Goal: Task Accomplishment & Management: Complete application form

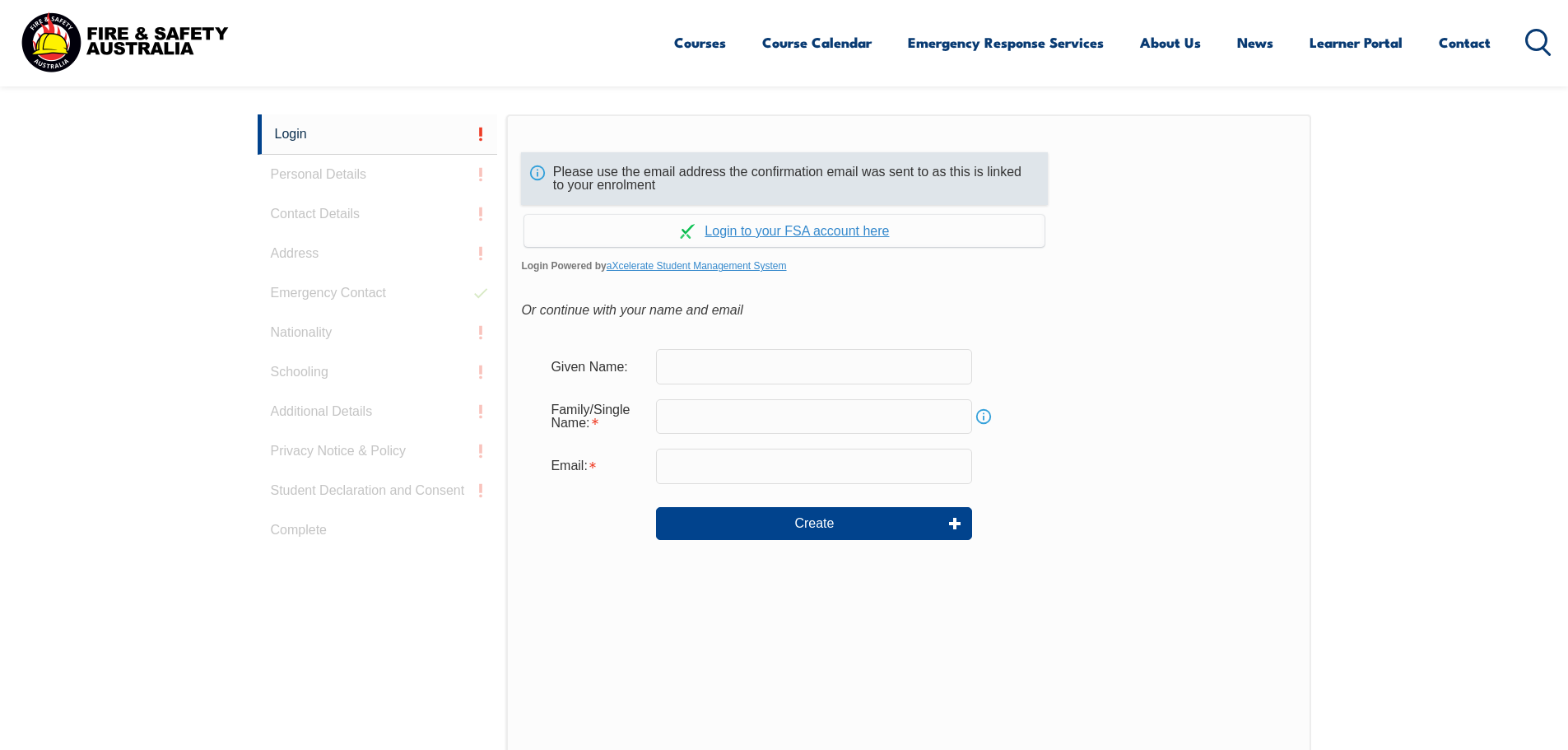
scroll to position [439, 0]
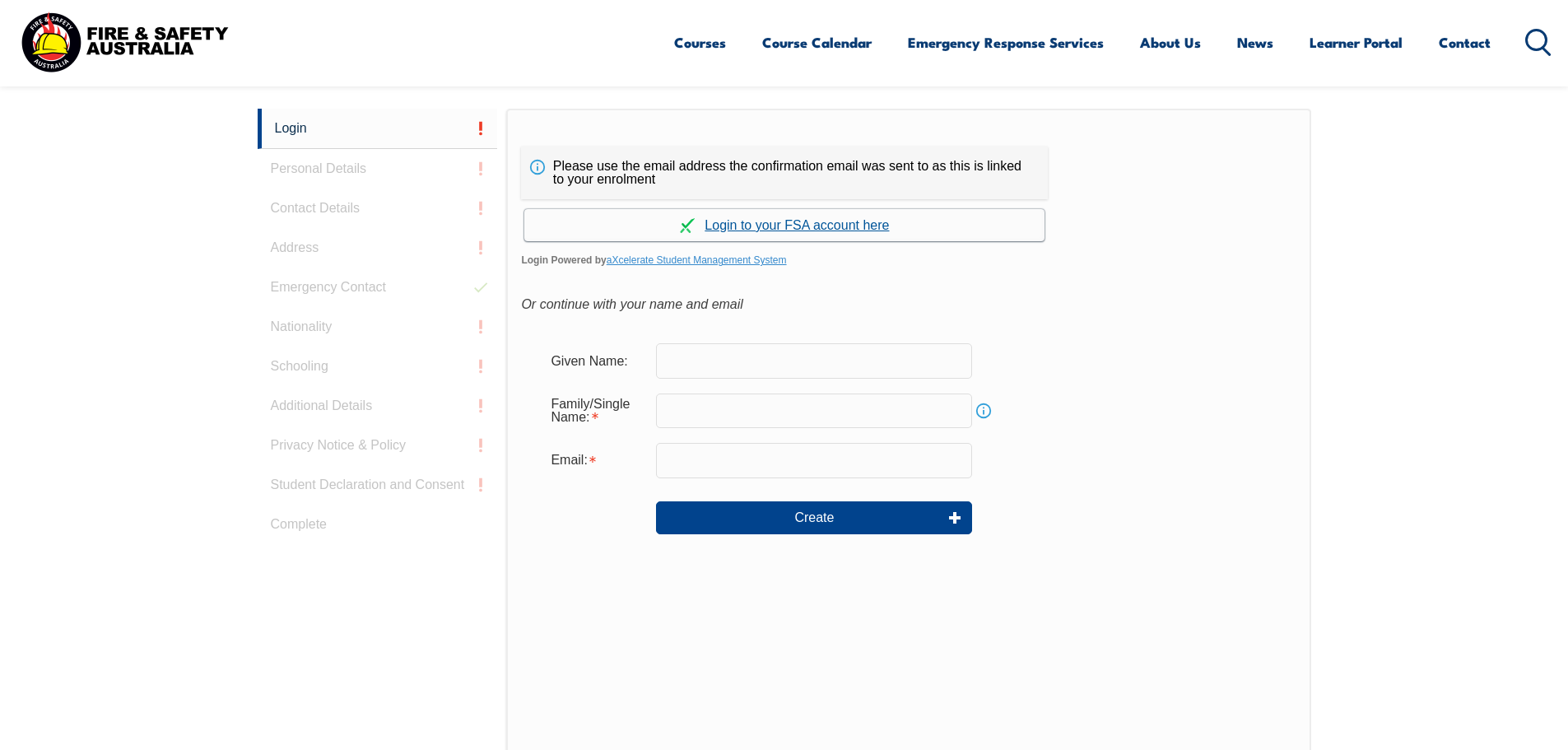
click at [828, 224] on link "Continue with aXcelerate" at bounding box center [784, 224] width 520 height 32
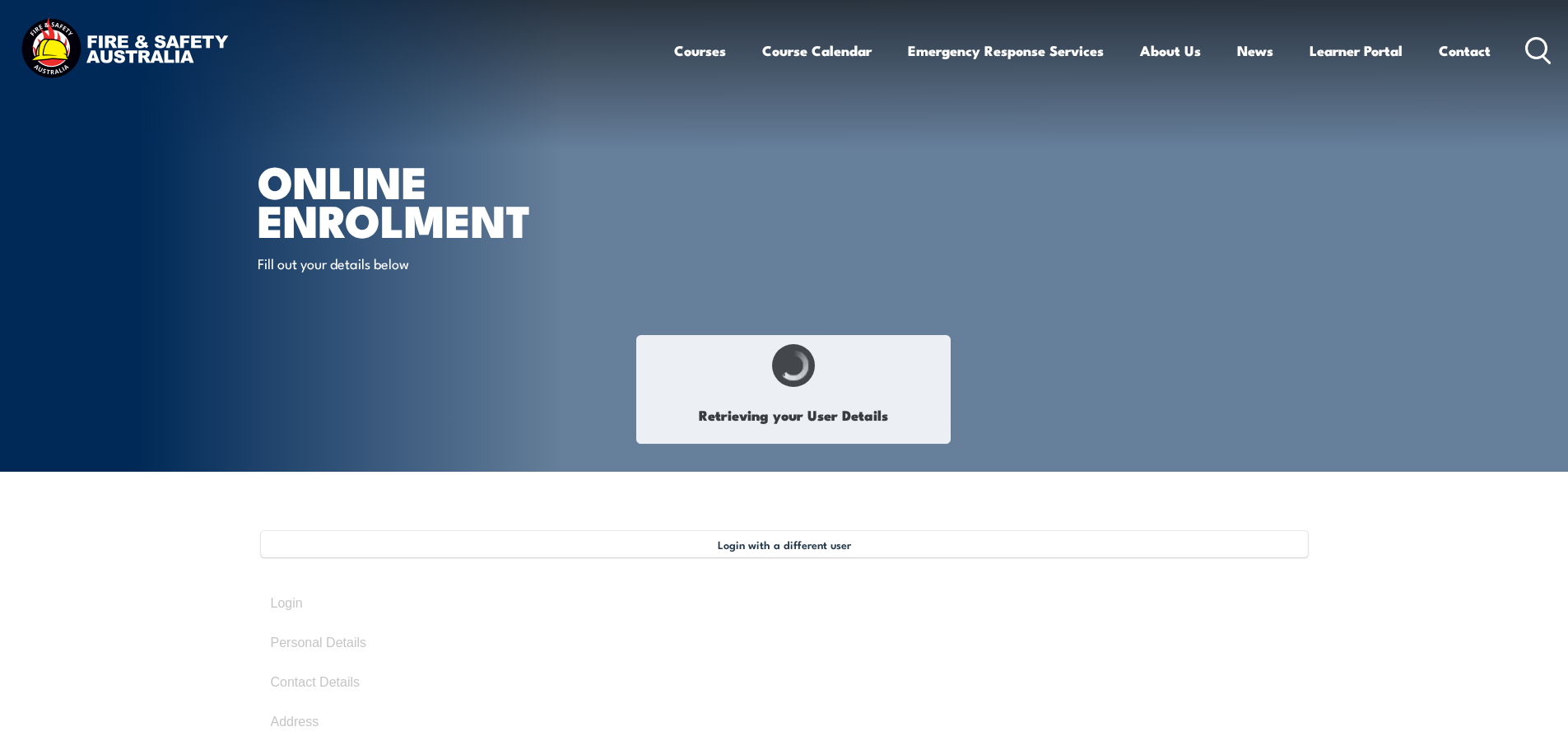
type input "[PERSON_NAME]"
type input "[DATE]"
type input "N5R4KA7HCD"
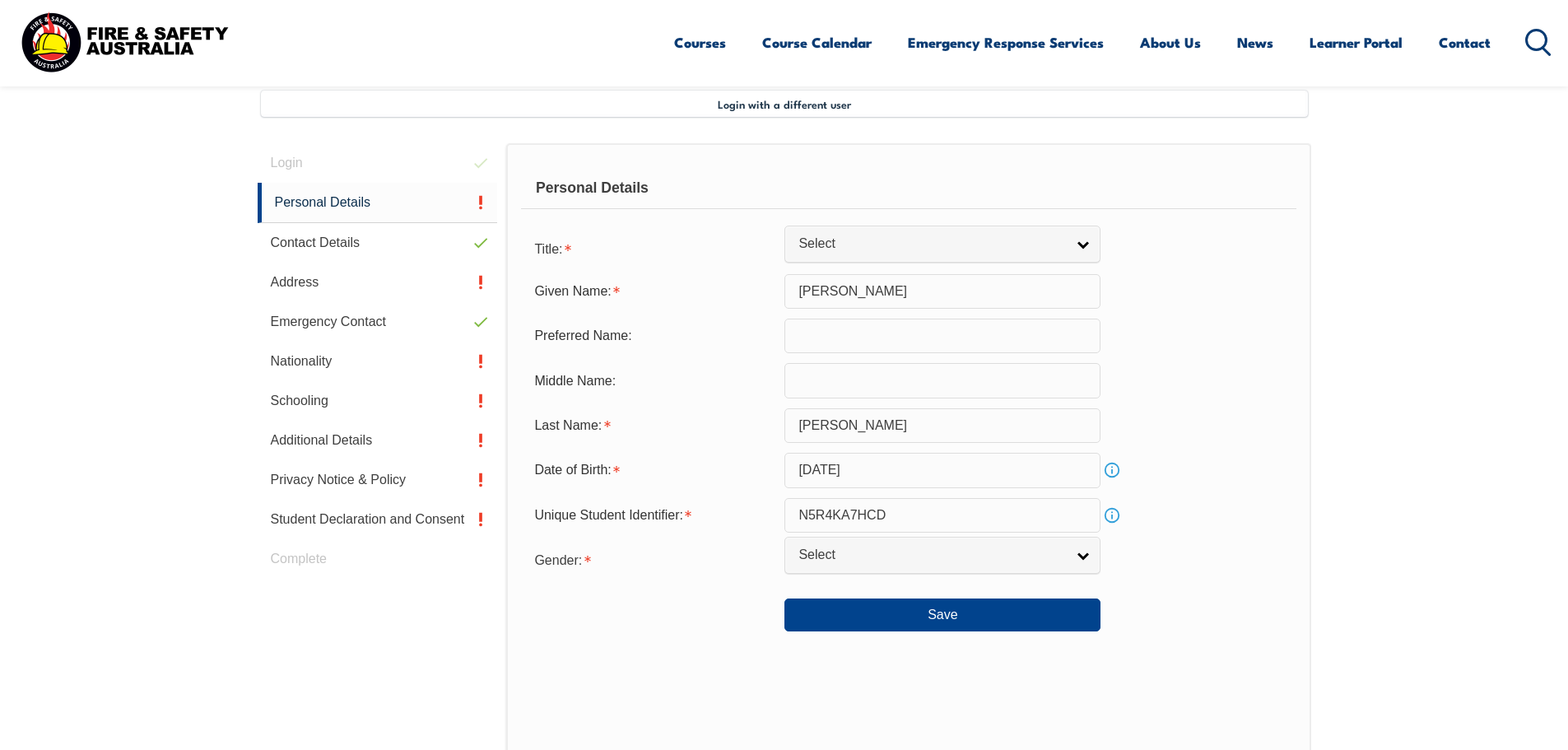
scroll to position [449, 0]
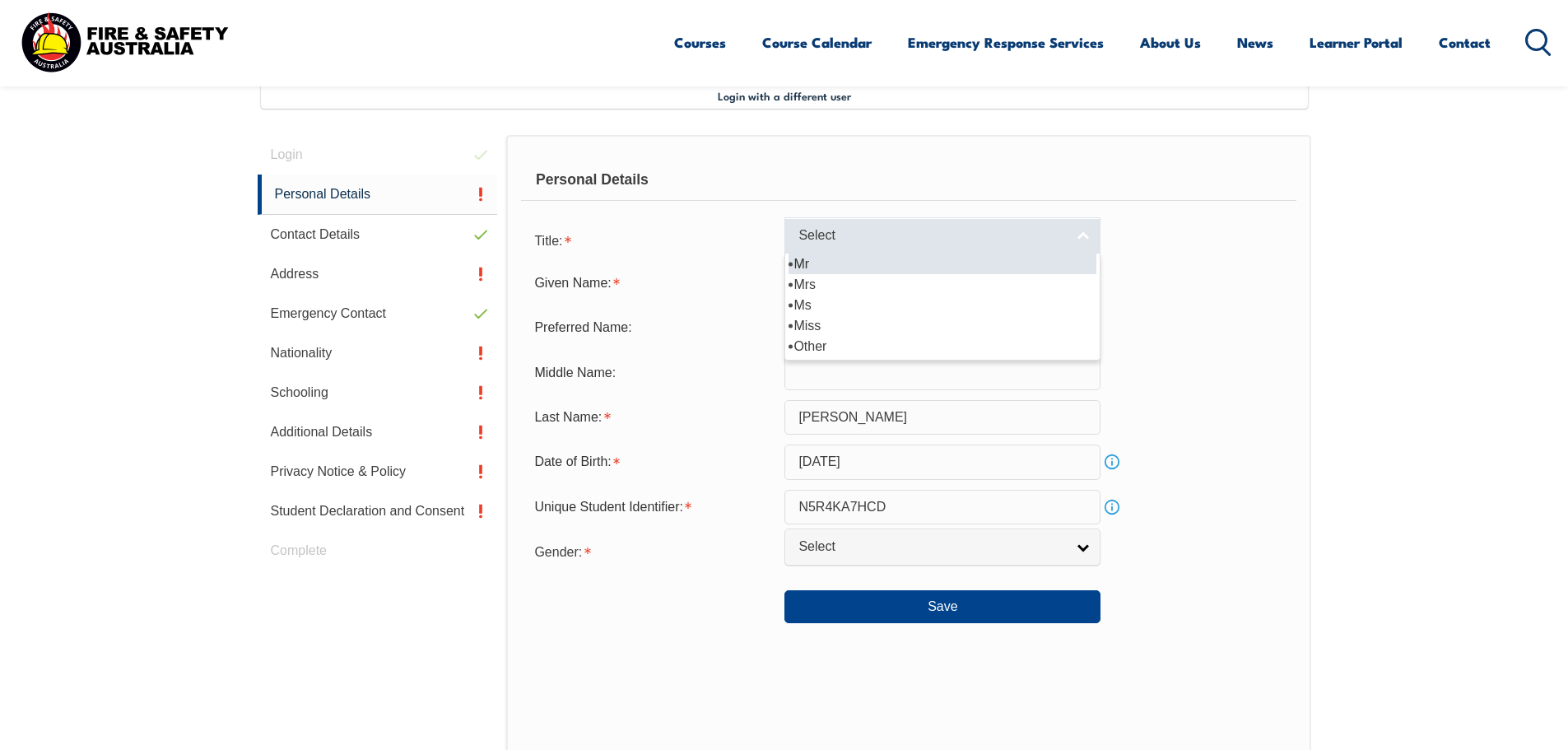
click at [1088, 227] on link "Select" at bounding box center [943, 236] width 316 height 37
click at [828, 265] on li "Mr" at bounding box center [942, 264] width 308 height 21
select select "Mr"
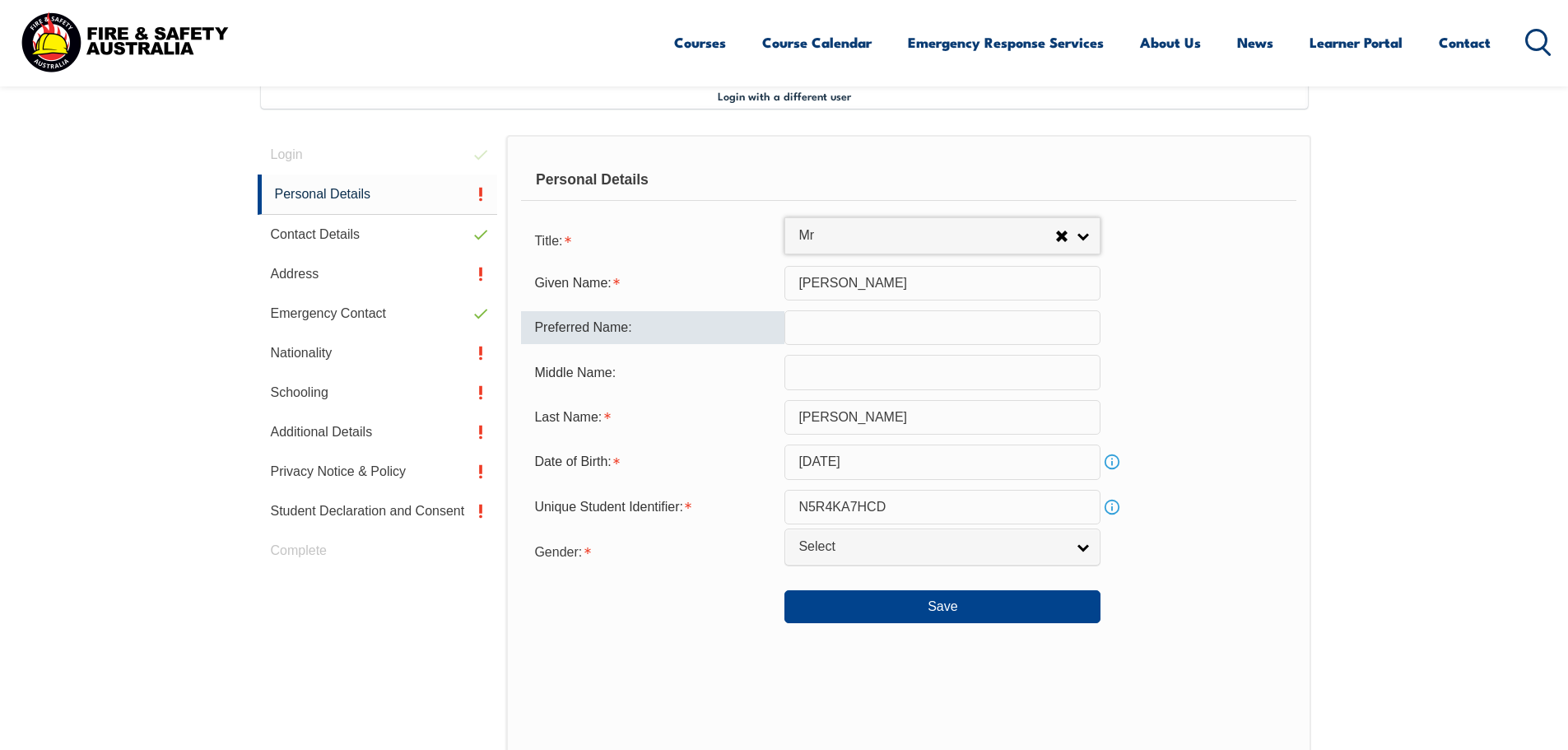
click at [801, 329] on input "text" at bounding box center [943, 328] width 316 height 34
type input "[PERSON_NAME]"
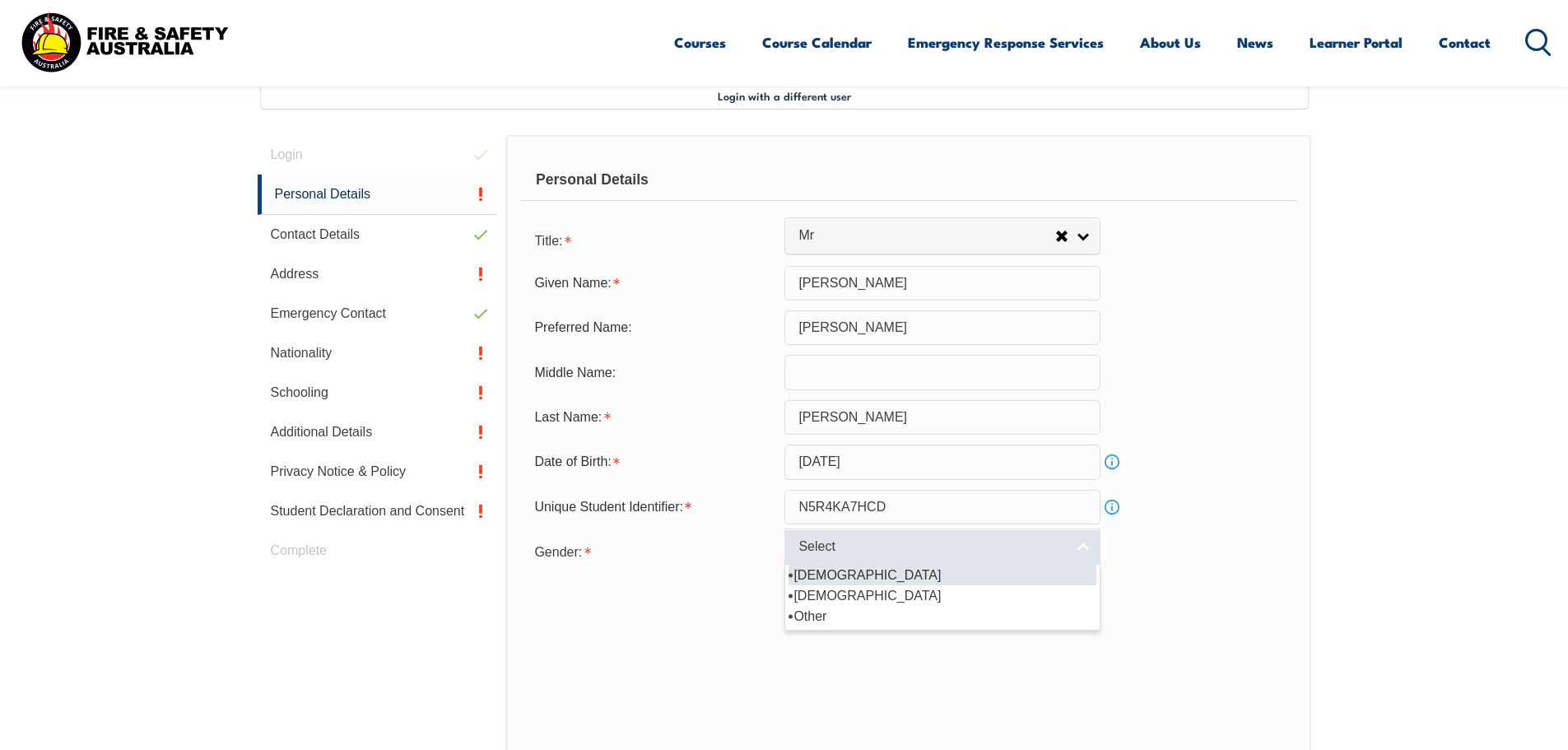
click at [1085, 563] on link "Select" at bounding box center [943, 547] width 316 height 37
click at [910, 573] on li "[DEMOGRAPHIC_DATA]" at bounding box center [942, 575] width 308 height 21
select select "M"
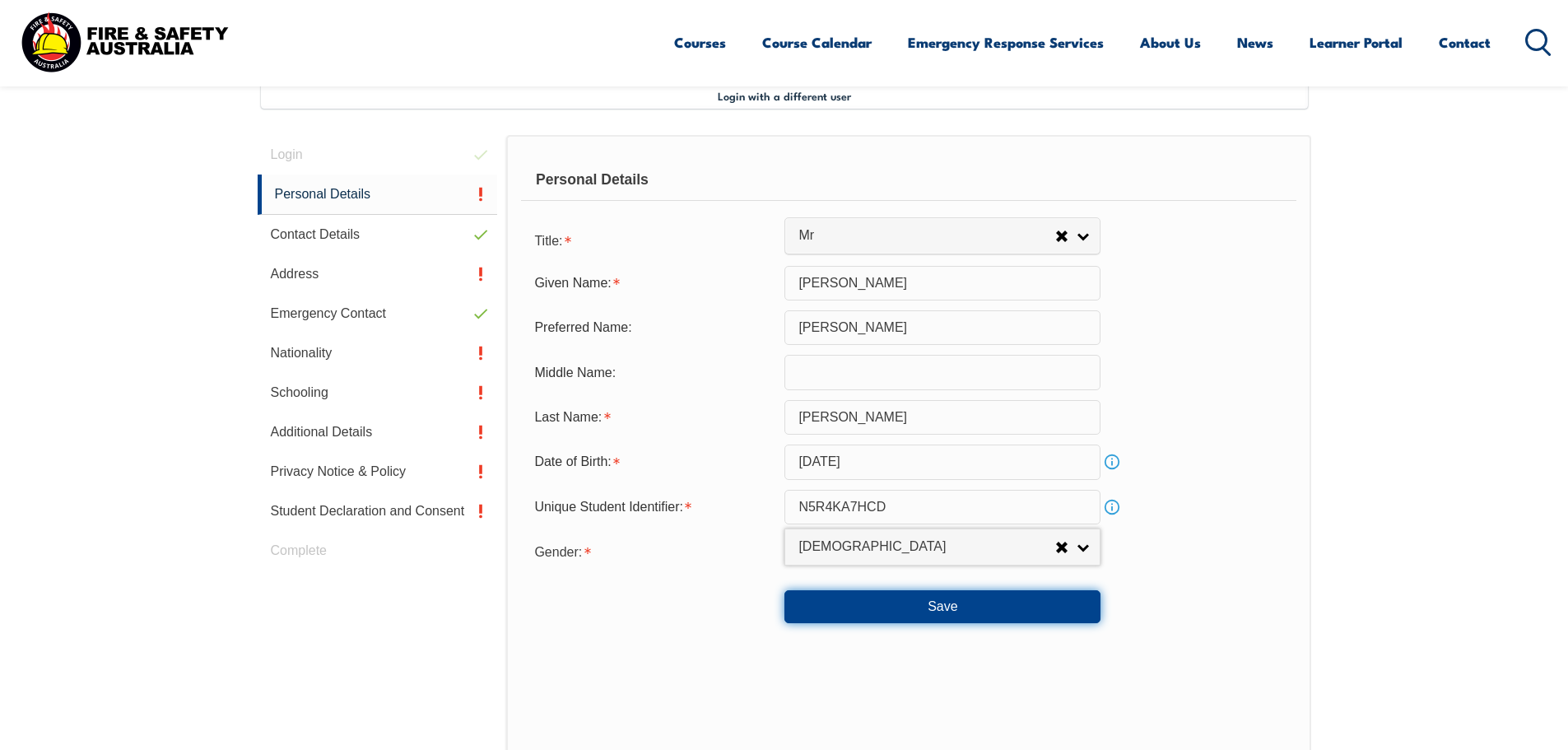
click at [949, 606] on button "Save" at bounding box center [943, 607] width 316 height 33
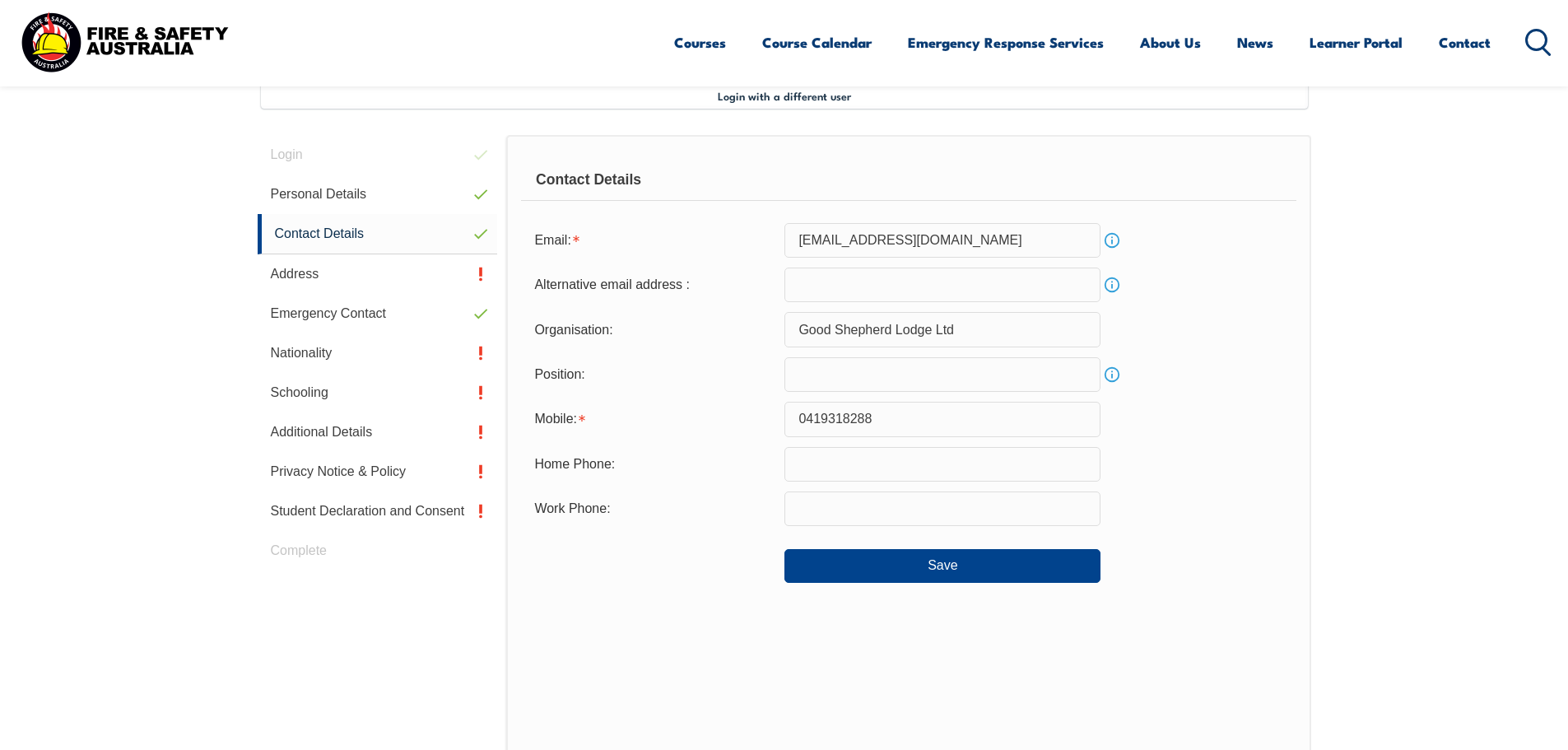
click at [819, 371] on input "text" at bounding box center [943, 375] width 316 height 34
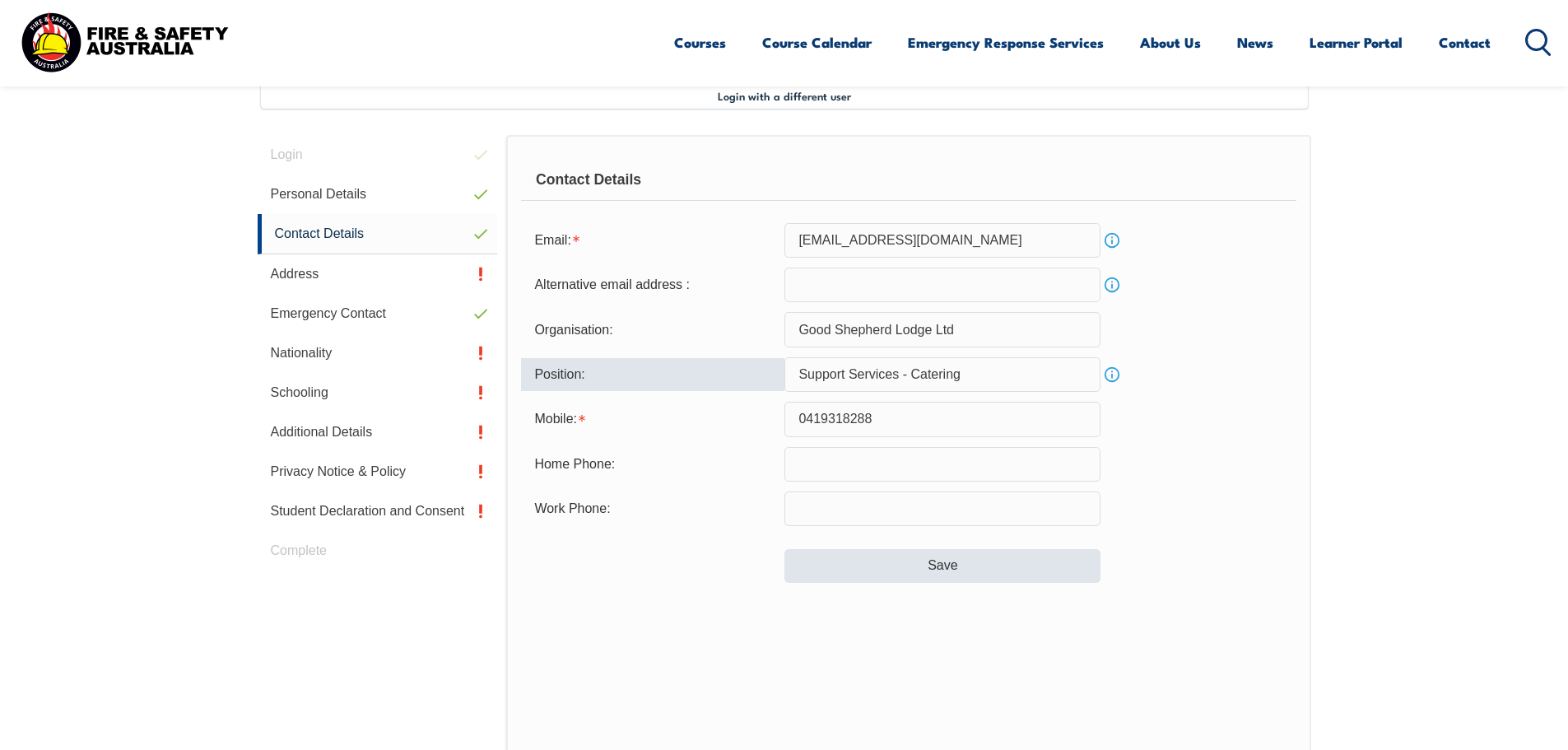
type input "Support Services - Catering"
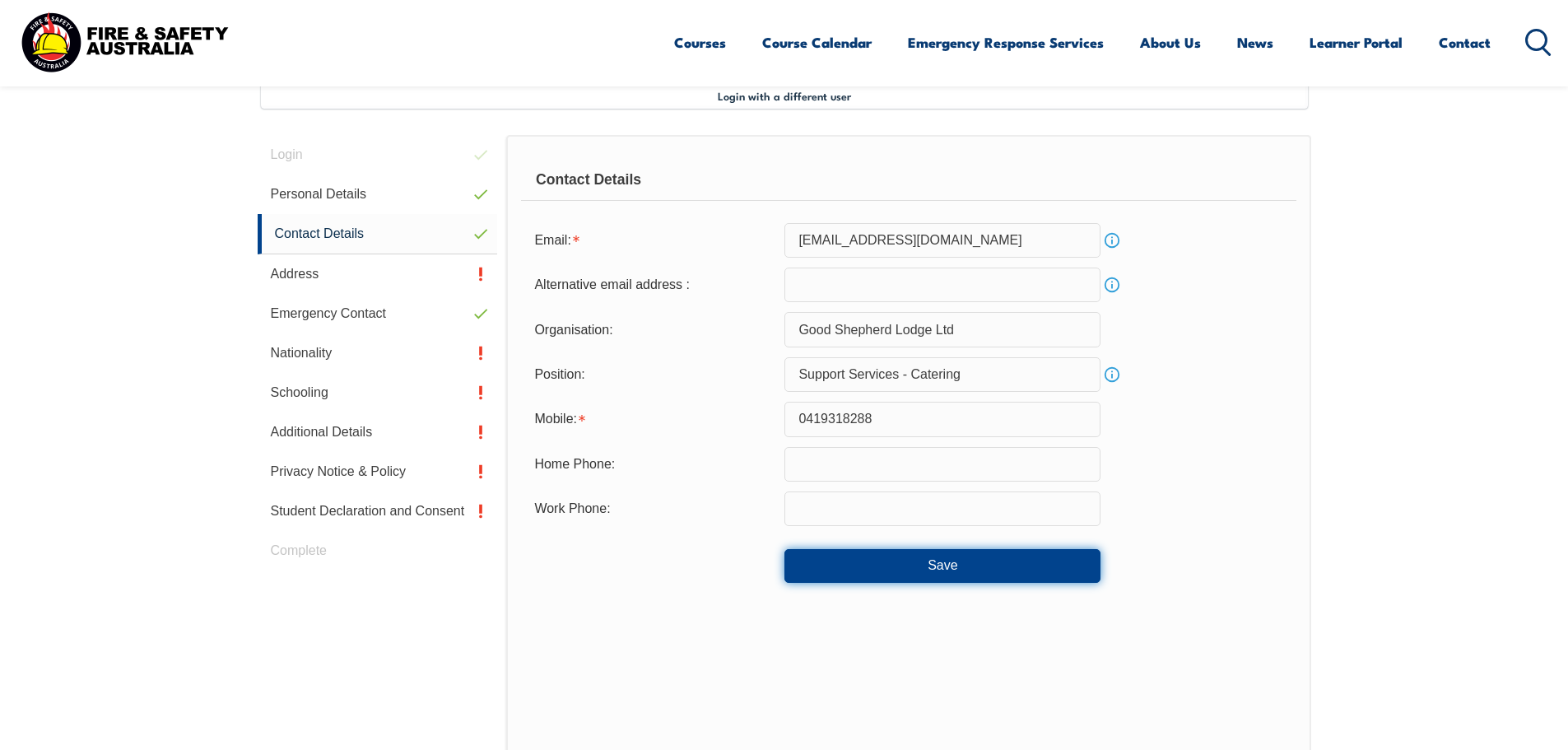
click at [959, 567] on button "Save" at bounding box center [943, 566] width 316 height 33
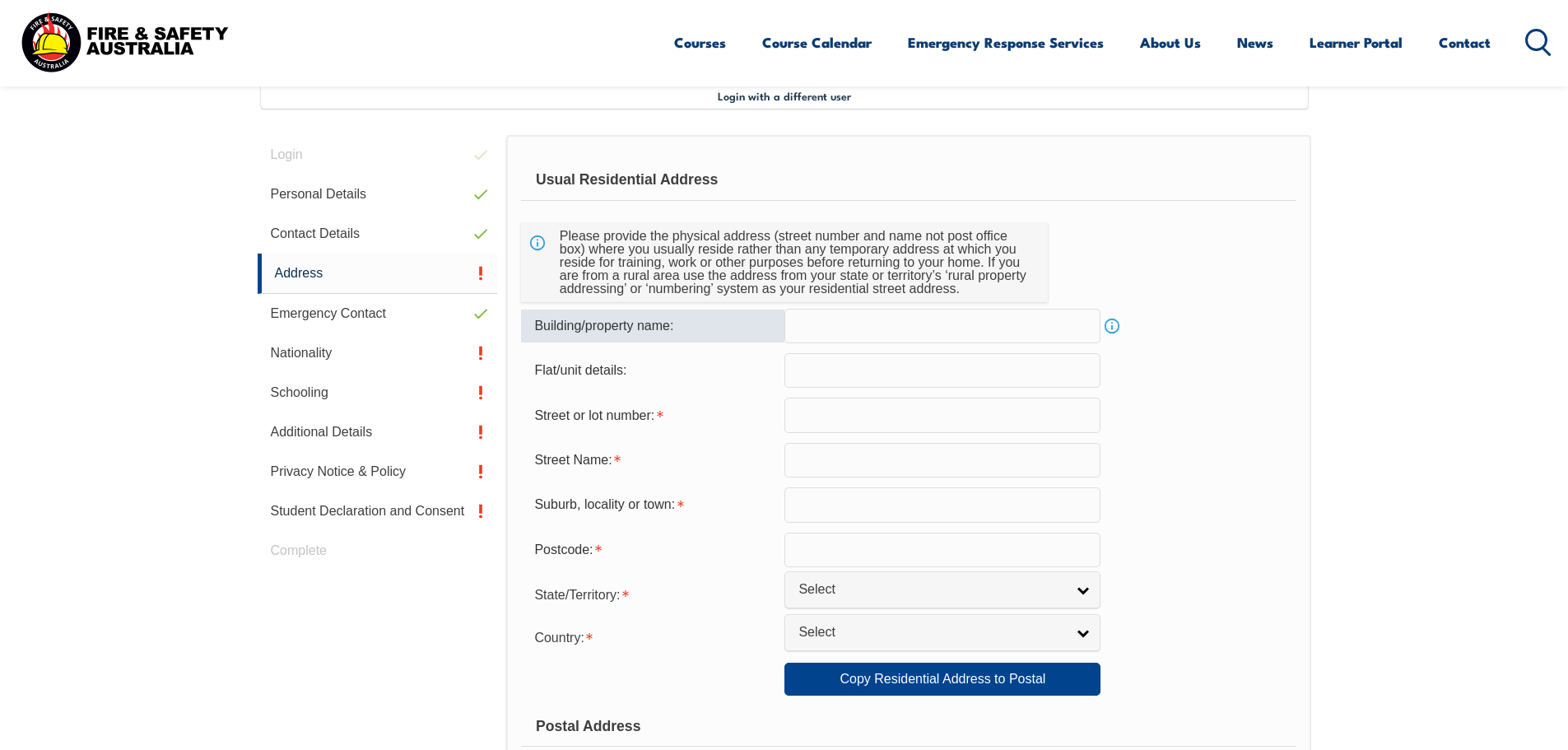
click at [870, 327] on input "text" at bounding box center [943, 326] width 316 height 34
click at [808, 427] on input "text" at bounding box center [943, 415] width 316 height 34
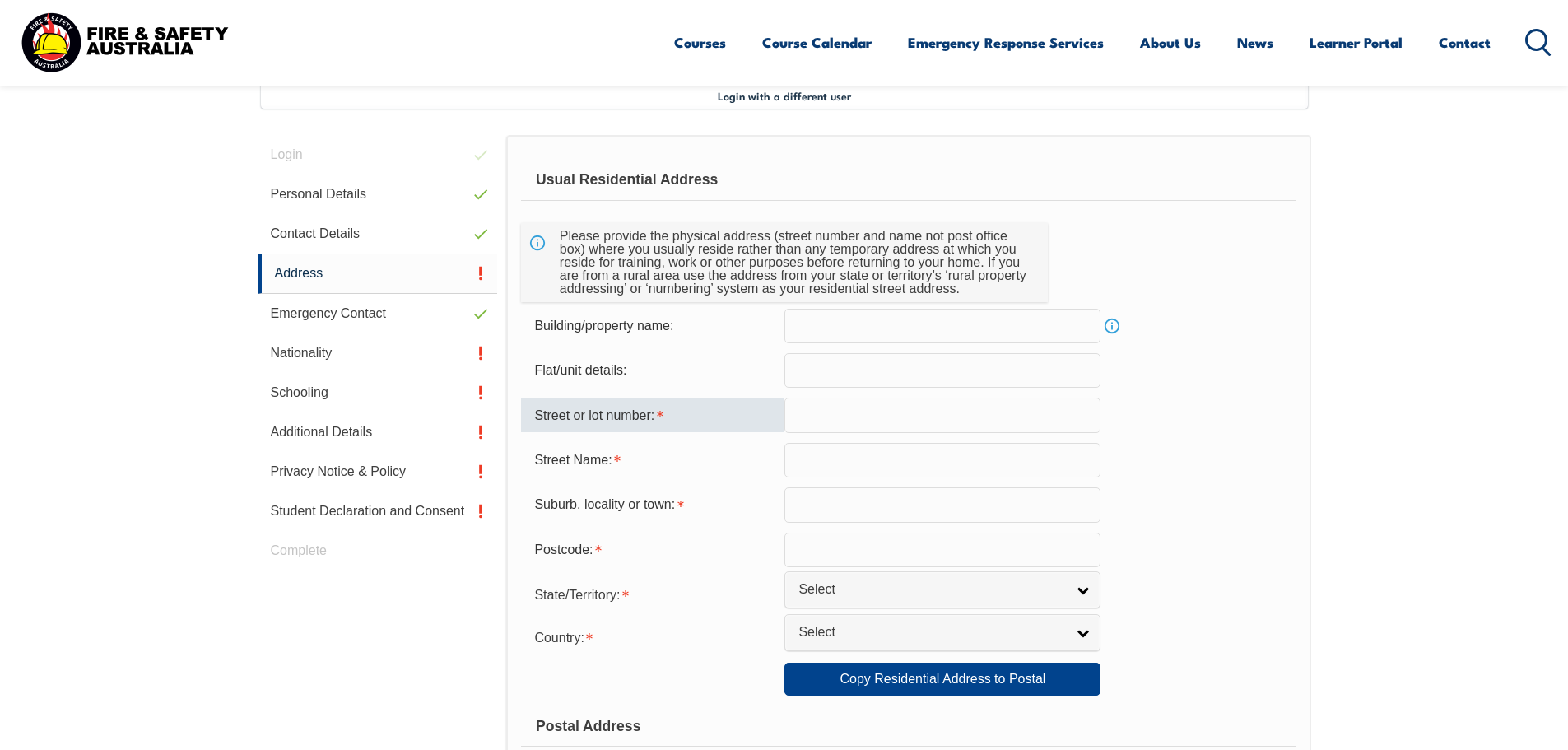
type input "5"
type input "[STREET_ADDRESS][PERSON_NAME]"
type input "[PERSON_NAME][GEOGRAPHIC_DATA]"
type input "West Mackay"
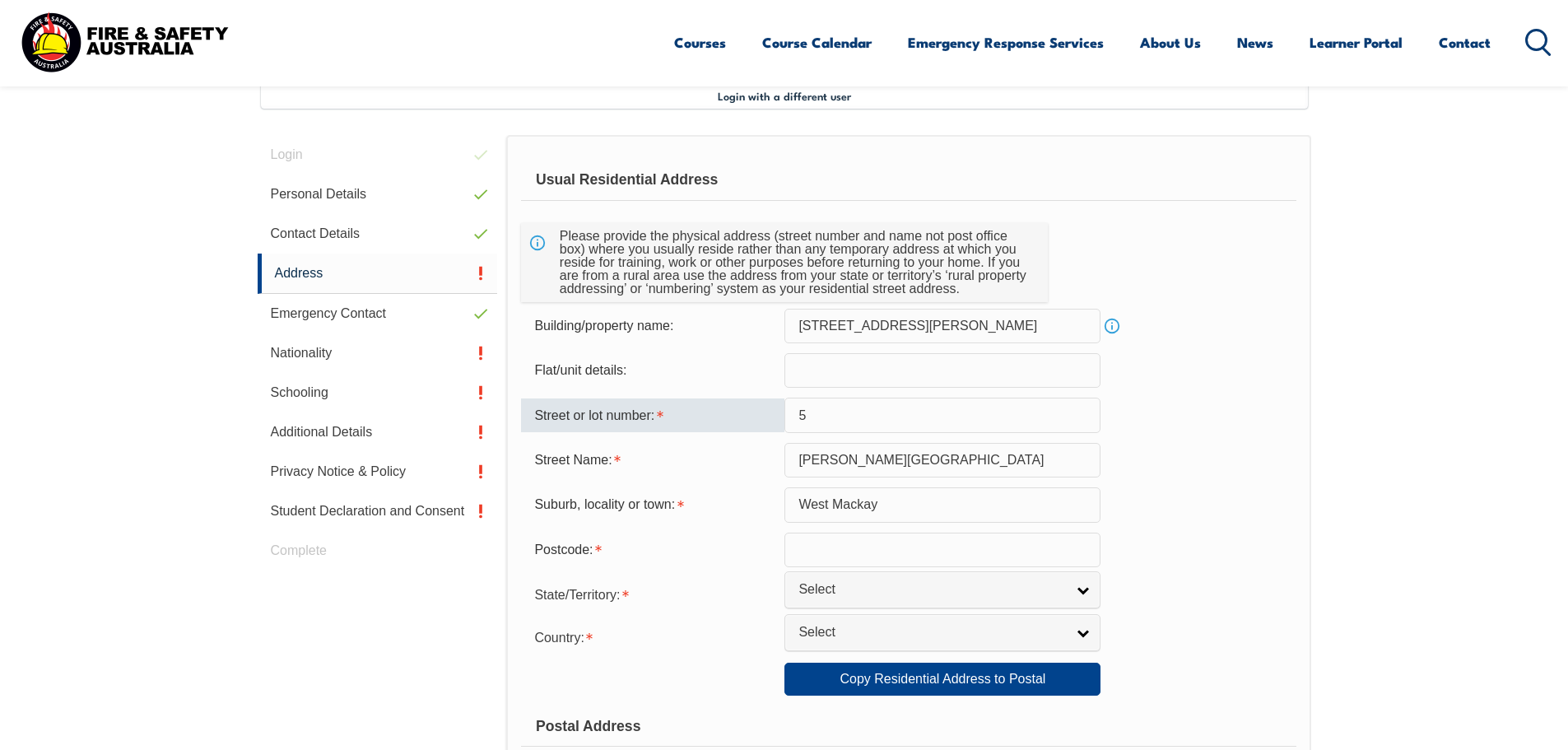
type input "4740"
select select "QLD"
type input "QLD"
select select "1101"
type input "QLD"
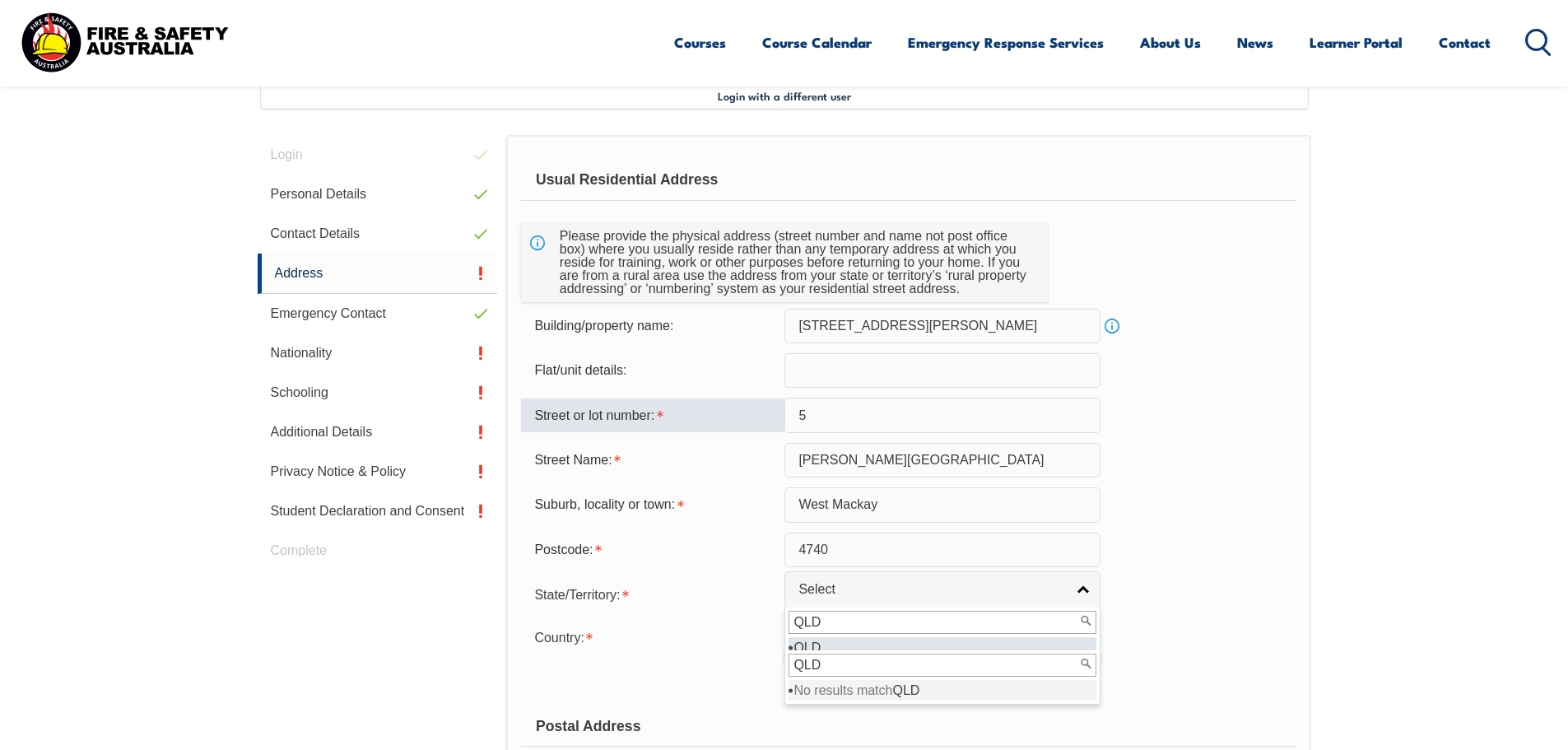
click at [1110, 326] on link "Info" at bounding box center [1112, 326] width 23 height 23
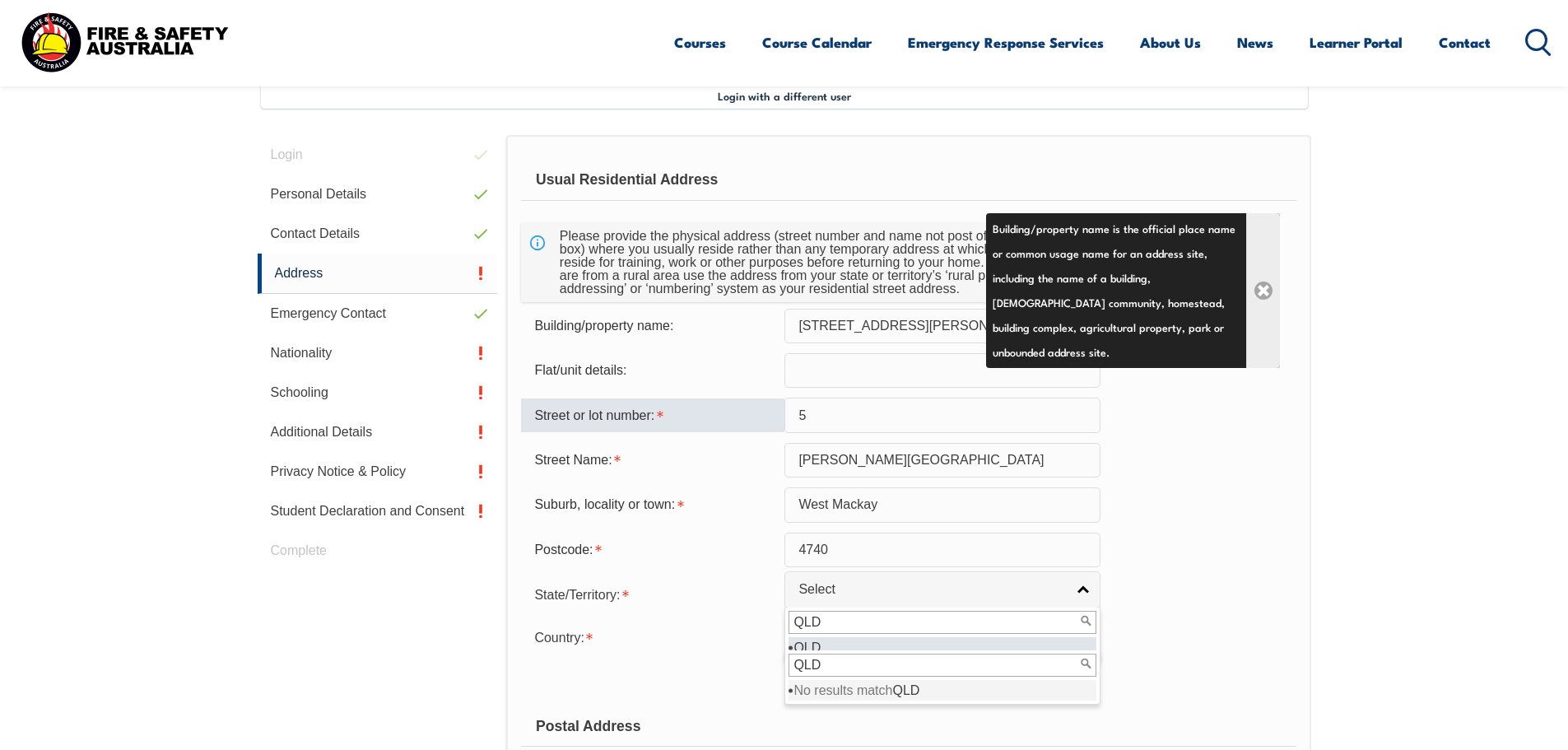
click at [1267, 286] on link "Close" at bounding box center [1263, 291] width 34 height 155
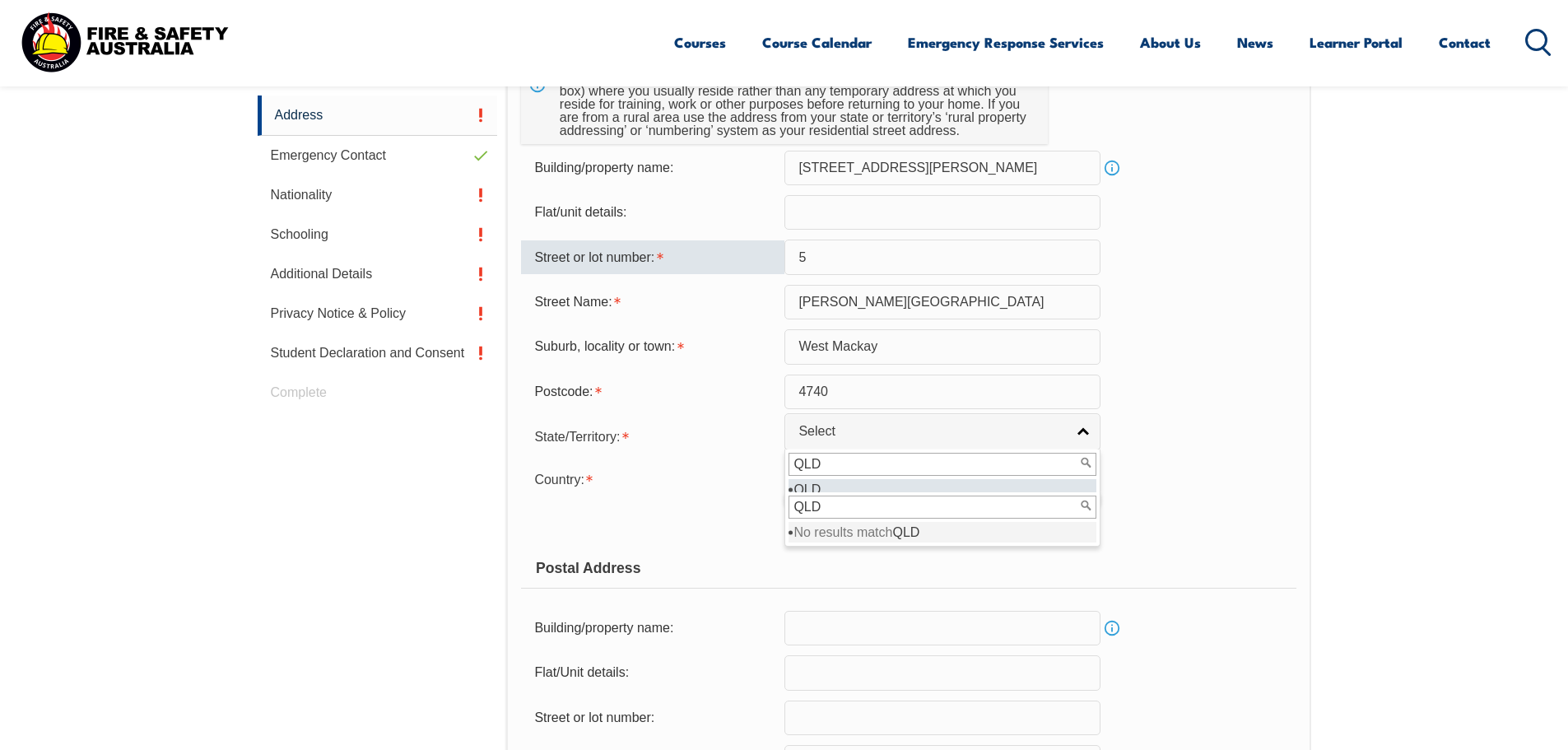
scroll to position [613, 0]
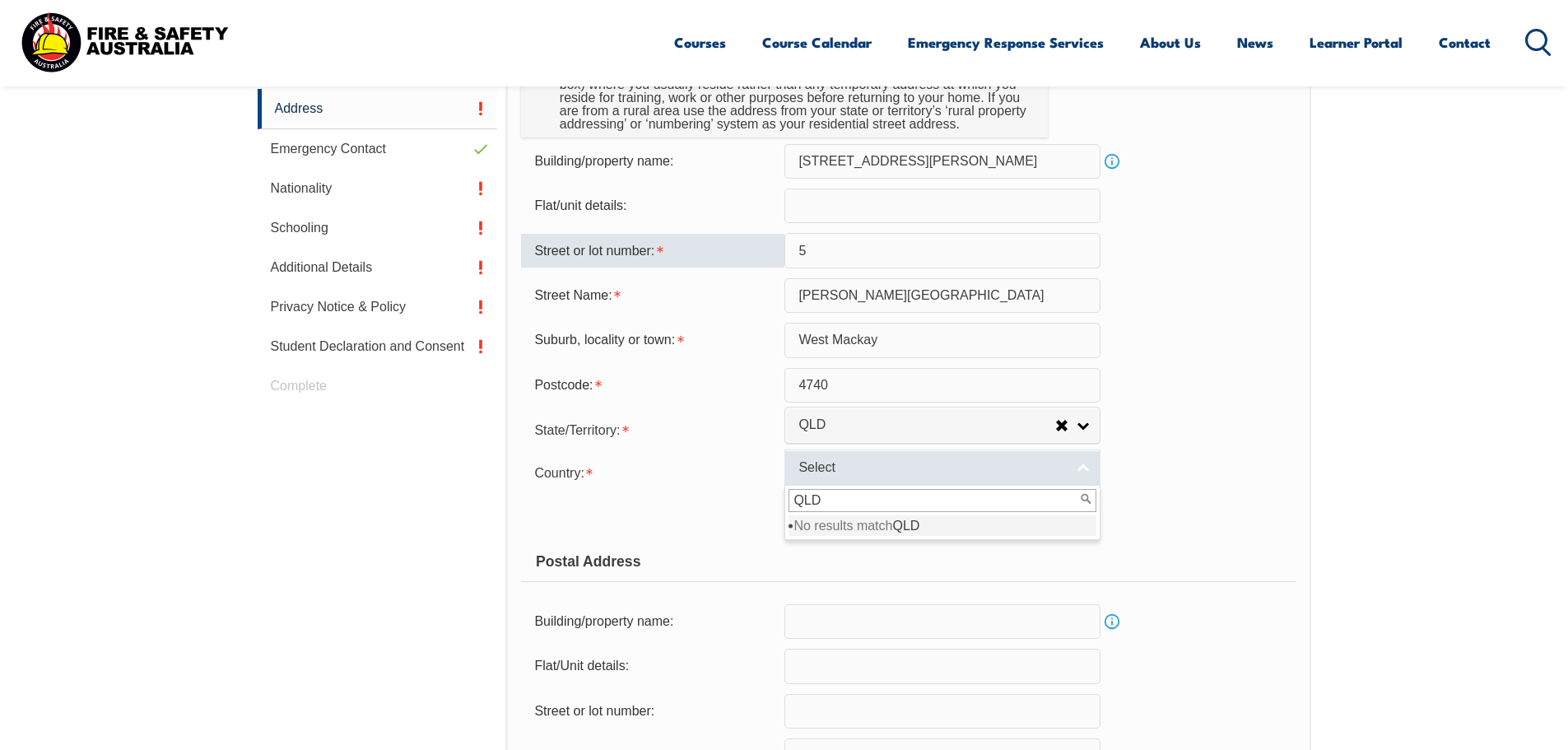
click at [1081, 465] on link "Select" at bounding box center [943, 468] width 316 height 37
click at [1081, 466] on link "Select" at bounding box center [943, 468] width 316 height 37
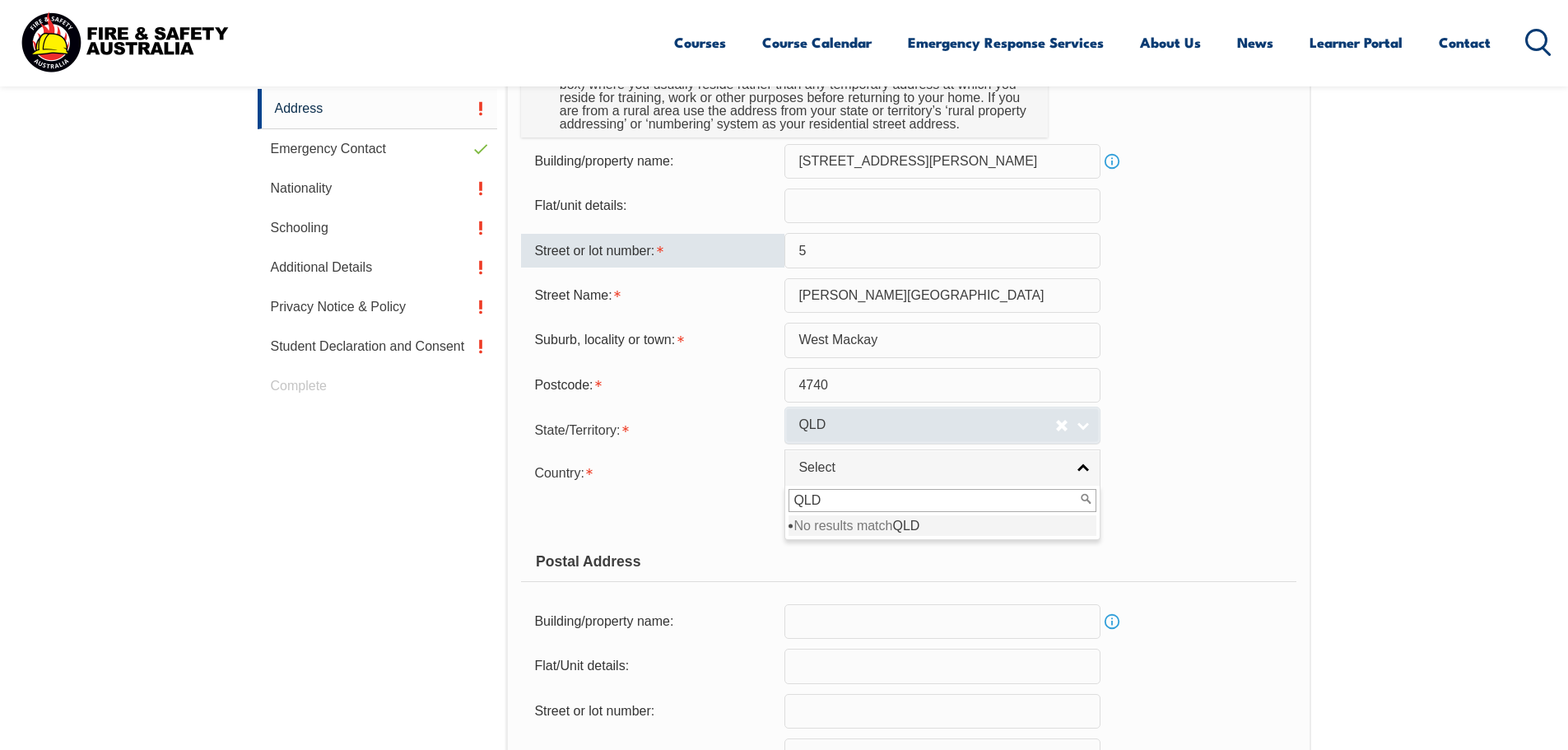
click at [1083, 428] on link "QLD" at bounding box center [943, 425] width 316 height 37
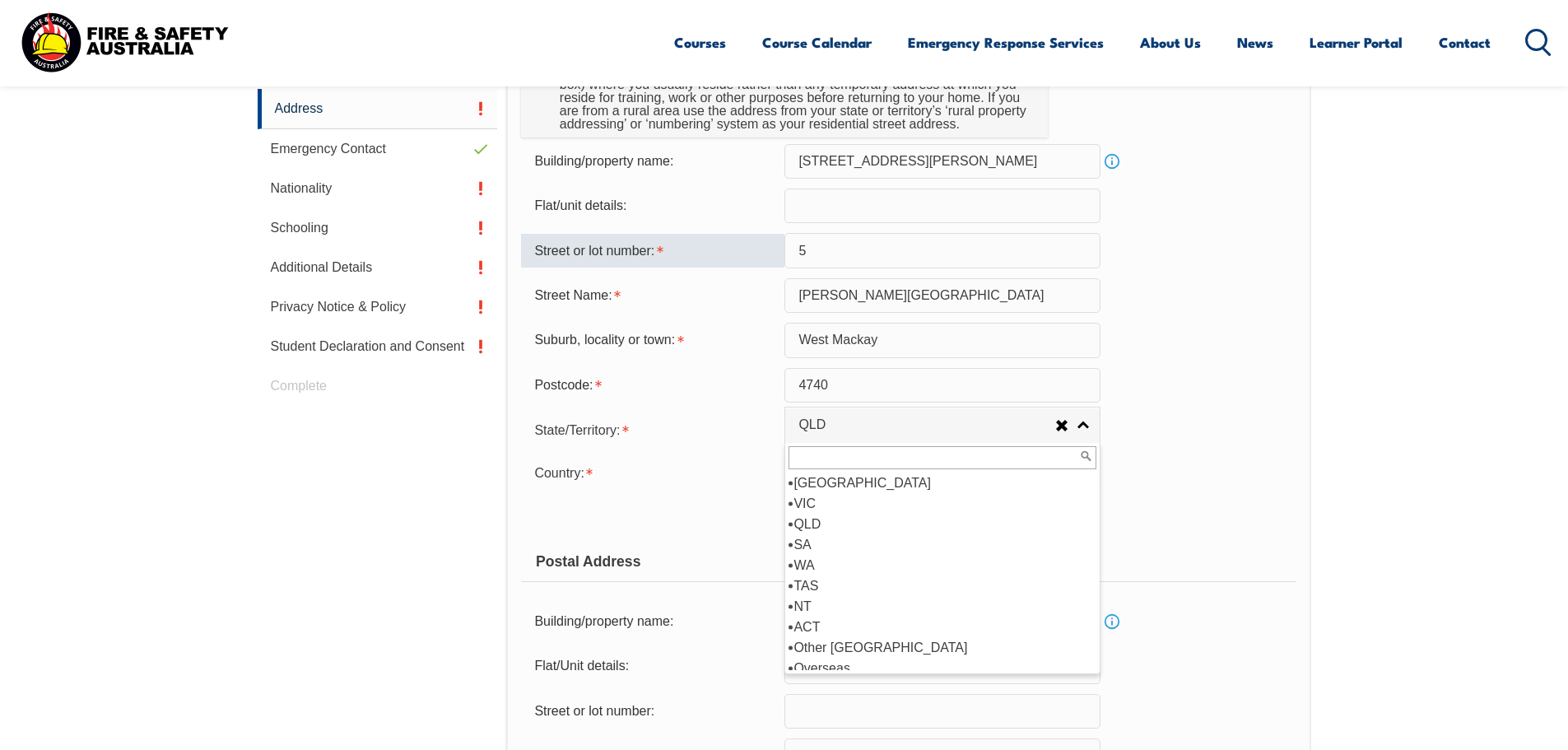
click at [1283, 408] on form "Usual Residential Address Please provide the physical address (street number an…" at bounding box center [908, 522] width 775 height 1055
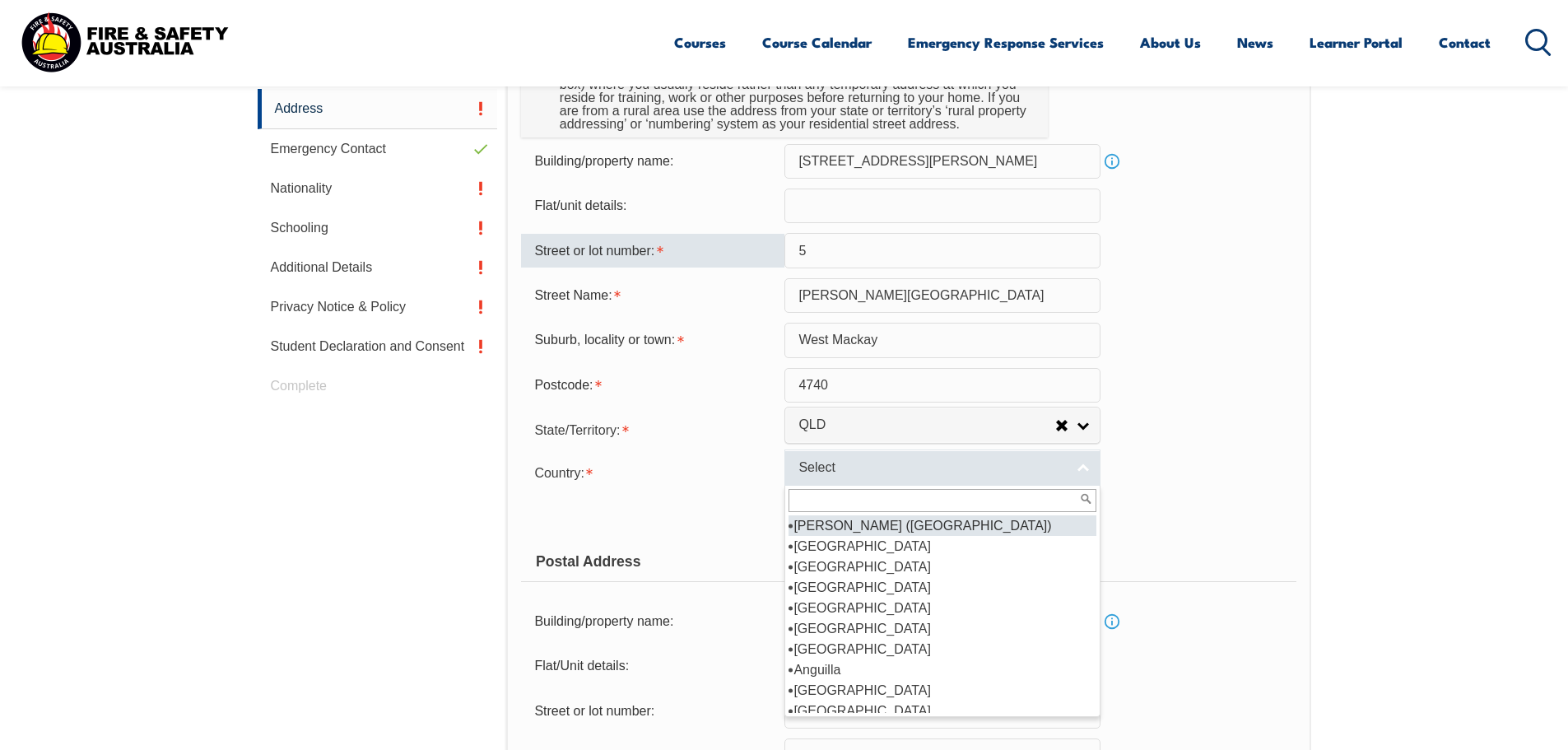
click at [1087, 471] on link "Select" at bounding box center [943, 468] width 316 height 37
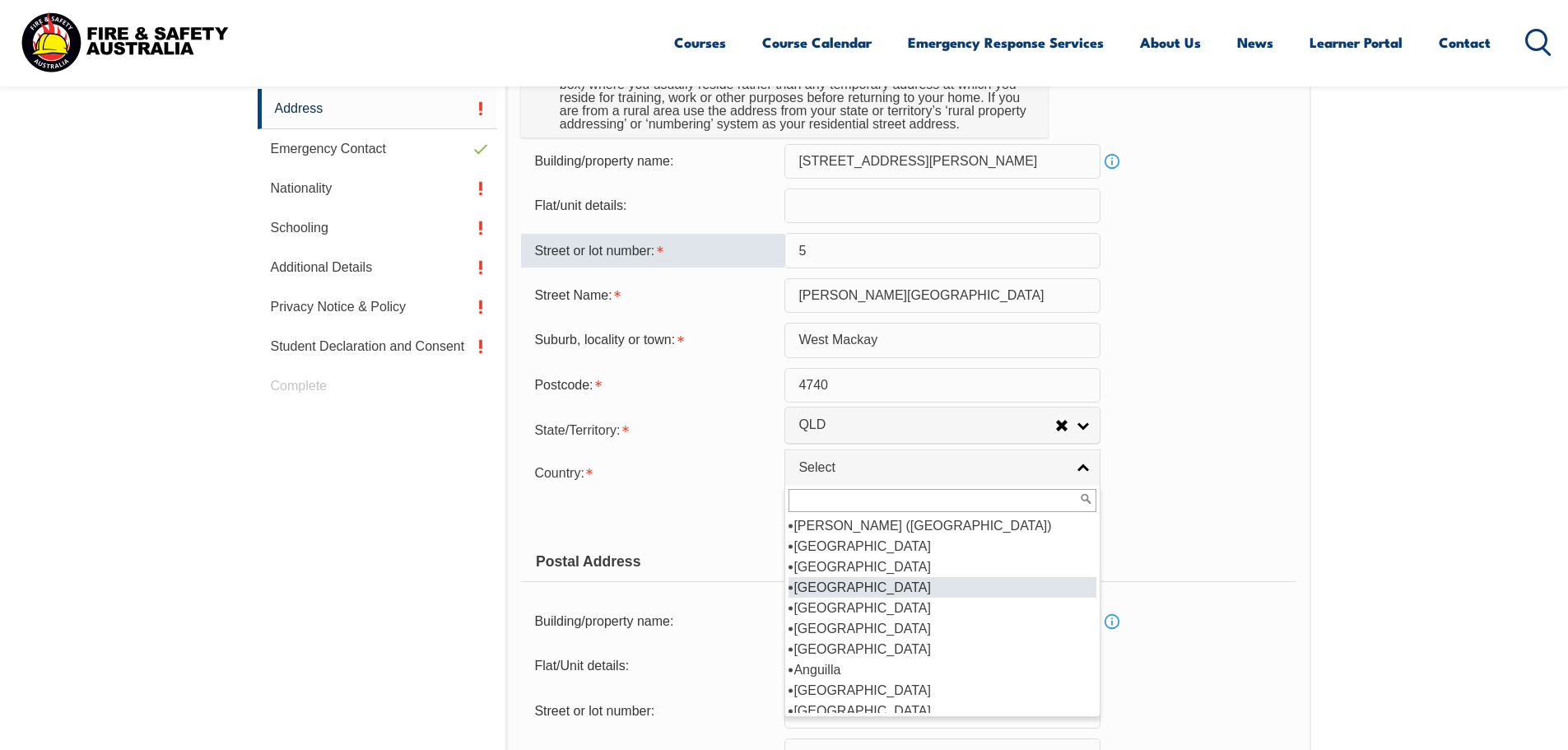
scroll to position [165, 0]
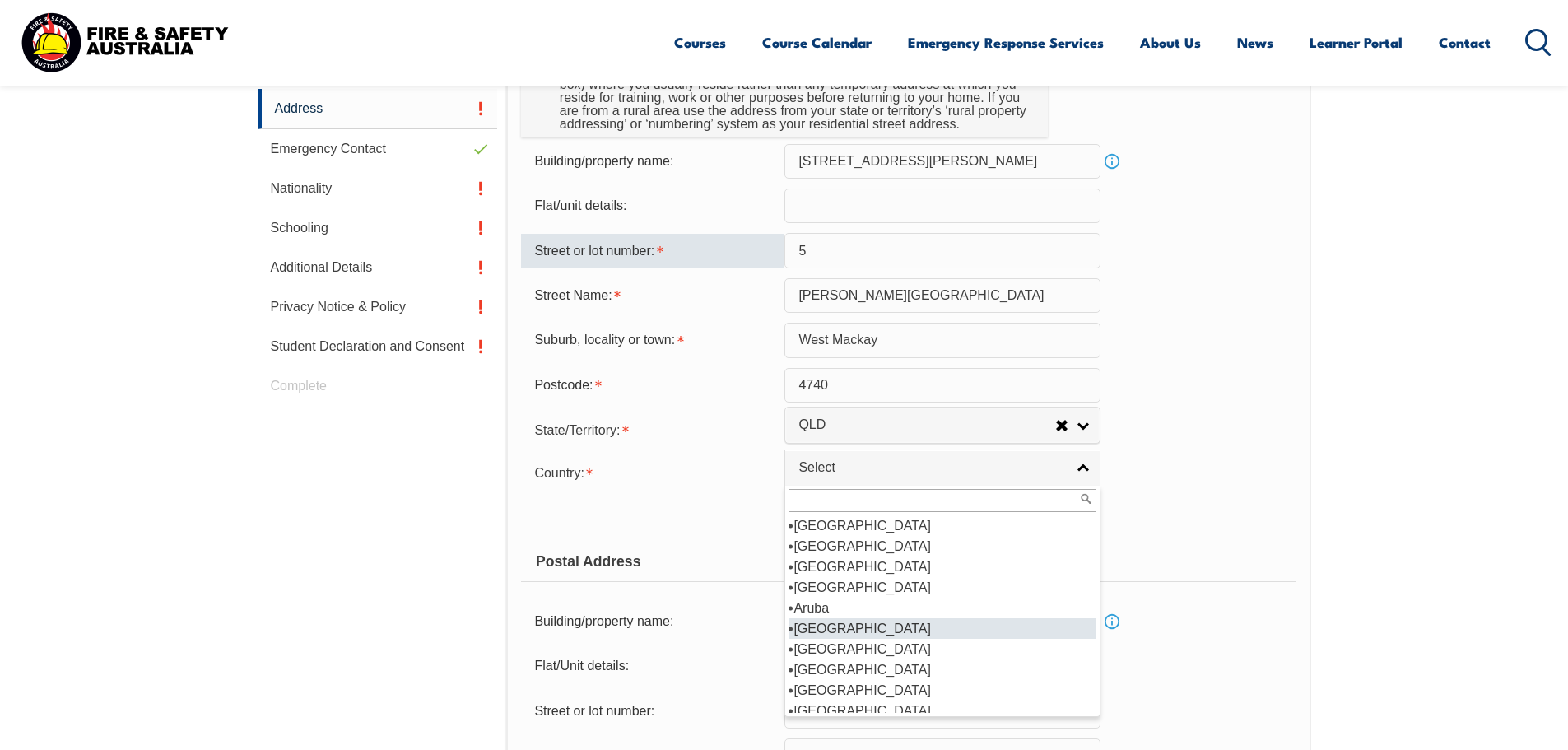
click at [845, 627] on li "[GEOGRAPHIC_DATA]" at bounding box center [942, 629] width 308 height 21
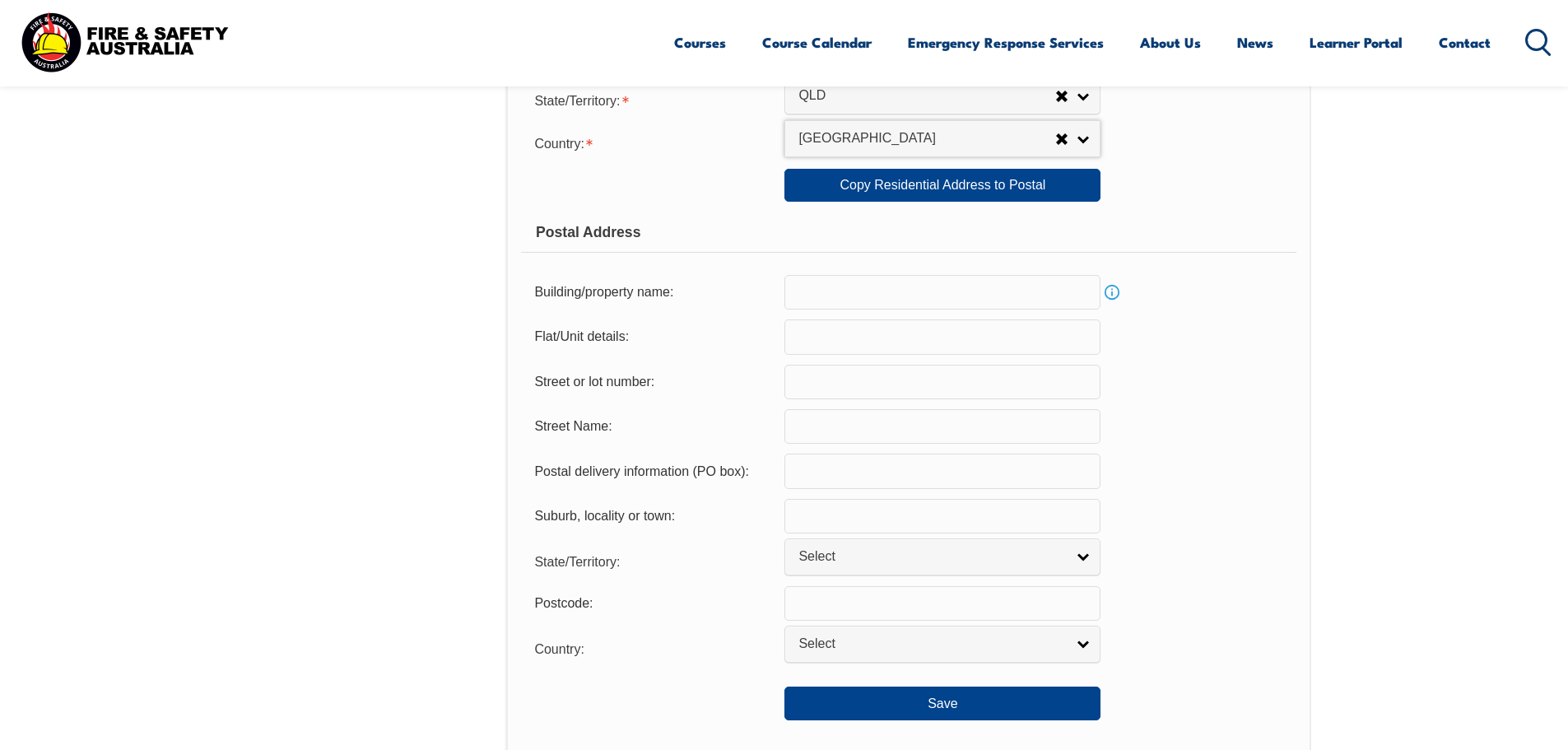
scroll to position [861, 0]
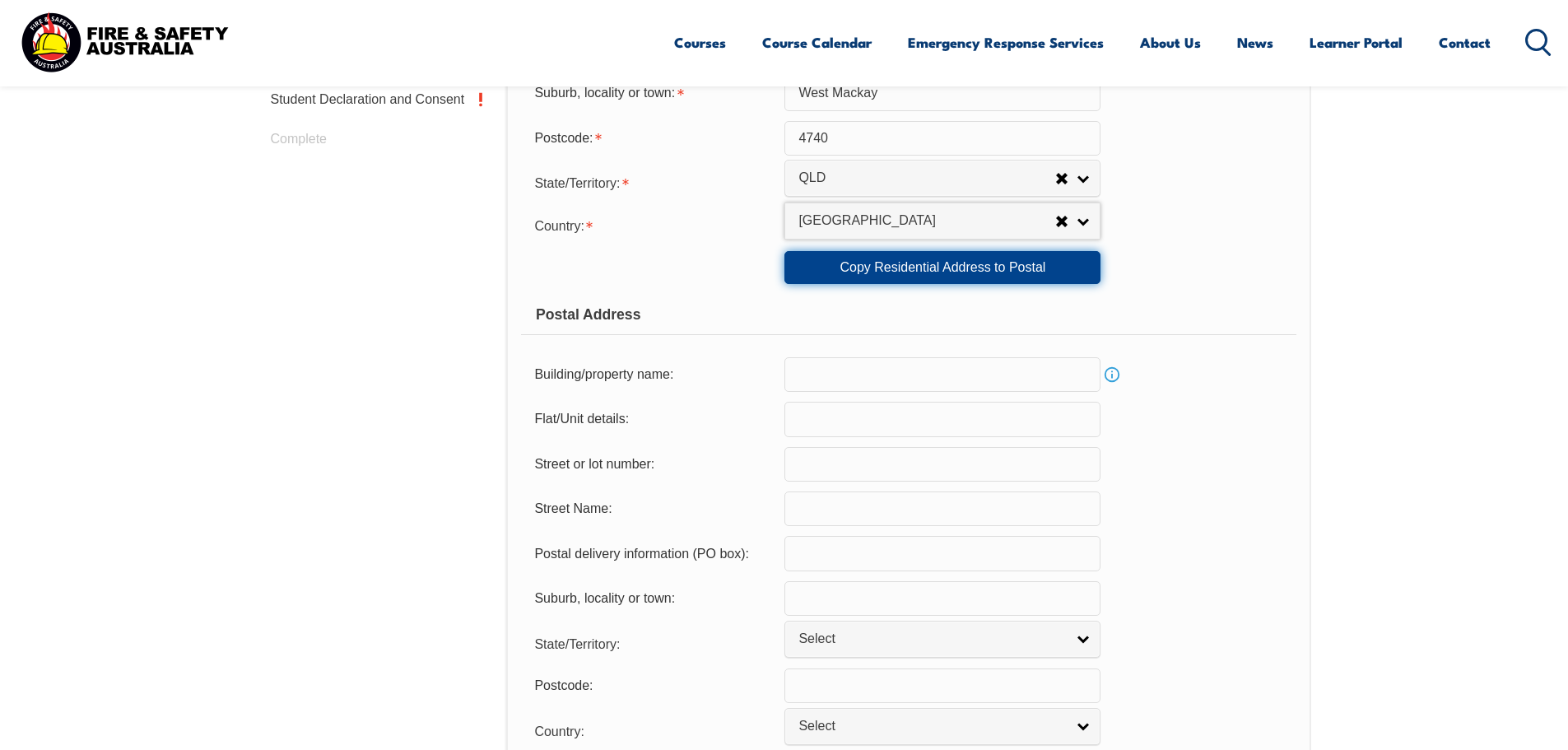
click at [952, 263] on link "Copy Residential Address to Postal" at bounding box center [943, 267] width 316 height 33
type input "[STREET_ADDRESS][PERSON_NAME]"
type input "5"
type input "[PERSON_NAME][GEOGRAPHIC_DATA]"
type input "West Mackay"
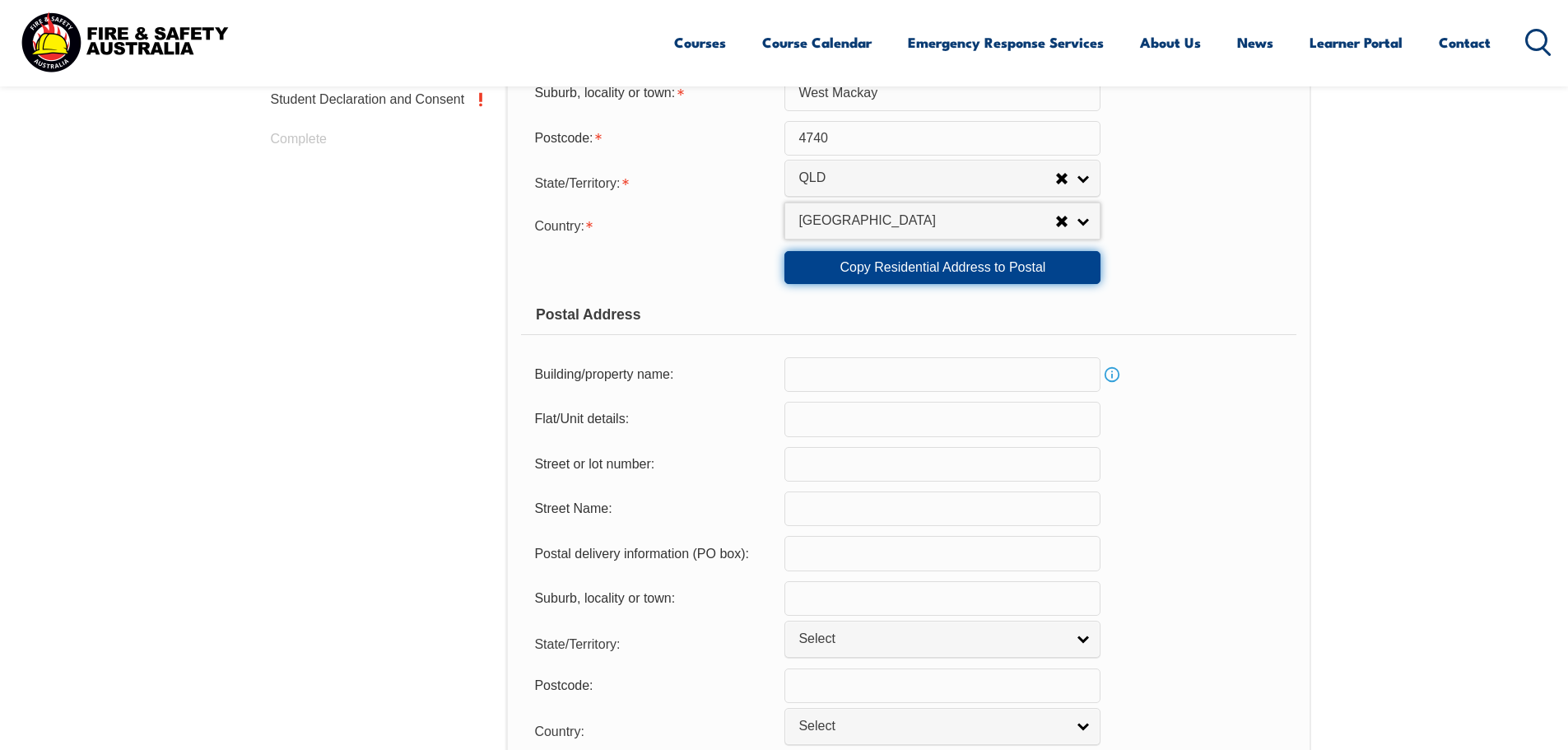
select select "QLD"
type input "4740"
select select "1101"
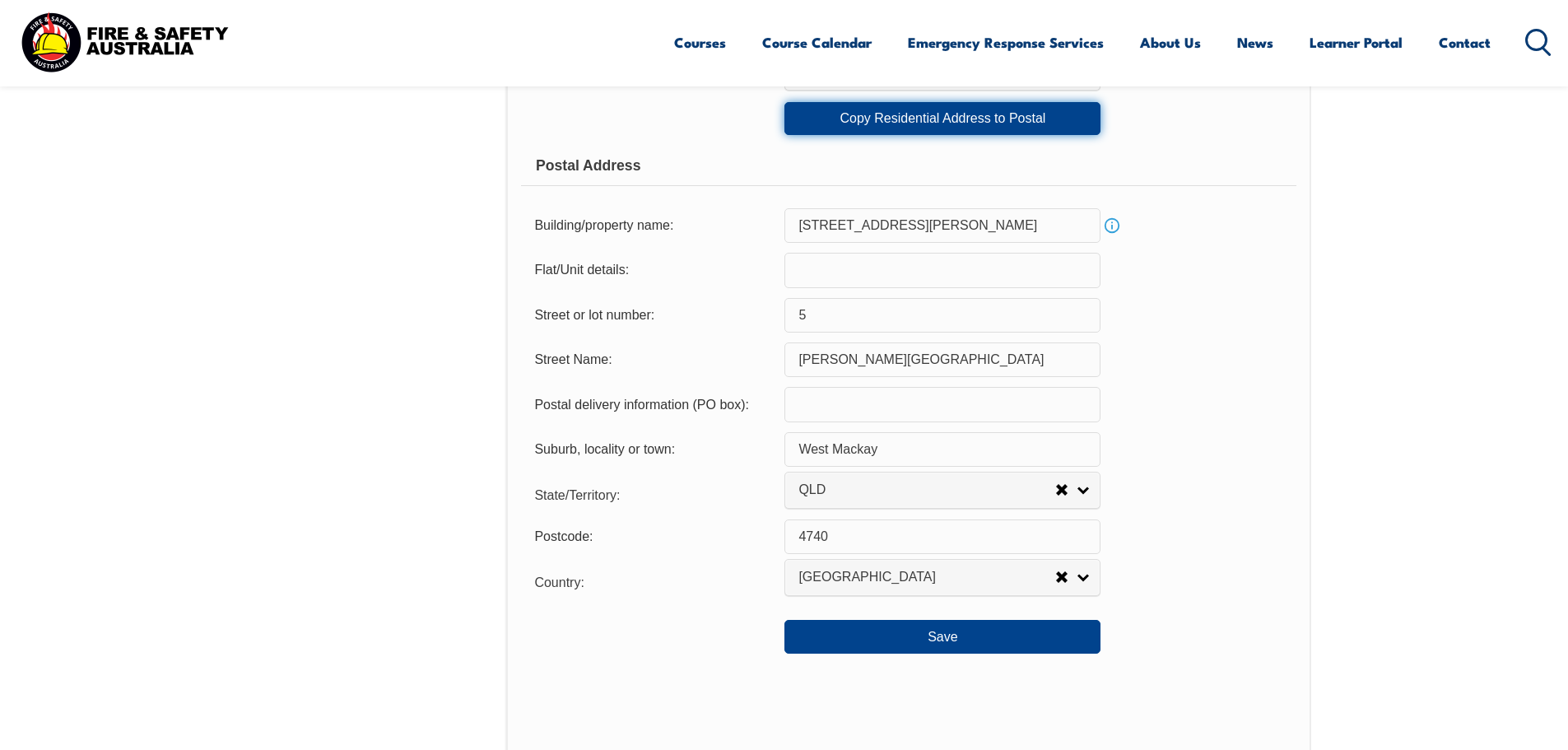
scroll to position [1025, 0]
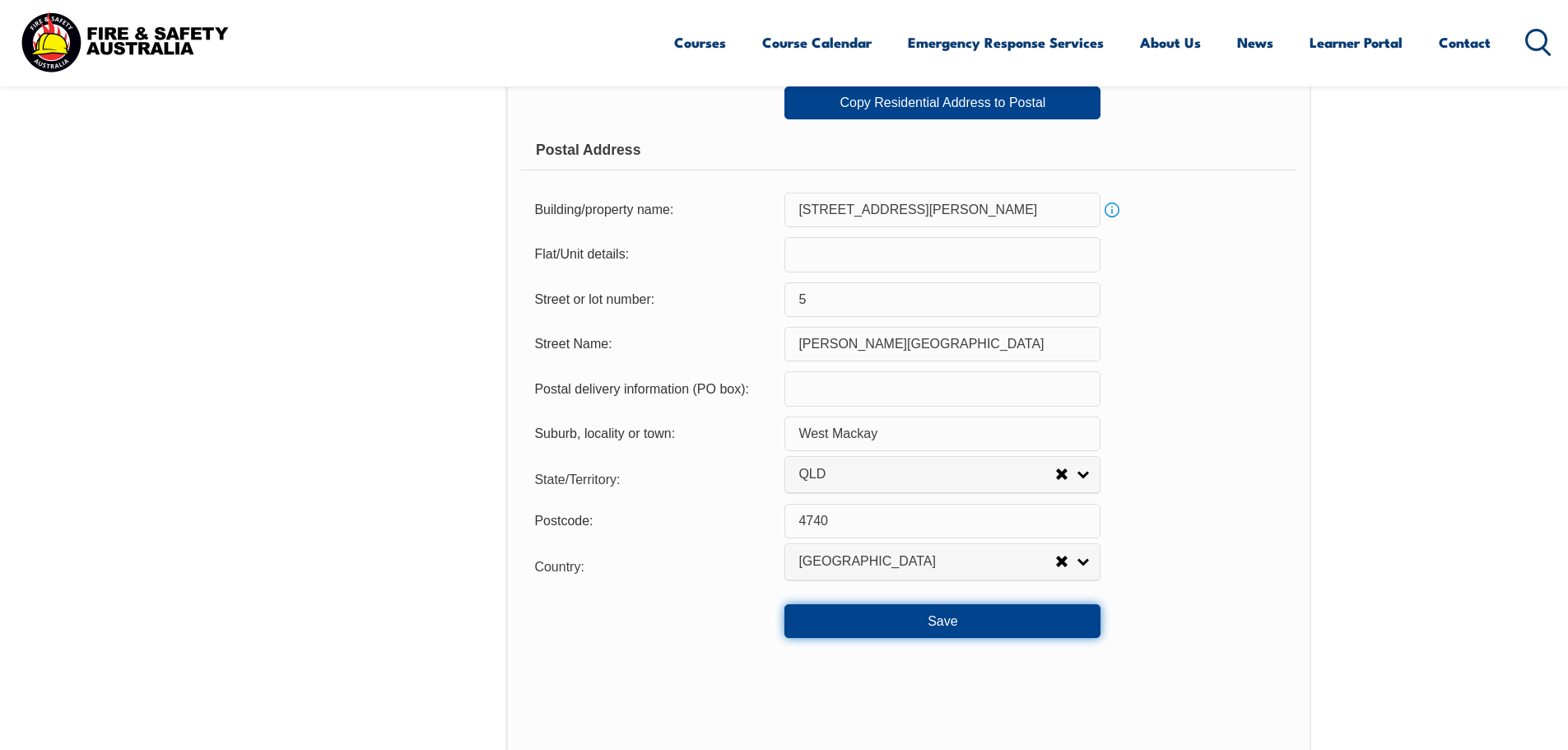
click at [943, 621] on button "Save" at bounding box center [943, 621] width 316 height 33
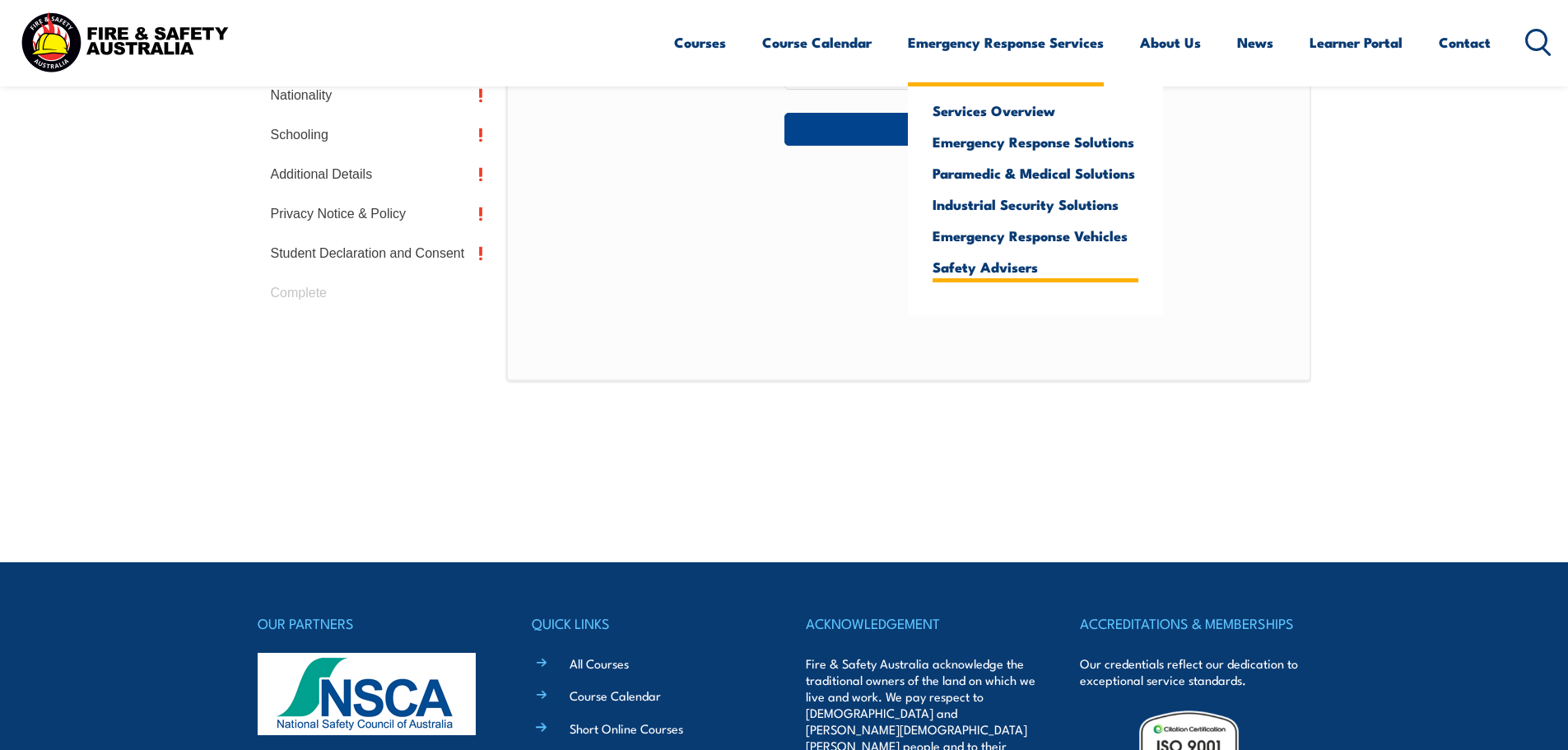
scroll to position [449, 0]
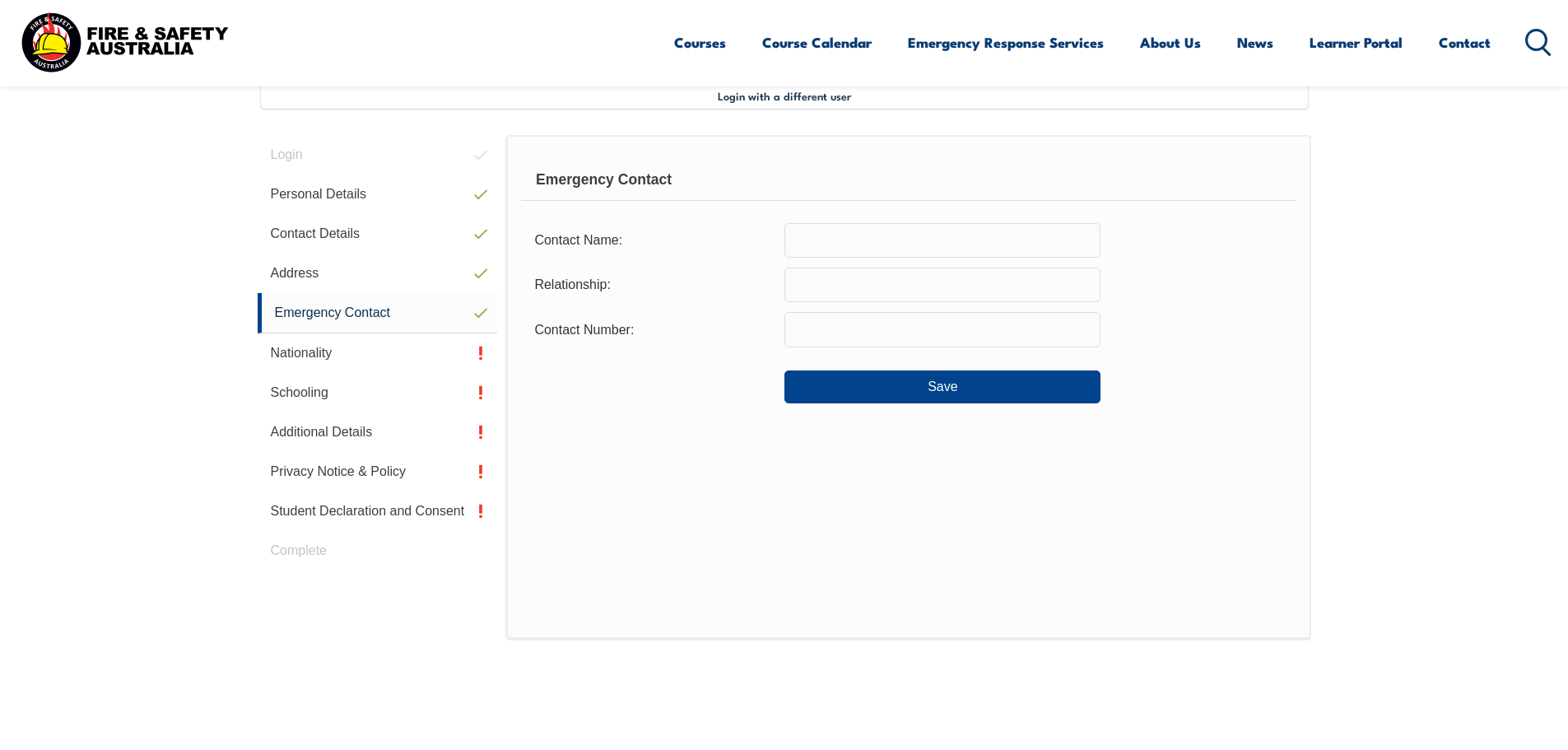
click at [848, 247] on input "text" at bounding box center [943, 241] width 316 height 34
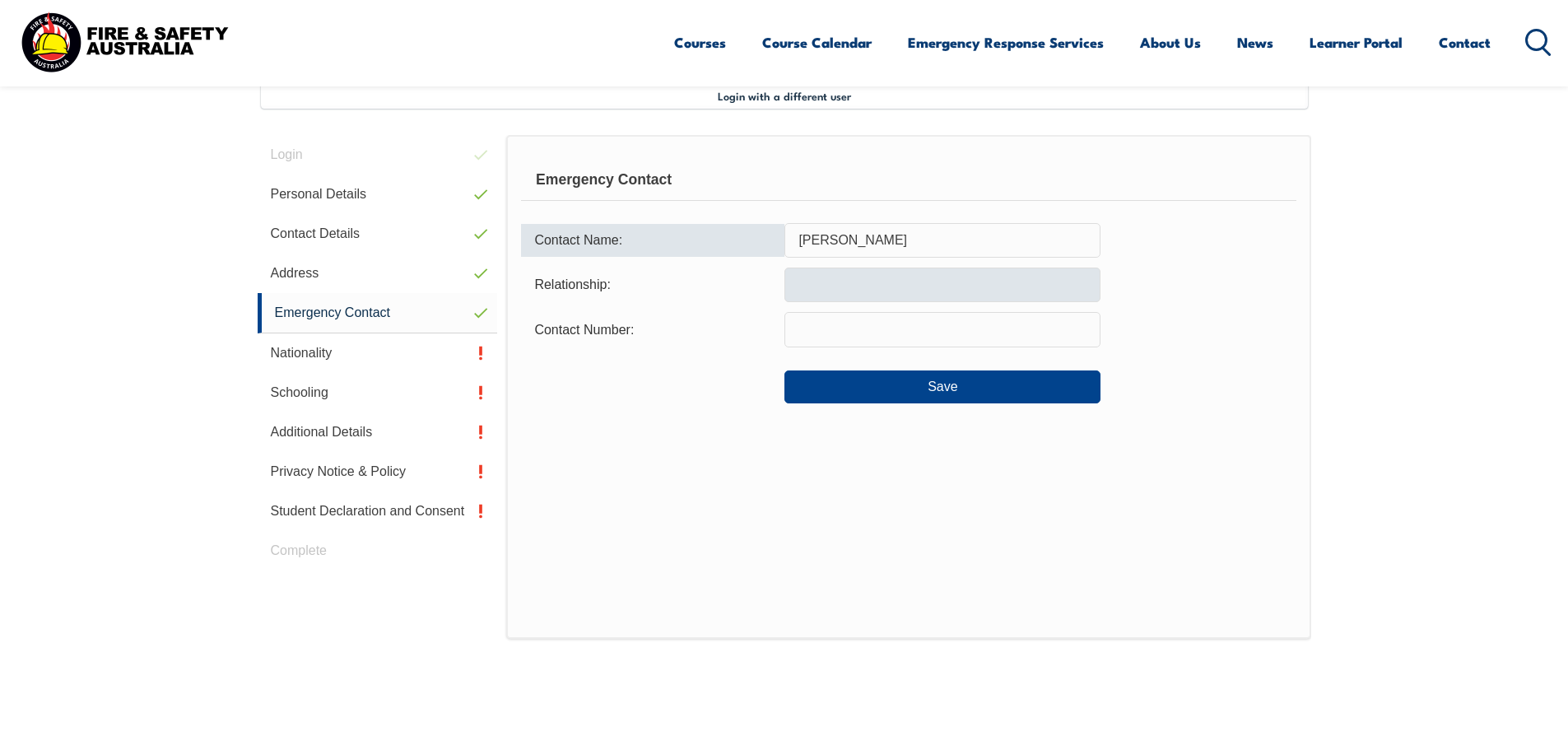
type input "[PERSON_NAME]"
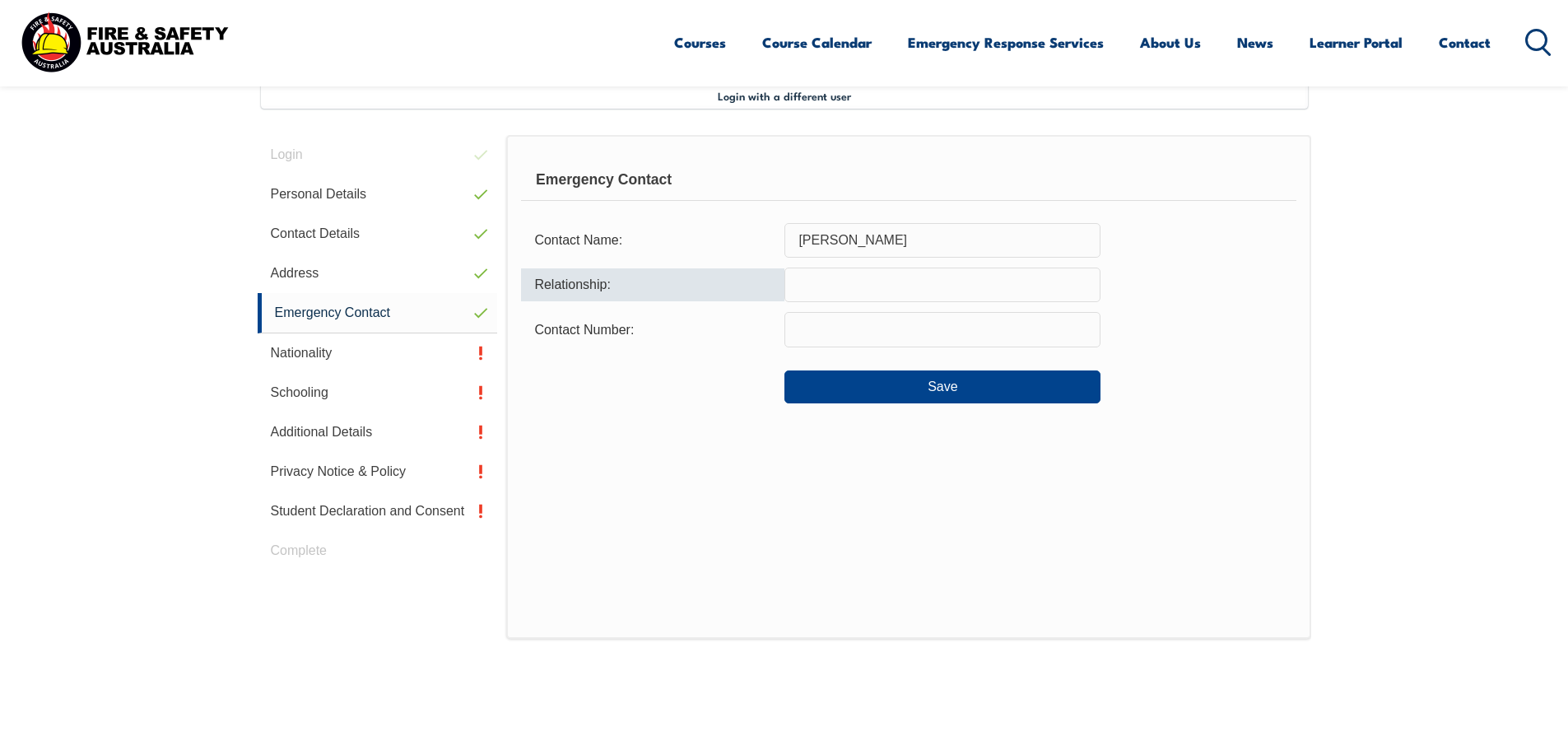
click at [856, 288] on input "text" at bounding box center [943, 285] width 316 height 34
type input "Son"
click at [828, 336] on input "text" at bounding box center [943, 329] width 316 height 34
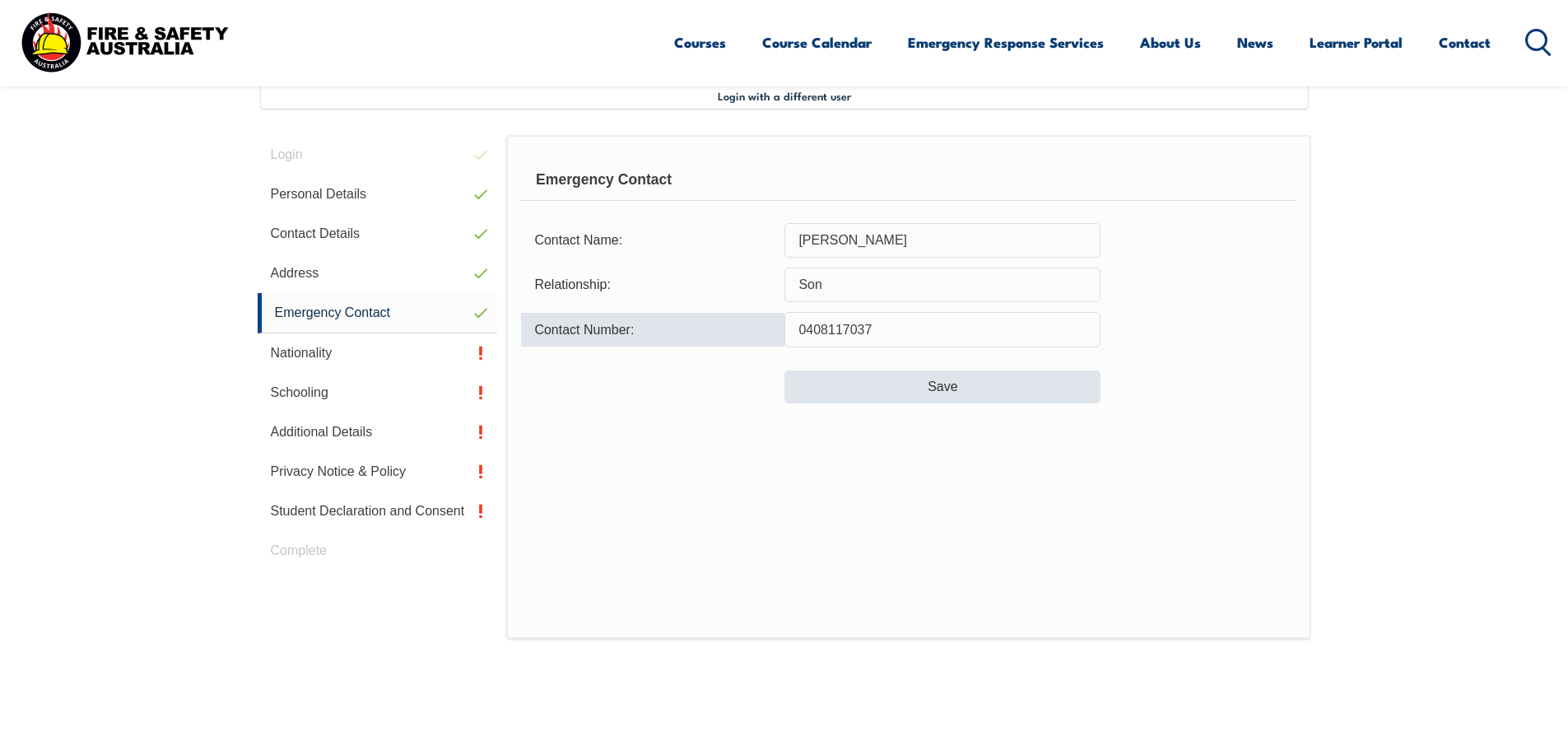
type input "0408117037"
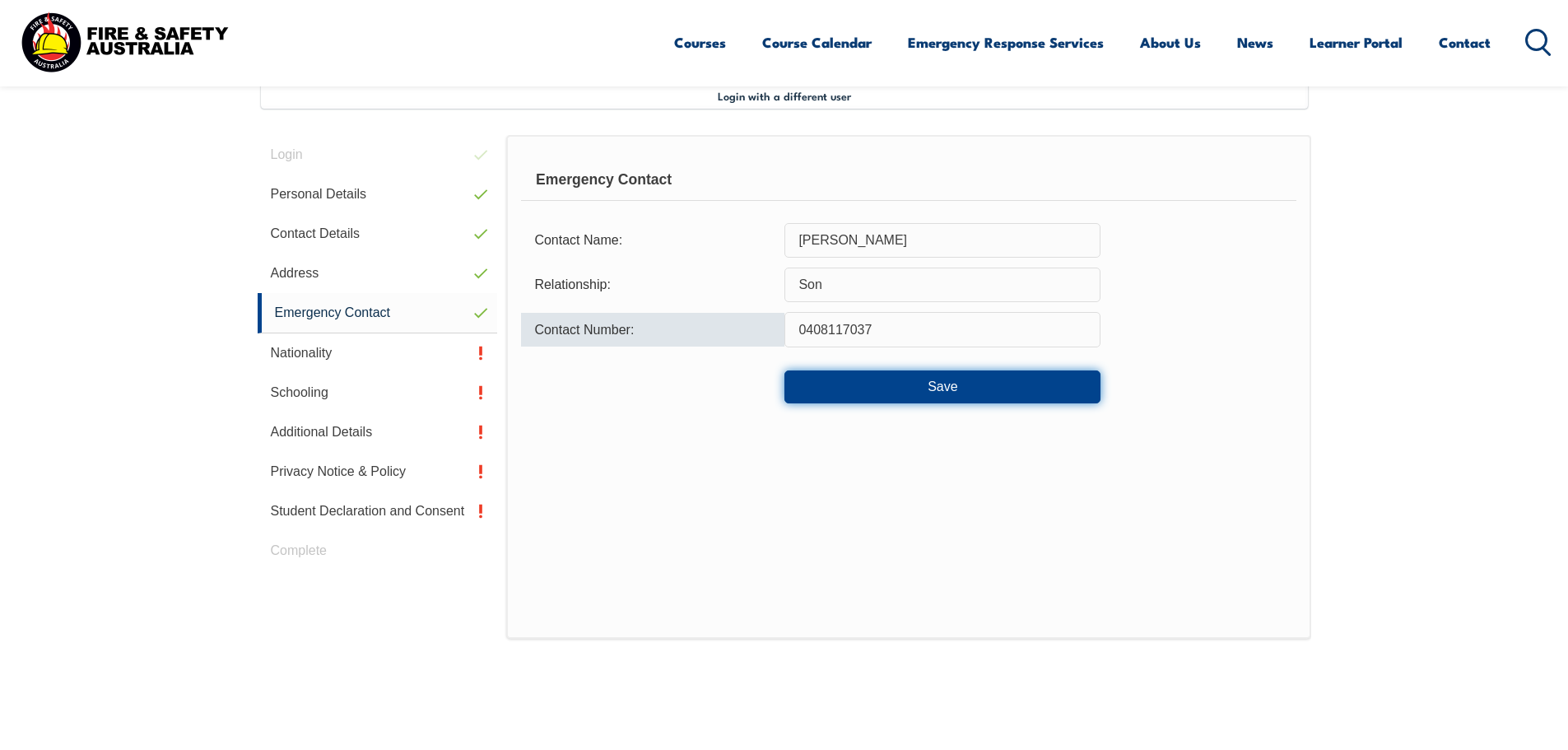
click at [971, 384] on button "Save" at bounding box center [943, 387] width 316 height 33
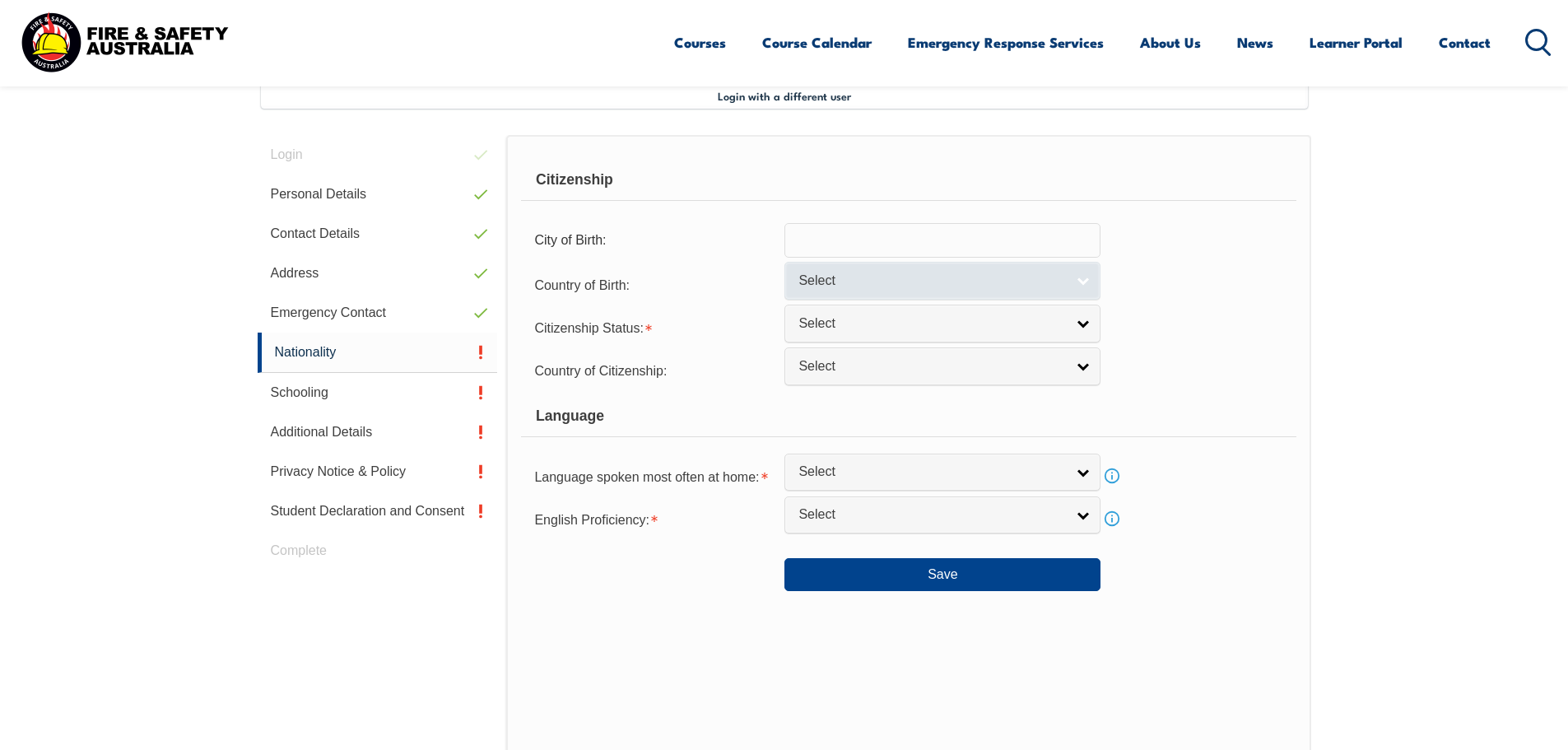
click at [1078, 279] on link "Select" at bounding box center [943, 280] width 316 height 37
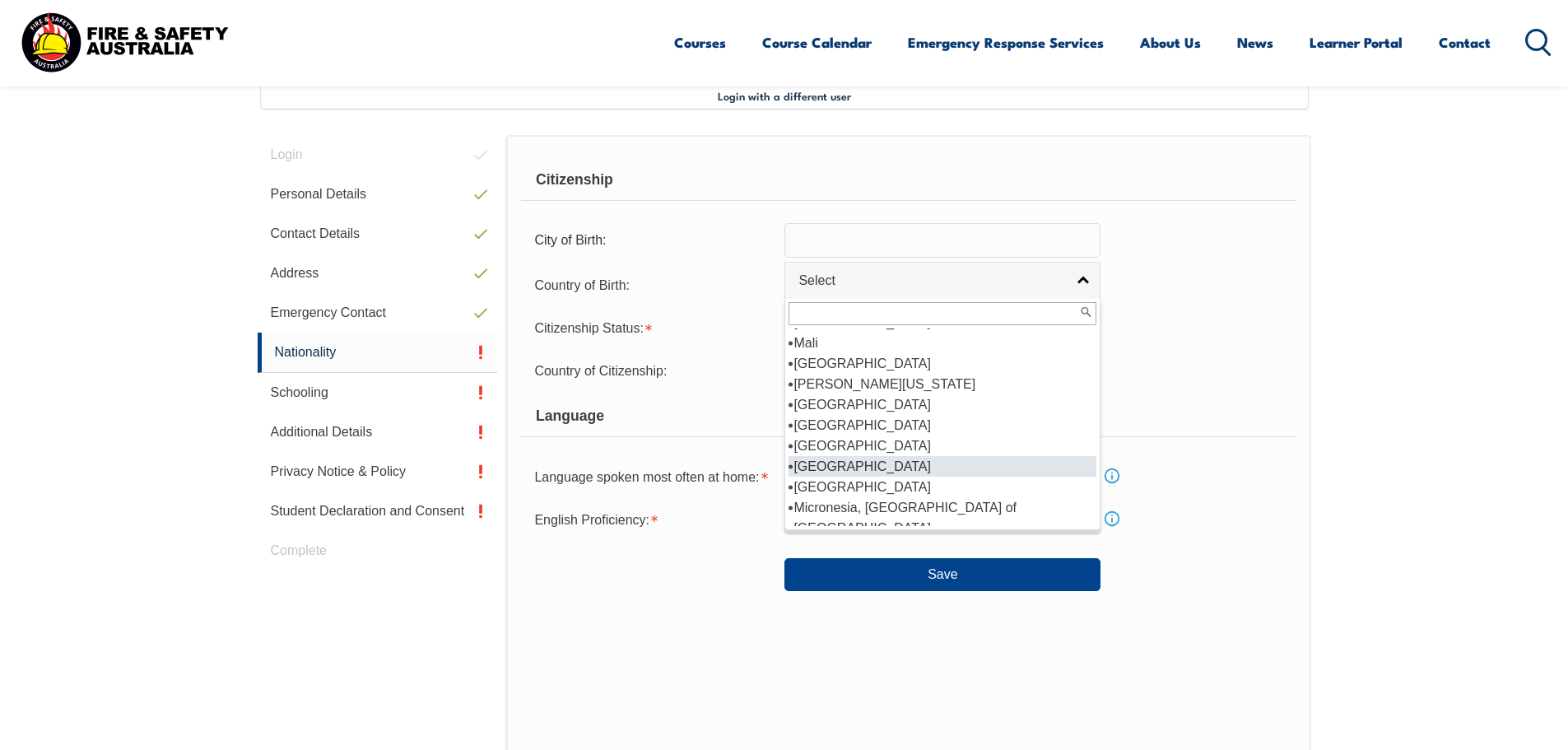
scroll to position [2718, 0]
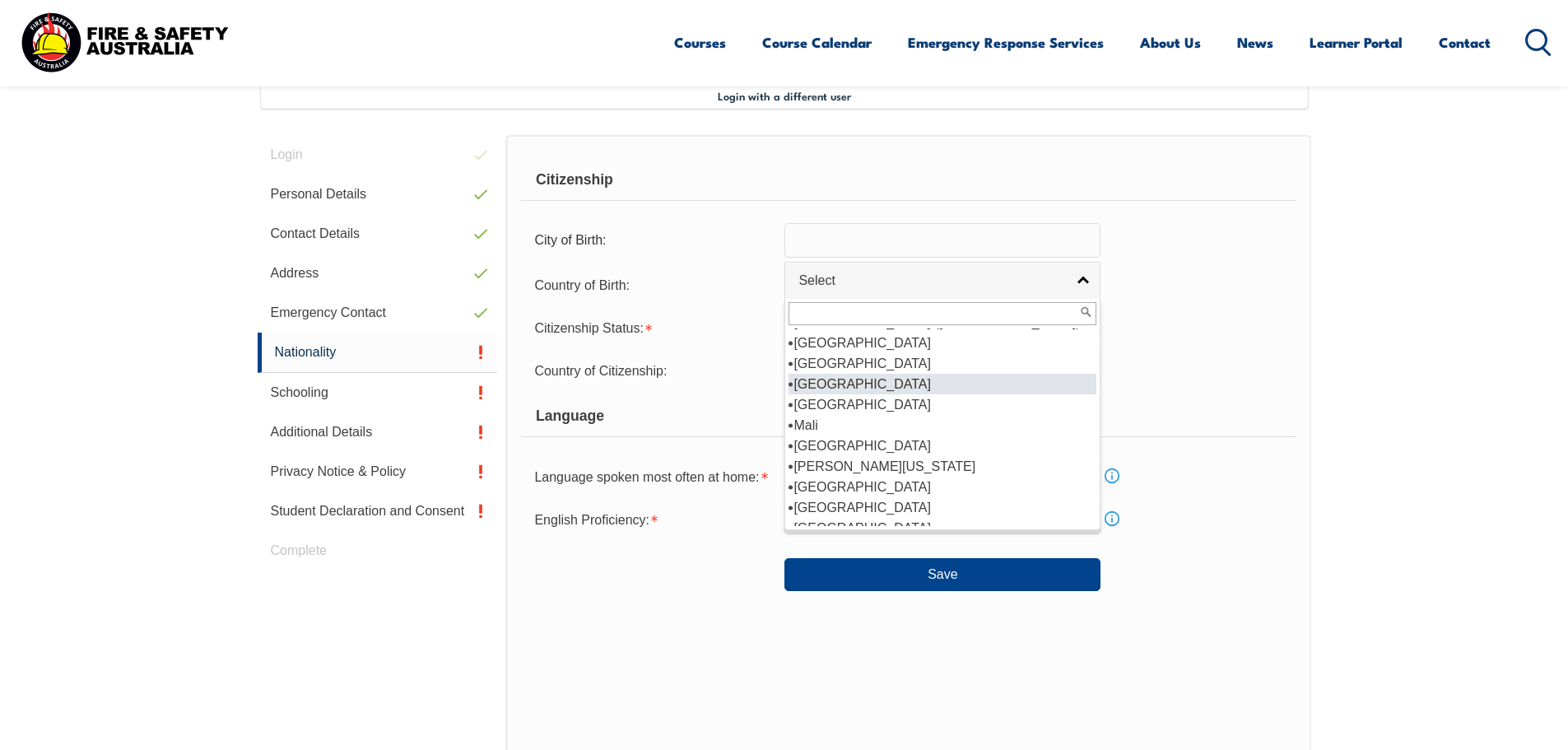
click at [907, 374] on li "[GEOGRAPHIC_DATA]" at bounding box center [942, 384] width 308 height 21
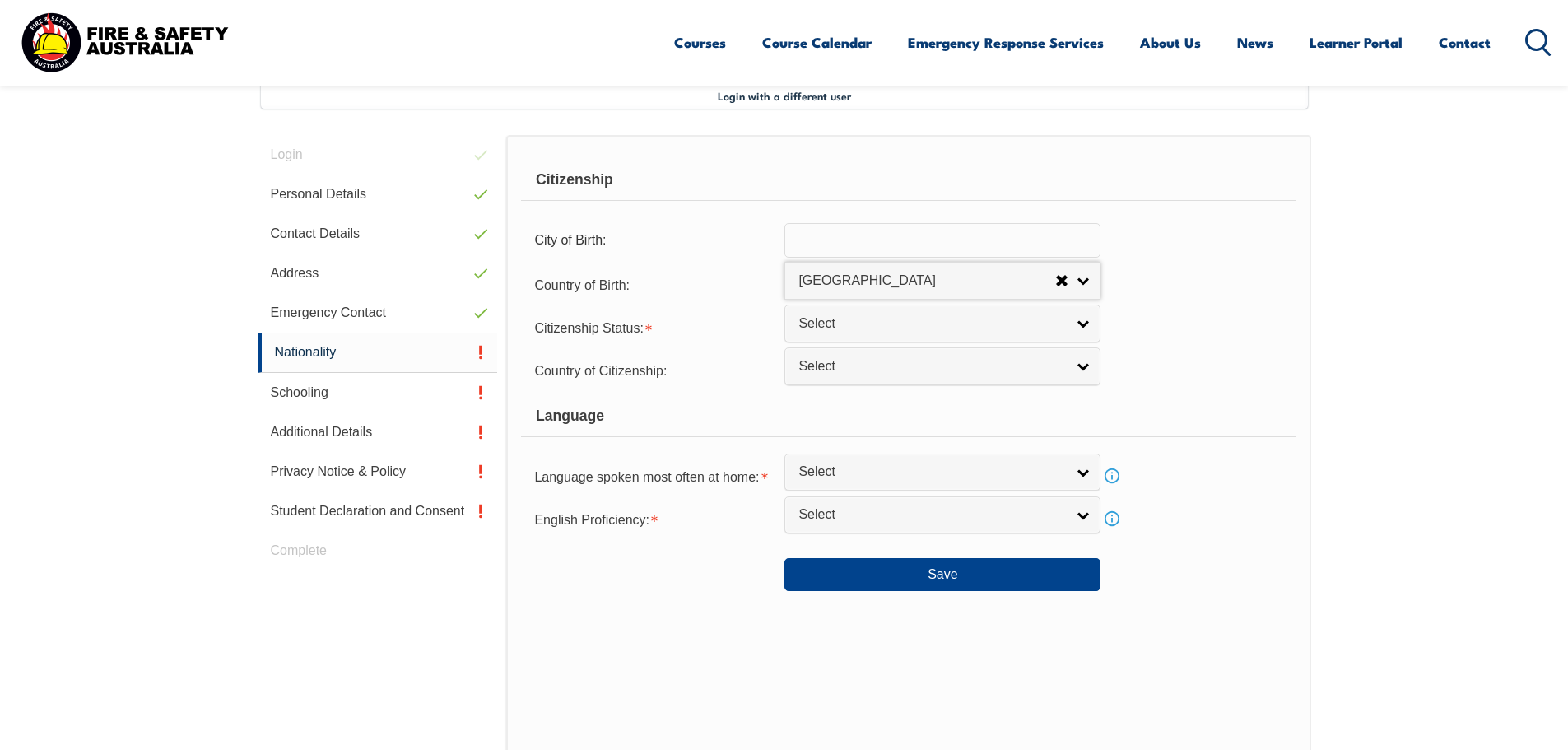
select select "5203"
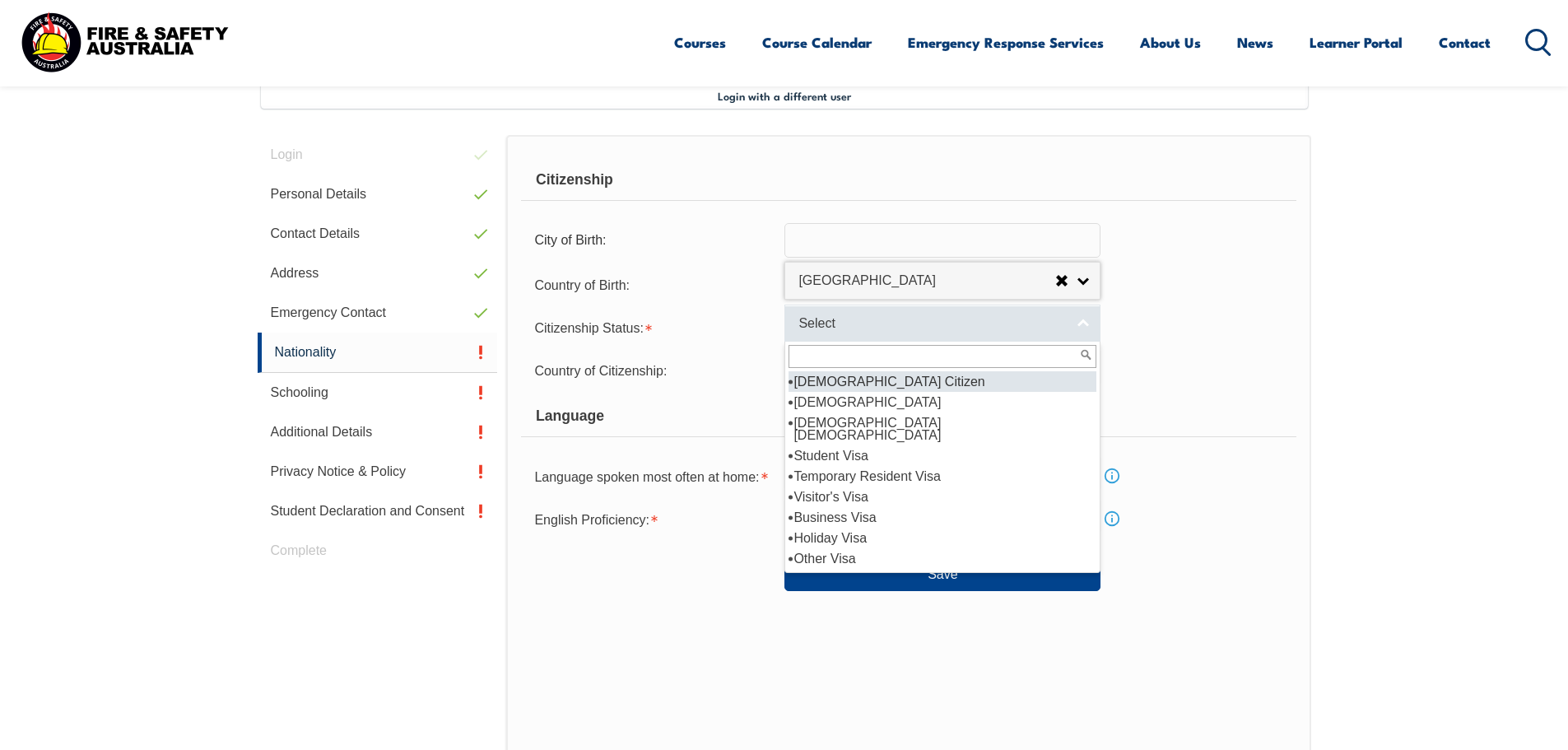
click at [1095, 332] on link "Select" at bounding box center [943, 323] width 316 height 37
click at [942, 385] on li "[DEMOGRAPHIC_DATA] Citizen" at bounding box center [942, 382] width 308 height 21
select select "1"
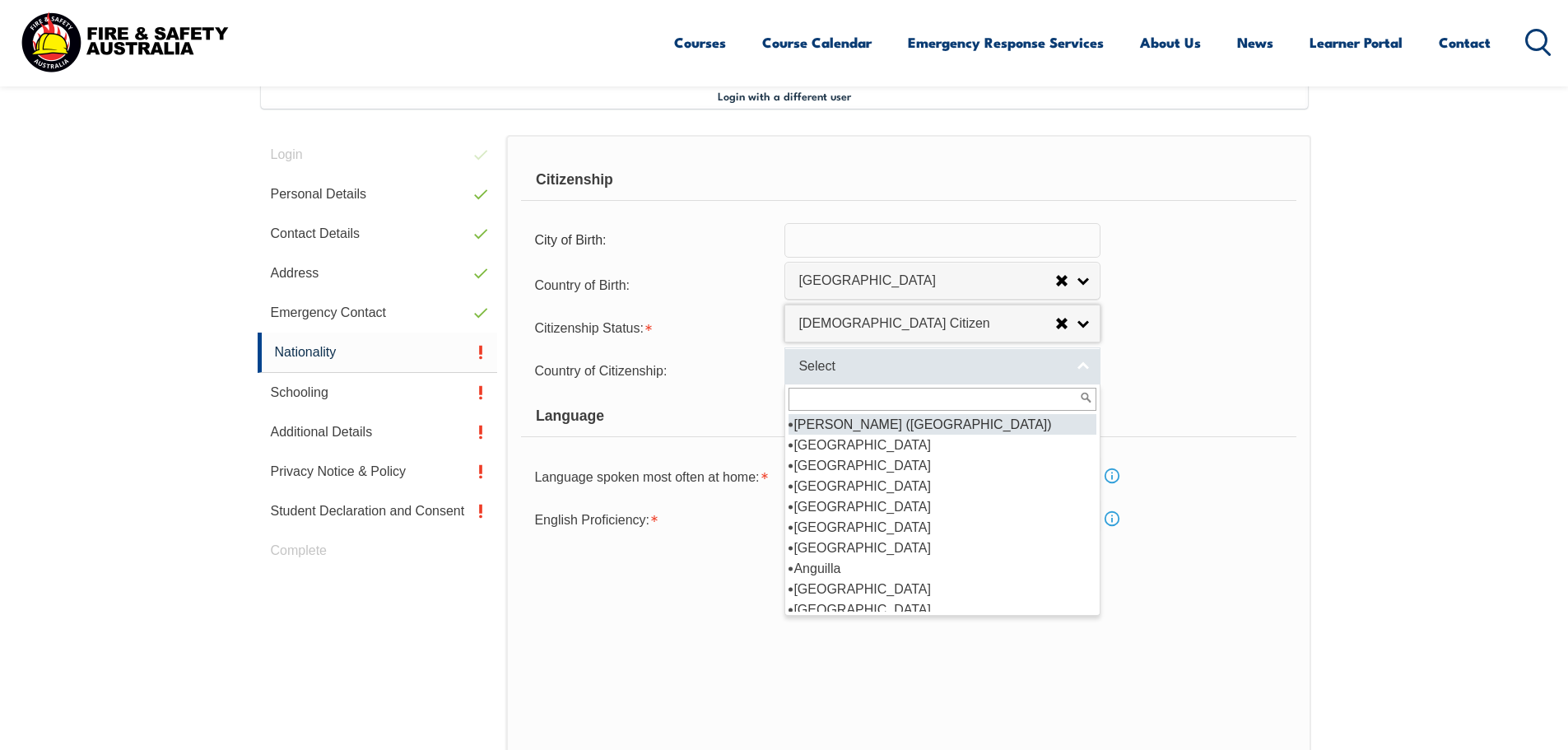
click at [1085, 366] on link "Select" at bounding box center [943, 366] width 316 height 37
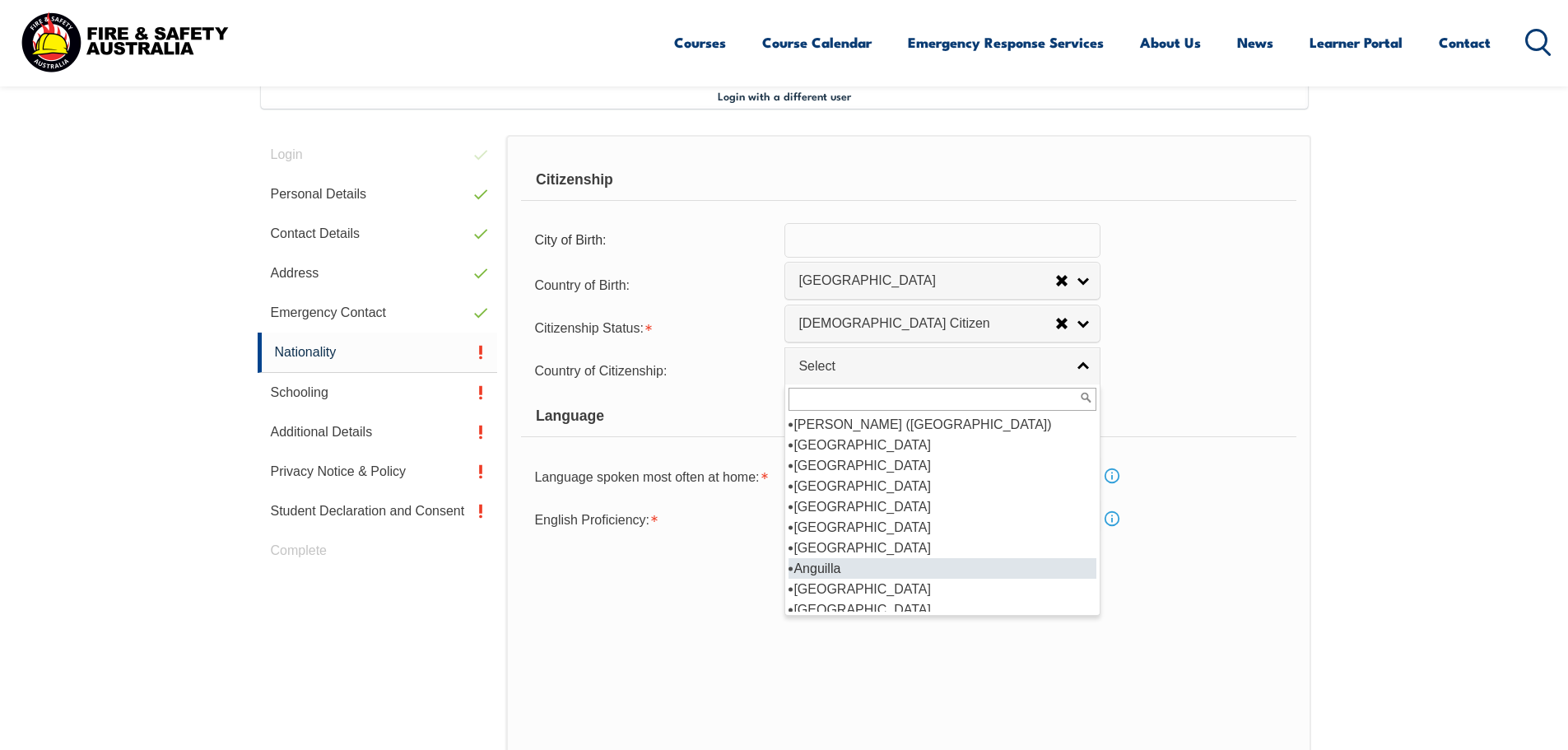
scroll to position [165, 0]
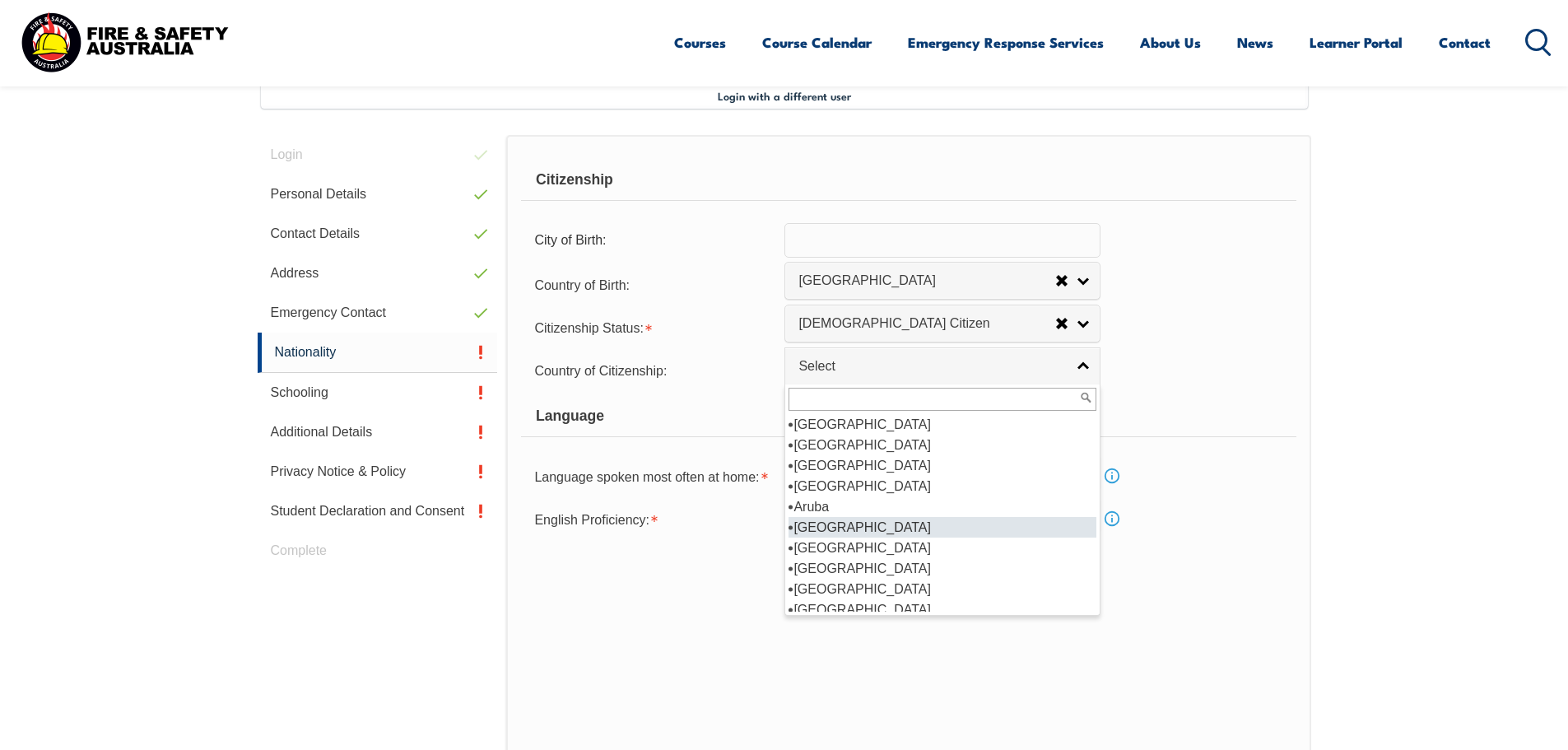
click at [841, 526] on li "[GEOGRAPHIC_DATA]" at bounding box center [942, 527] width 308 height 21
select select "1101"
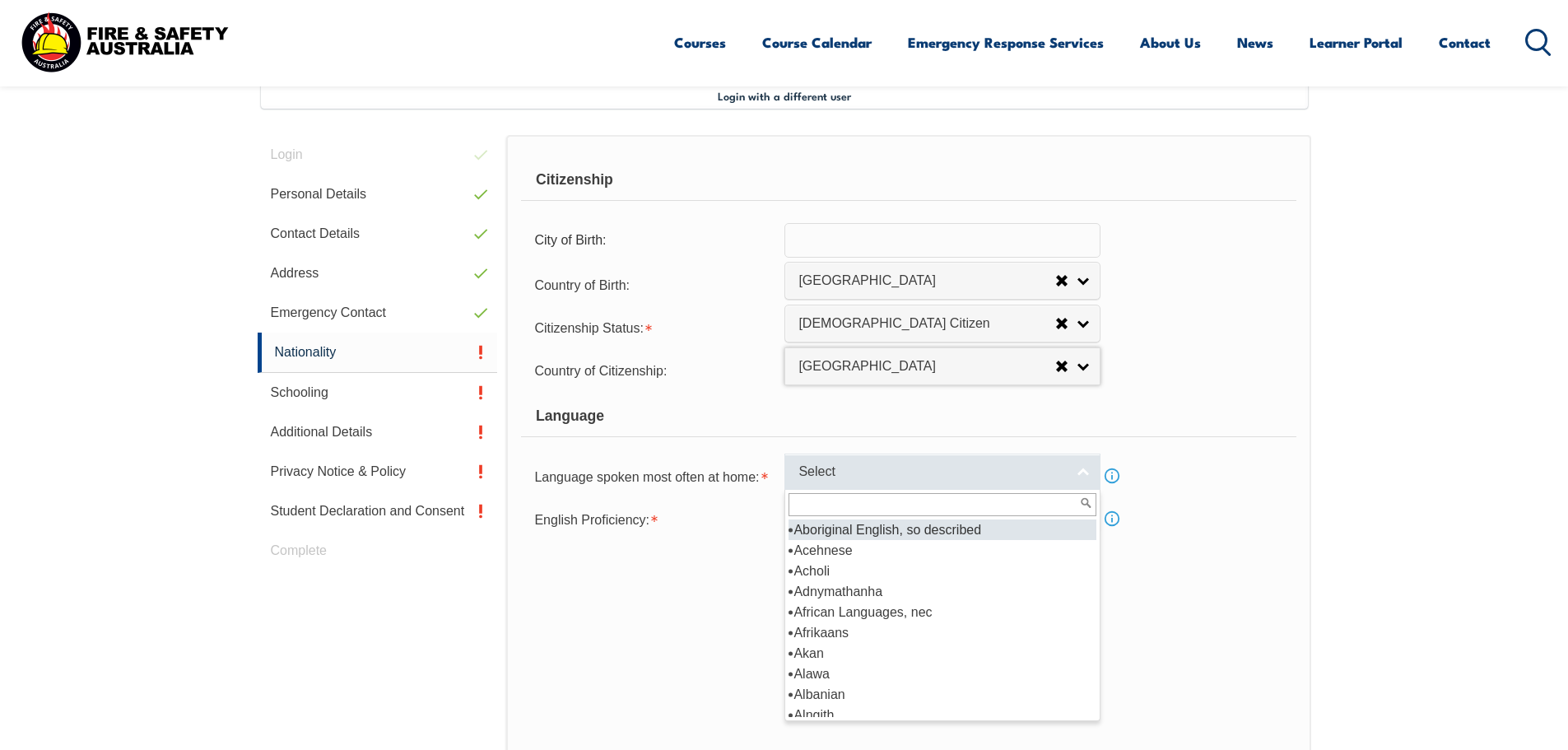
click at [1081, 471] on link "Select" at bounding box center [943, 472] width 316 height 37
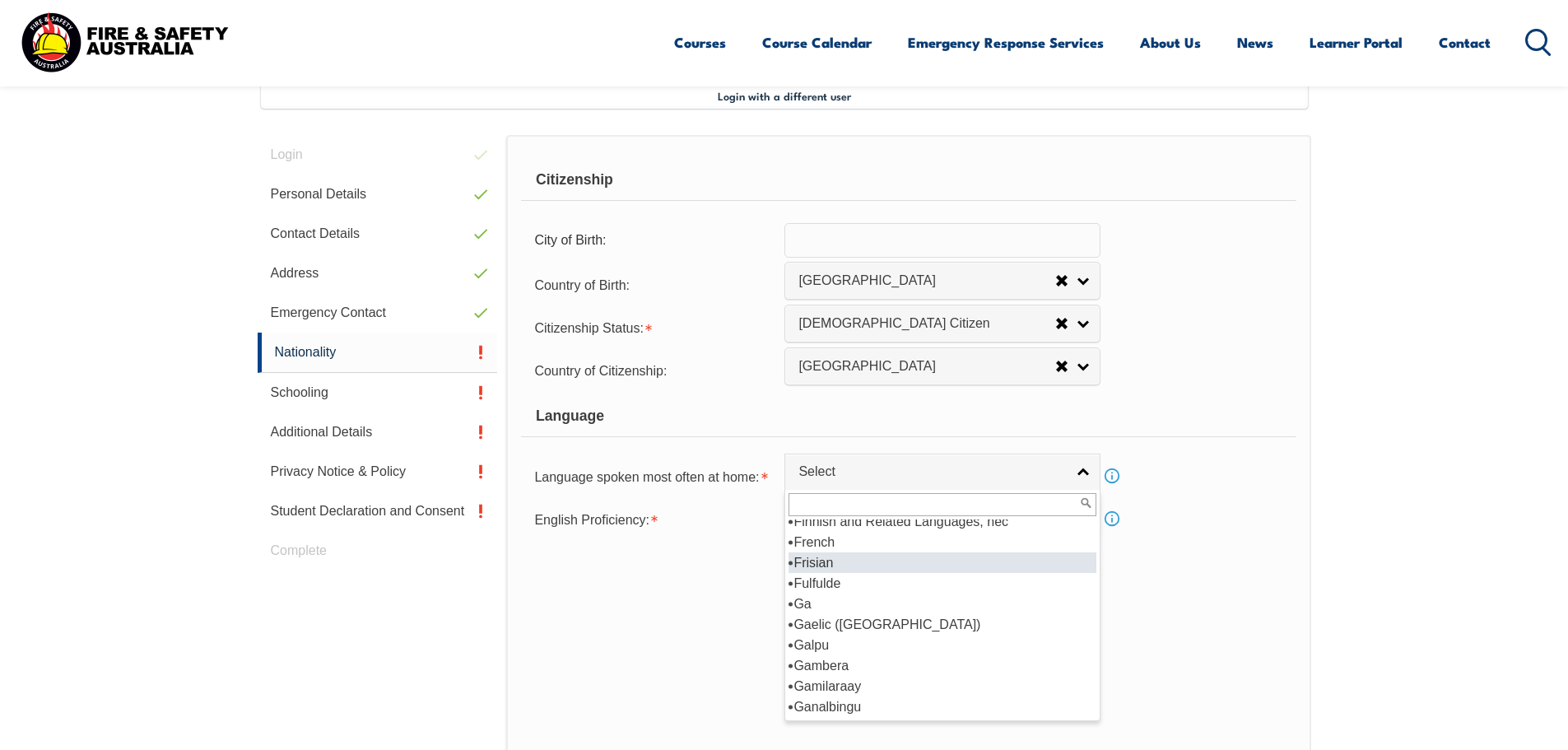
scroll to position [2059, 0]
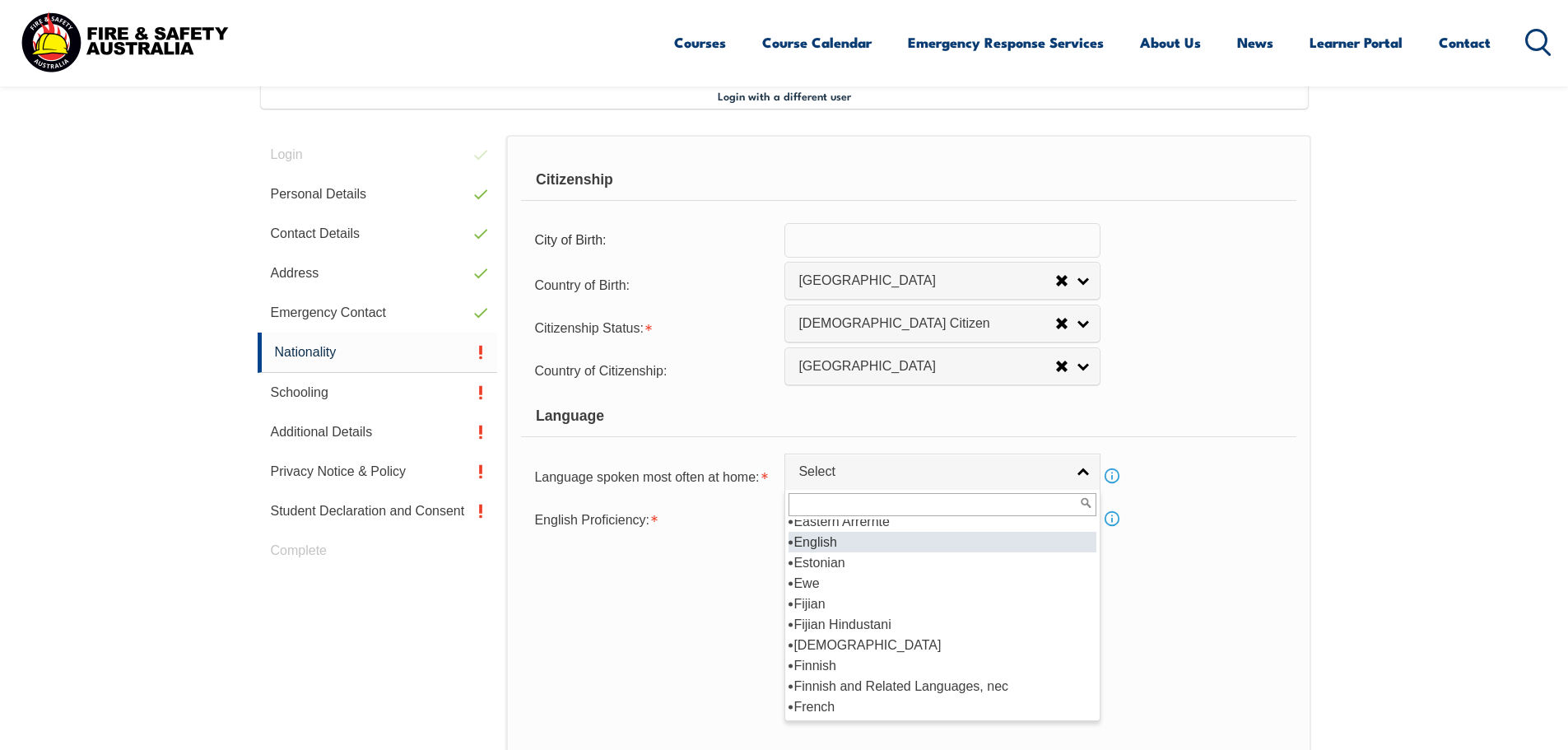
click at [880, 543] on li "English" at bounding box center [942, 543] width 308 height 21
select select "1201"
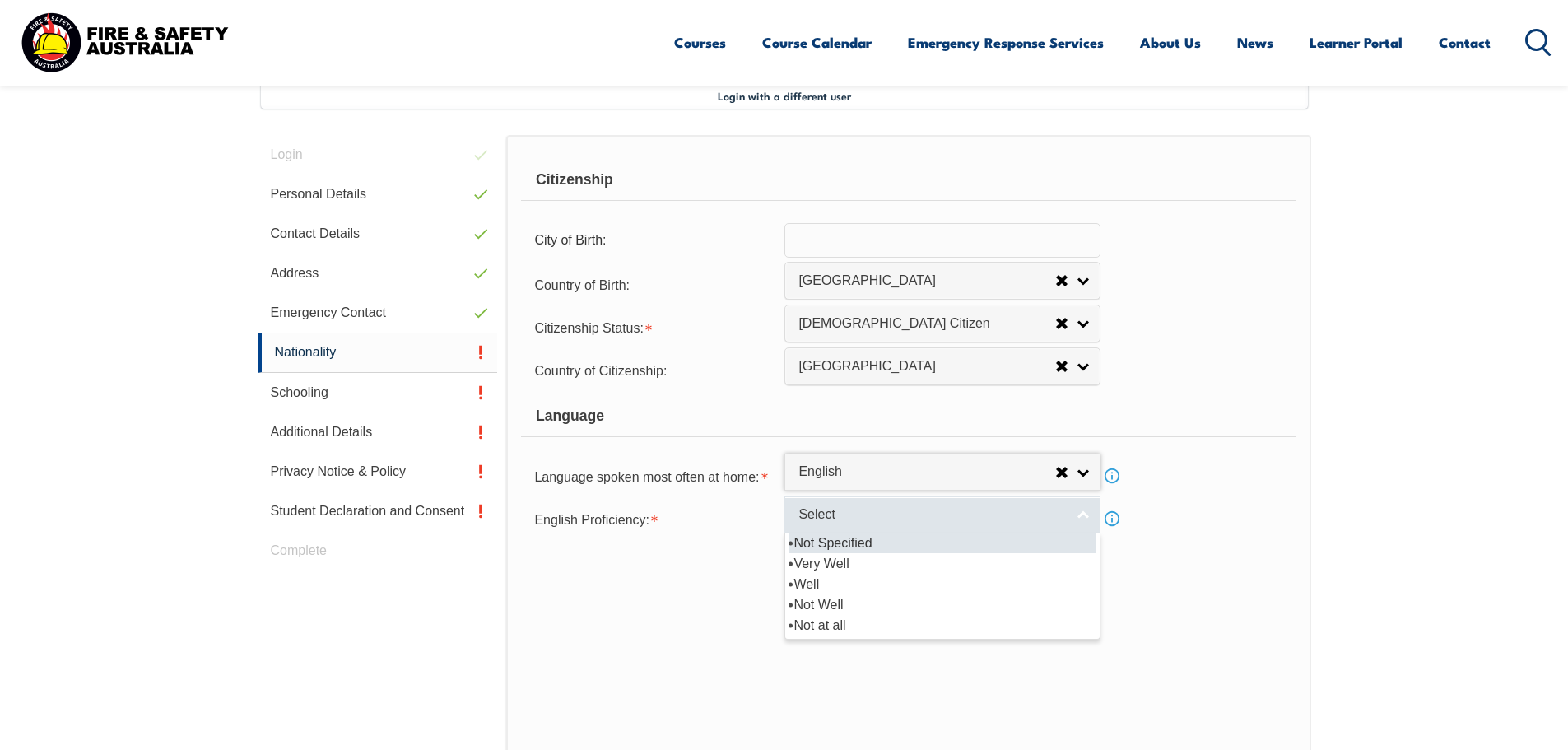
click at [1084, 513] on link "Select" at bounding box center [943, 515] width 316 height 37
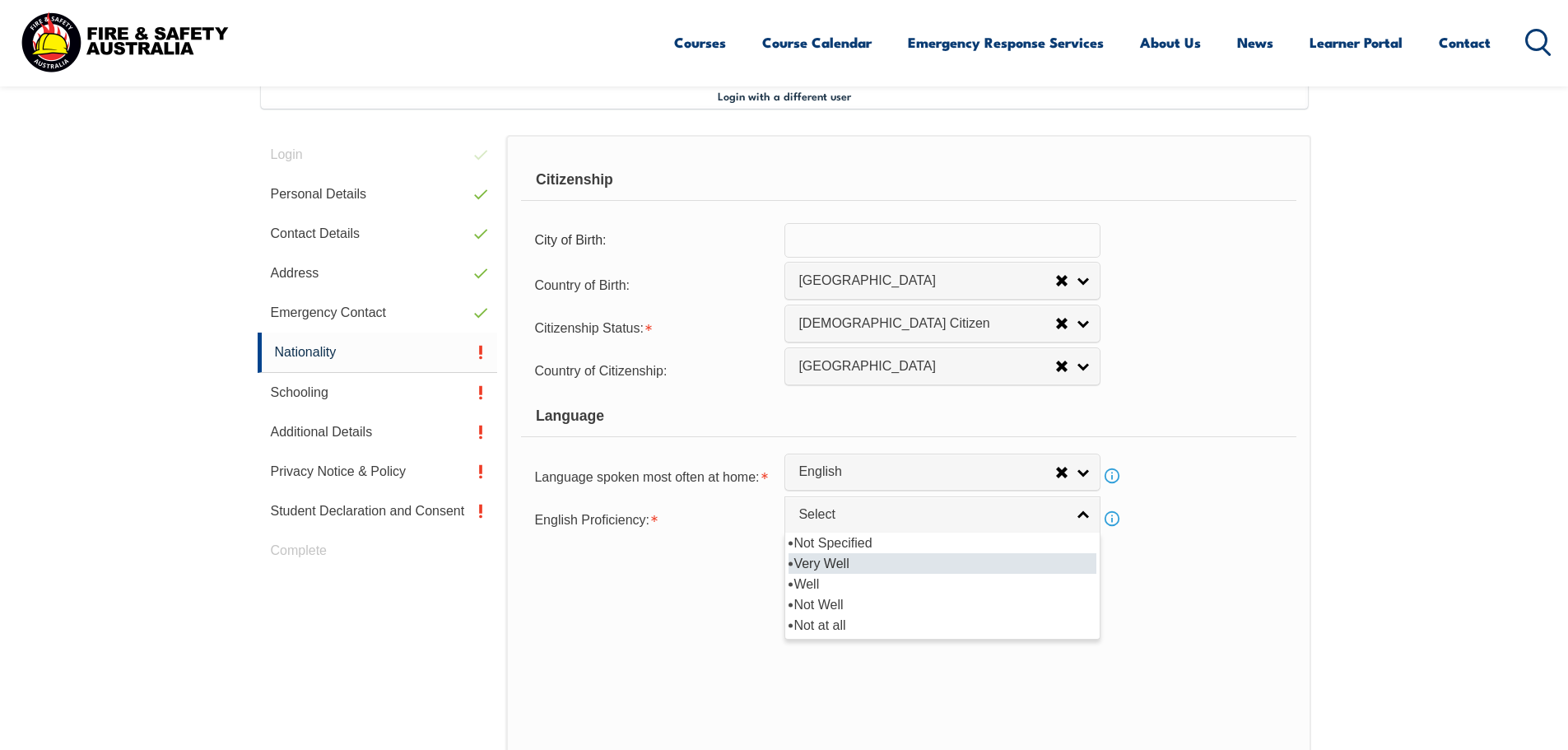
click at [837, 566] on li "Very Well" at bounding box center [942, 564] width 308 height 21
select select "1"
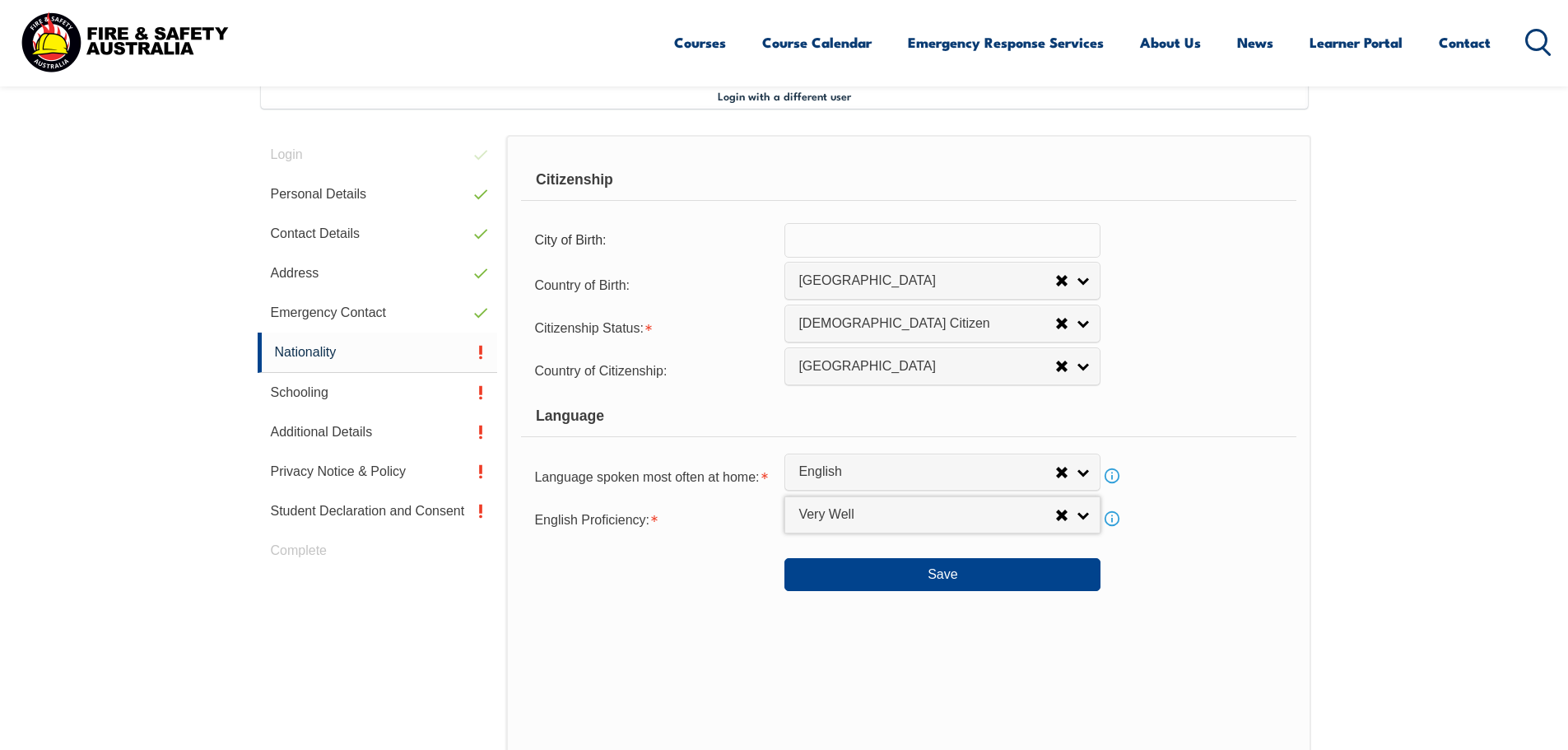
click at [975, 242] on input "text" at bounding box center [943, 241] width 316 height 34
click at [1153, 284] on div "Country of Birth: [GEOGRAPHIC_DATA] ([DEMOGRAPHIC_DATA]) [GEOGRAPHIC_DATA] [DEM…" at bounding box center [908, 284] width 775 height 33
click at [946, 572] on button "Save" at bounding box center [943, 575] width 316 height 33
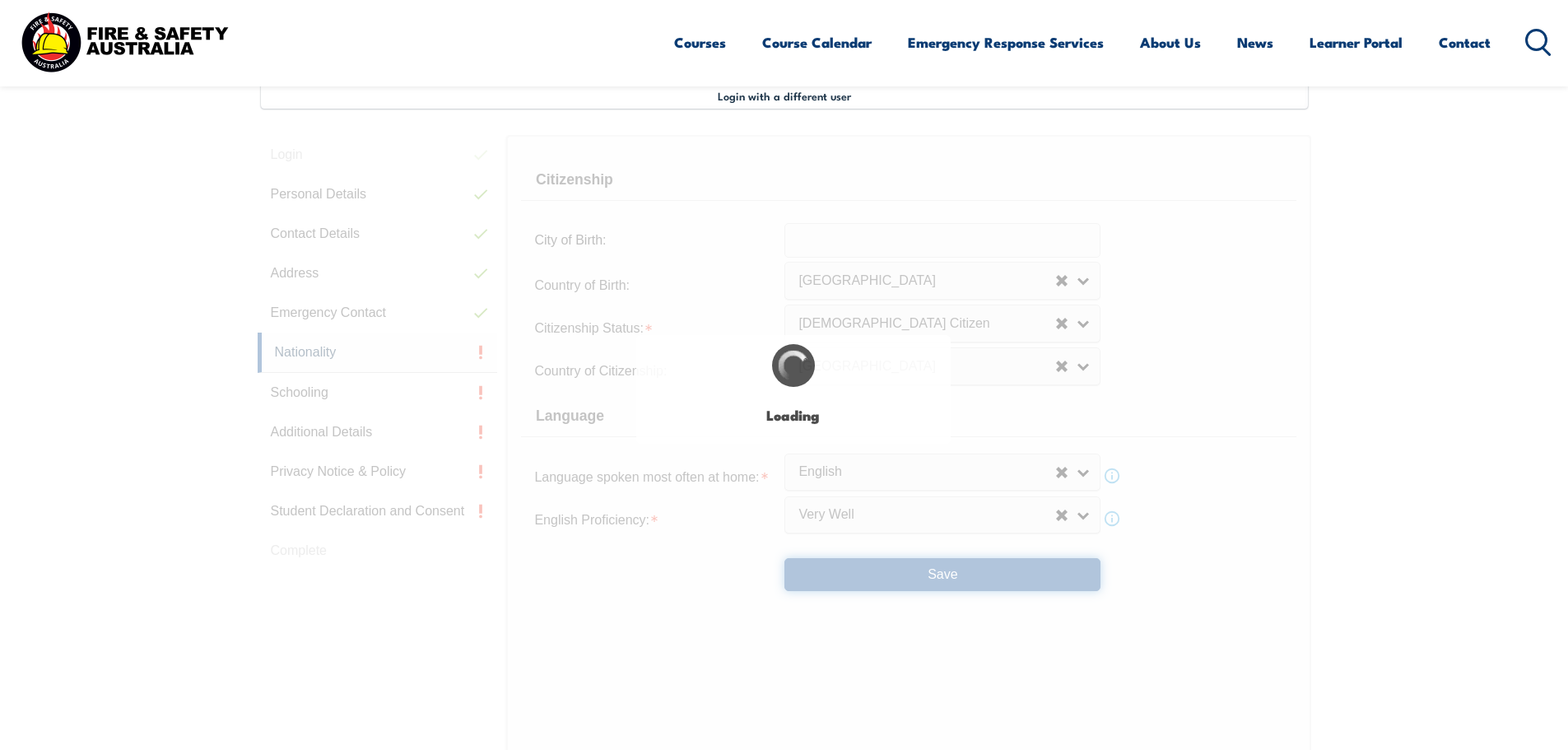
scroll to position [0, 0]
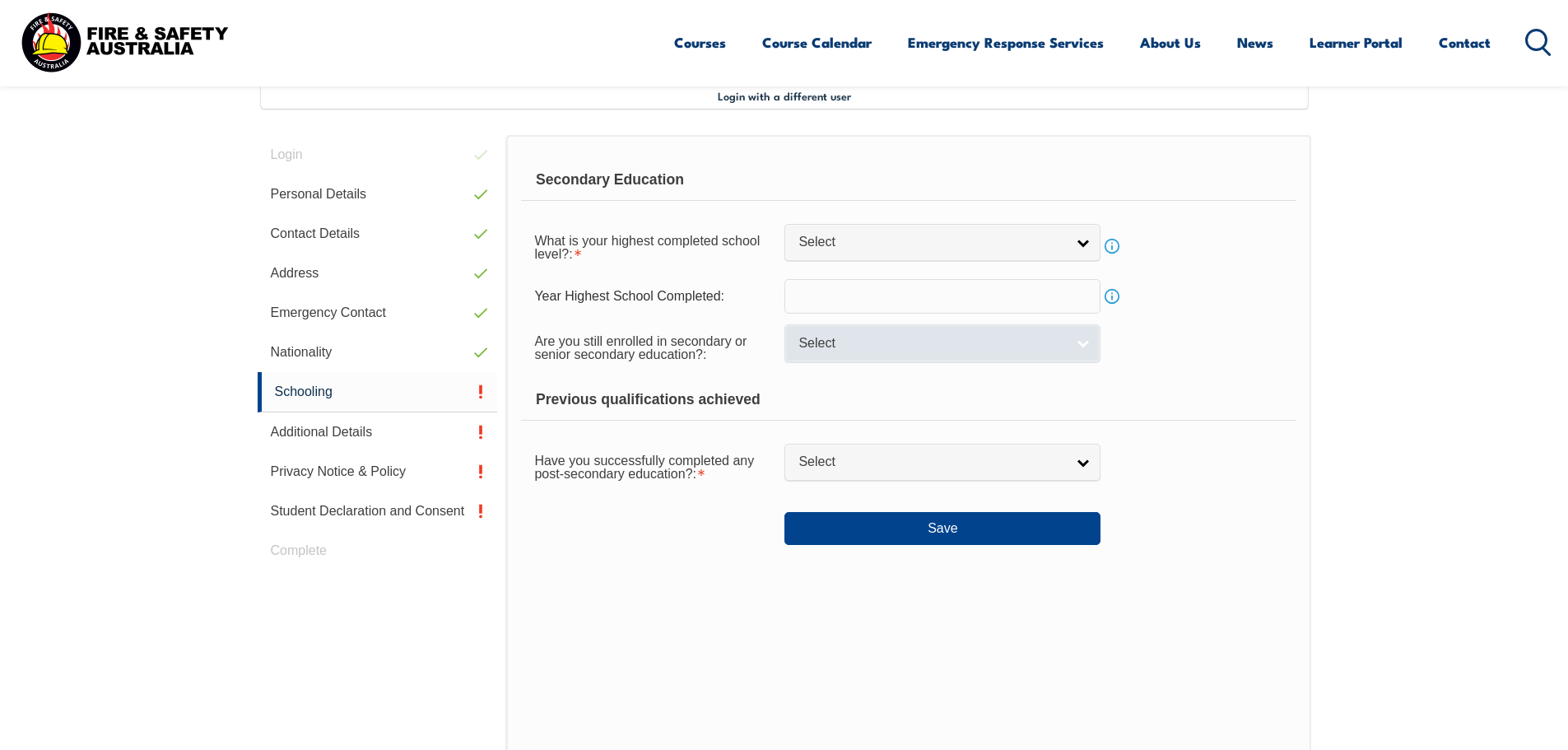
click at [1081, 341] on link "Select" at bounding box center [943, 342] width 316 height 37
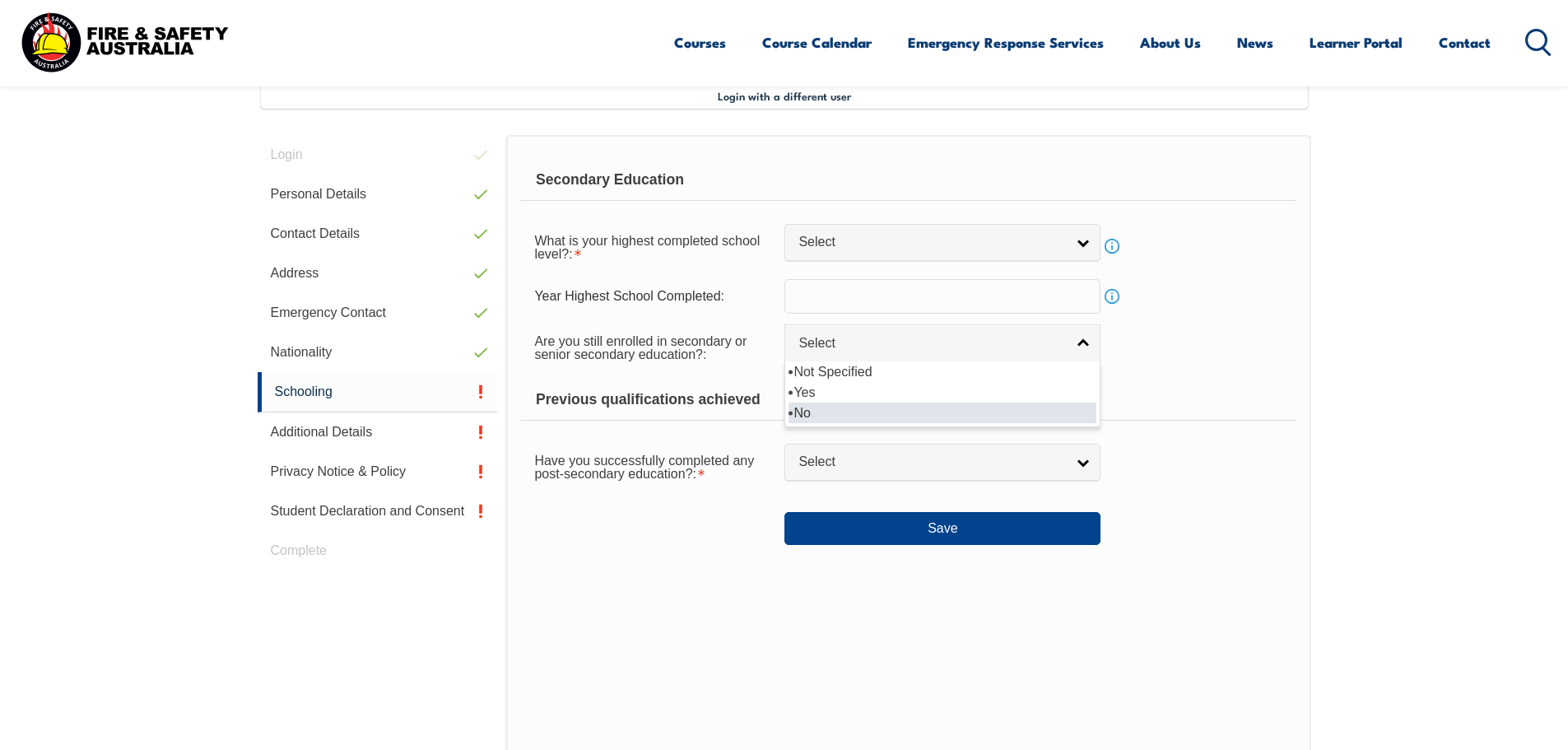
click at [810, 413] on li "No" at bounding box center [942, 413] width 308 height 21
select select "false"
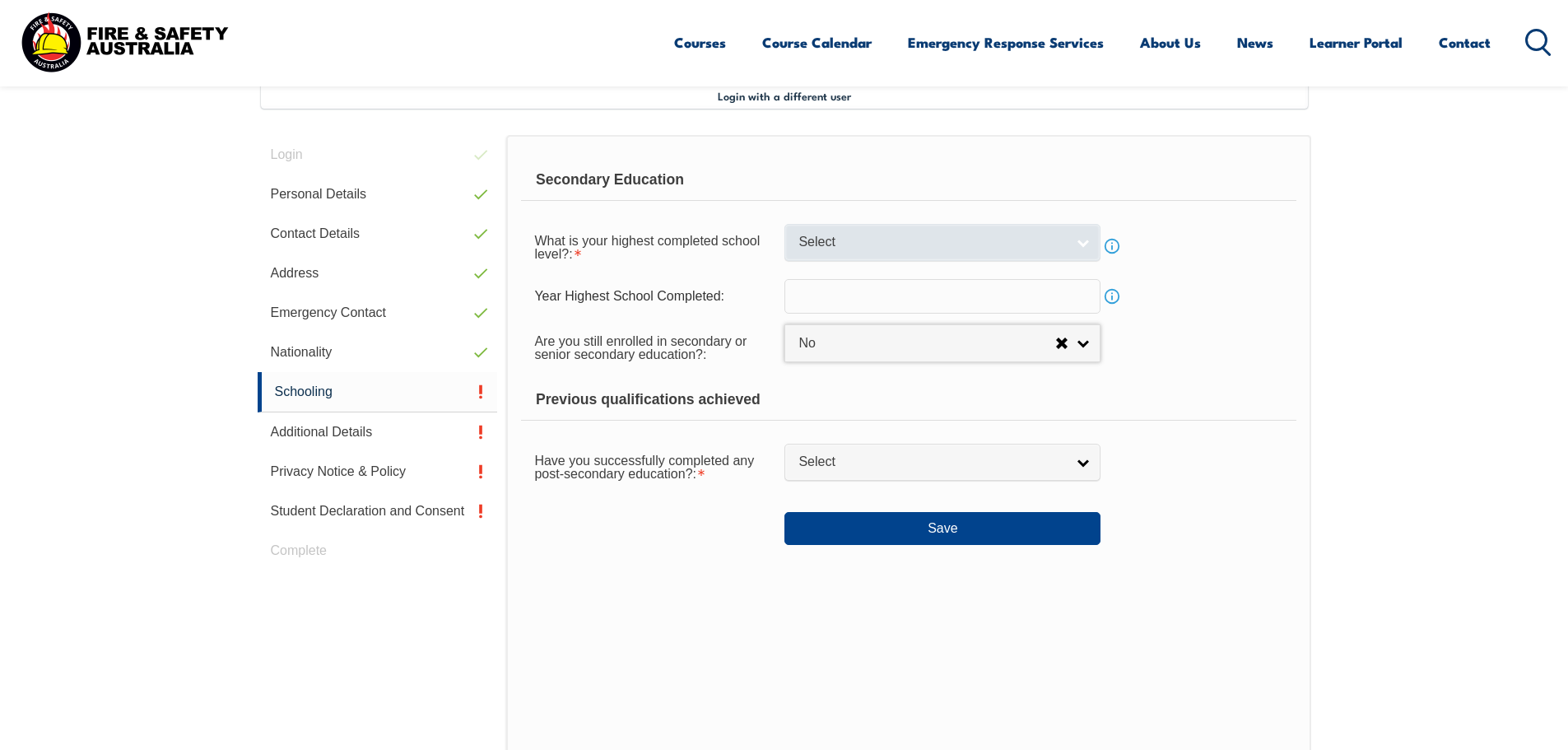
click at [1079, 236] on link "Select" at bounding box center [943, 242] width 316 height 37
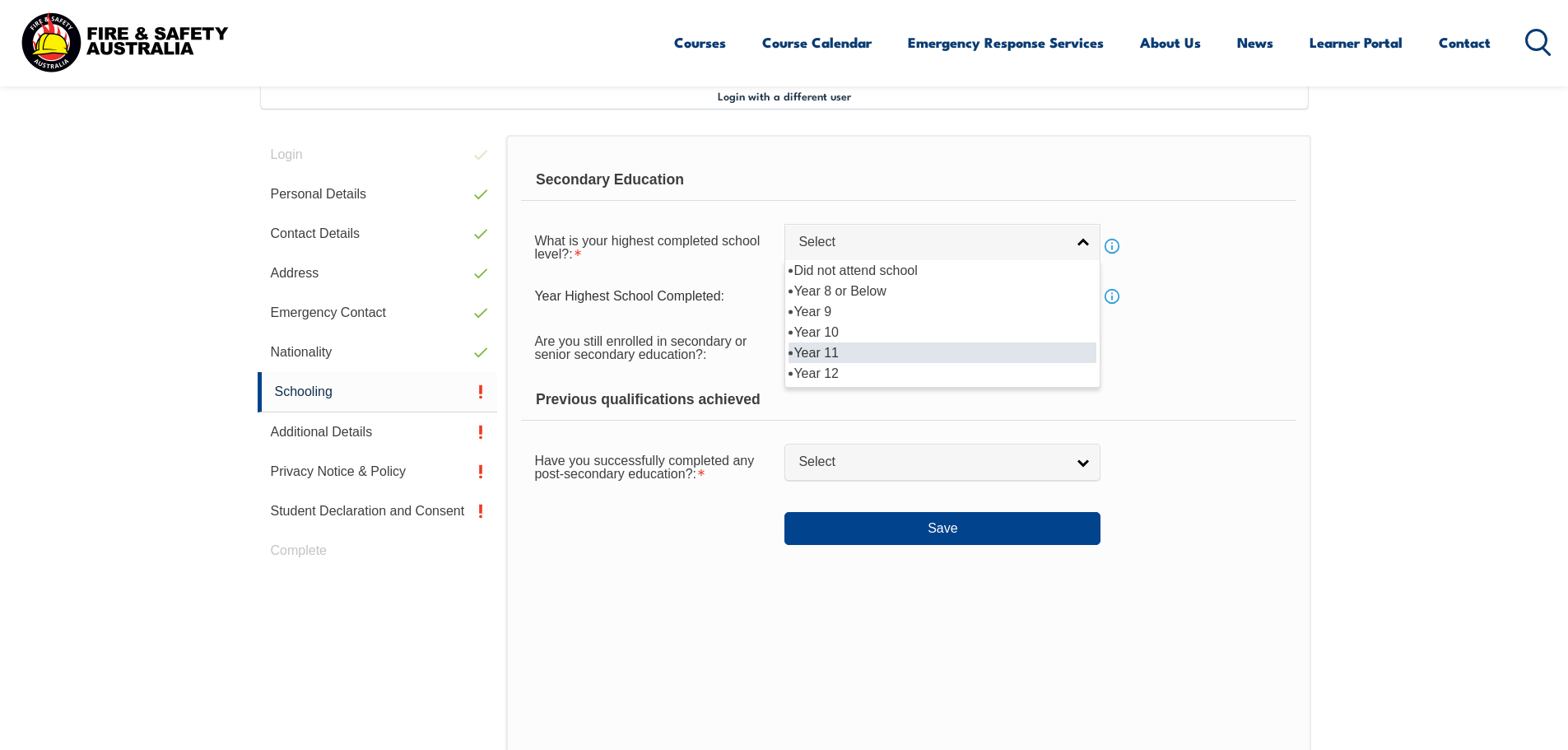
click at [838, 350] on li "Year 11" at bounding box center [942, 353] width 308 height 21
select select "11"
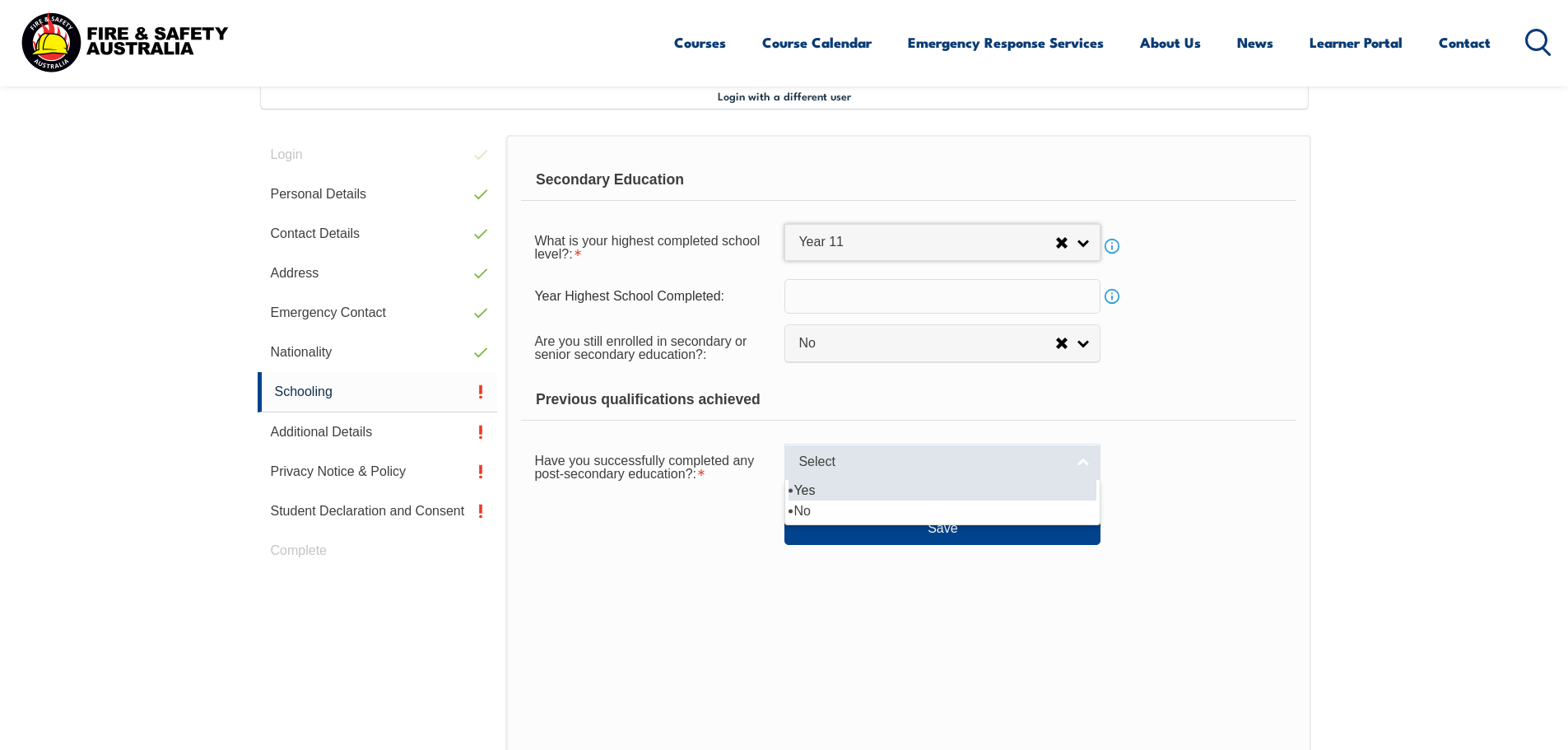
click at [1087, 461] on link "Select" at bounding box center [943, 462] width 316 height 37
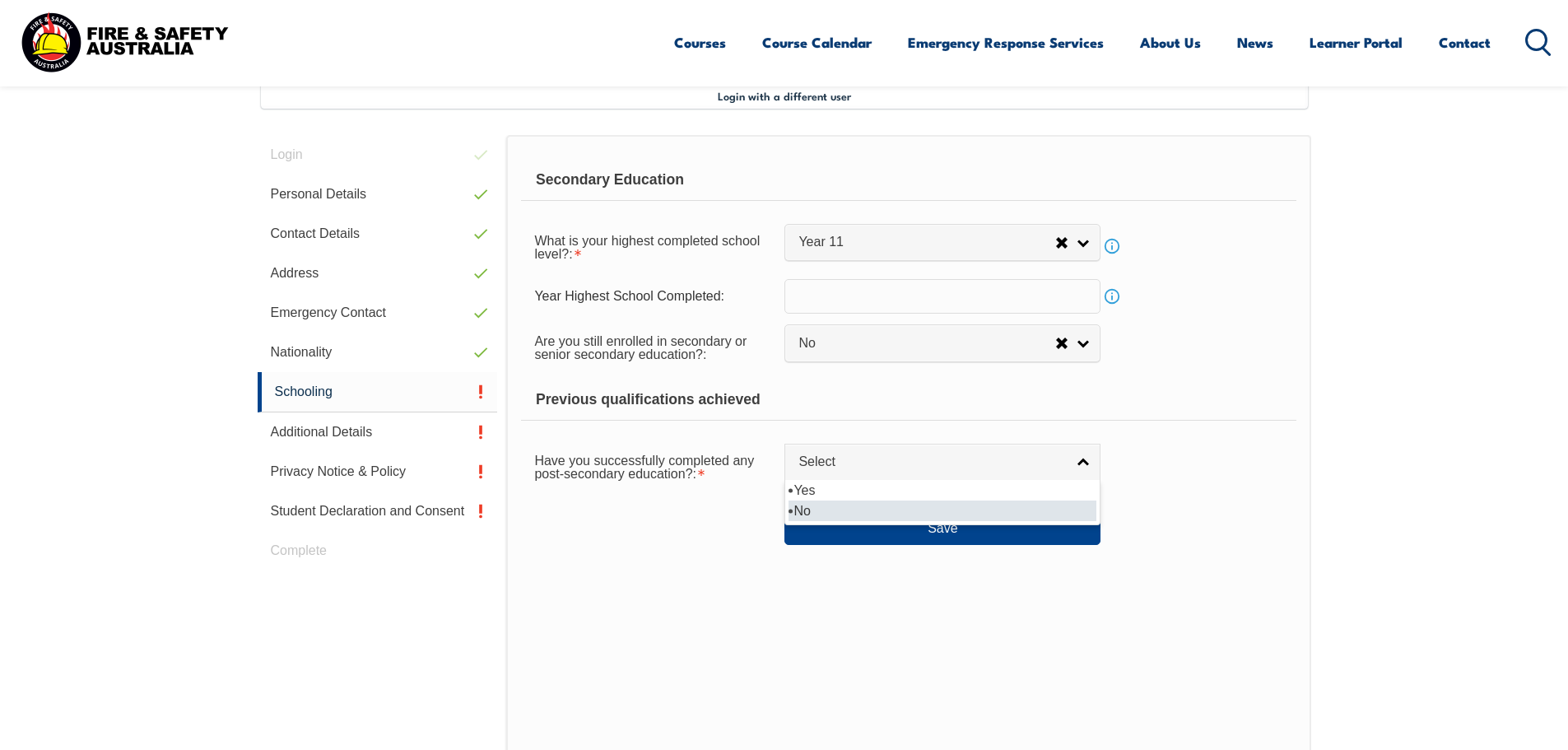
click at [838, 517] on li "No" at bounding box center [942, 511] width 308 height 21
select select "false"
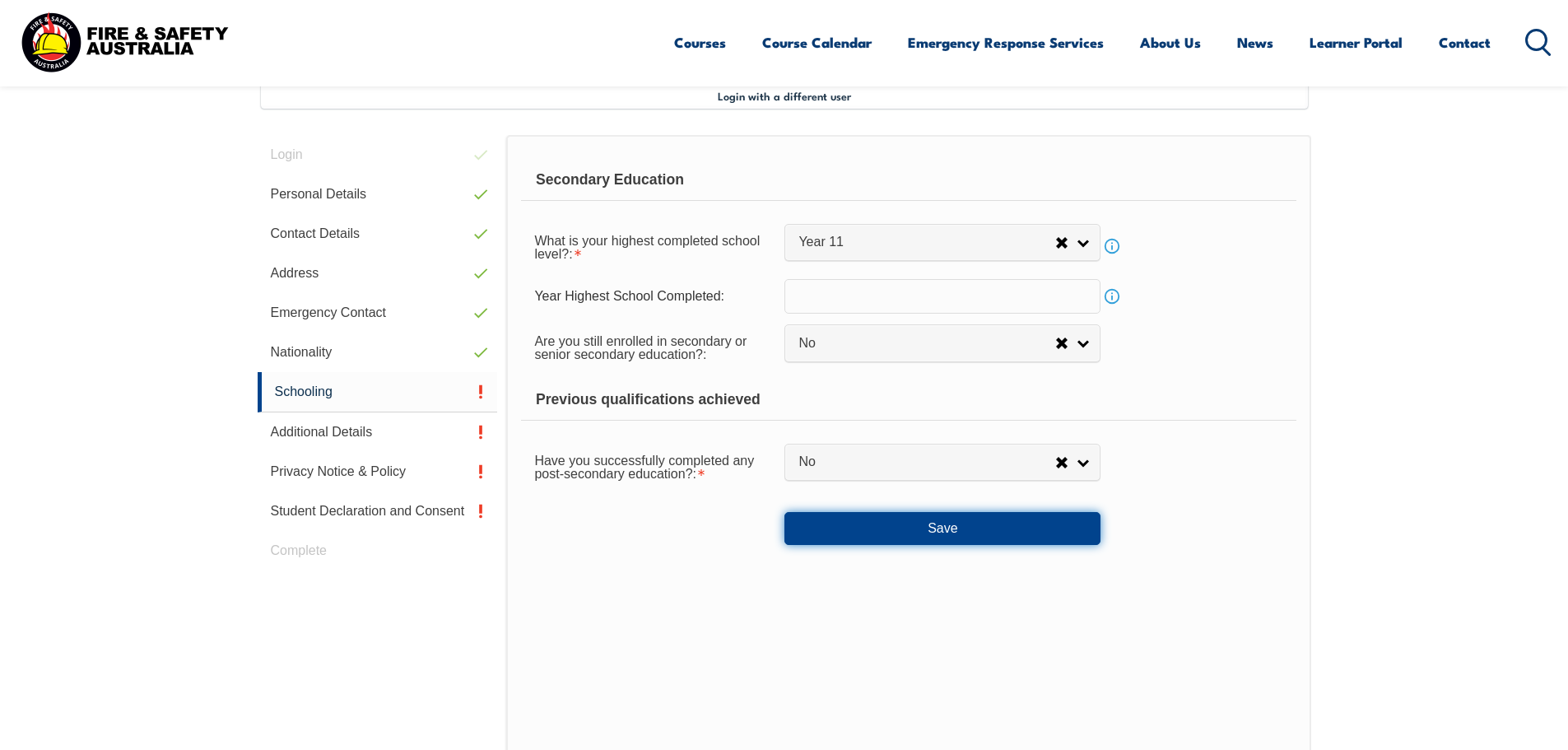
click at [953, 529] on button "Save" at bounding box center [943, 529] width 316 height 33
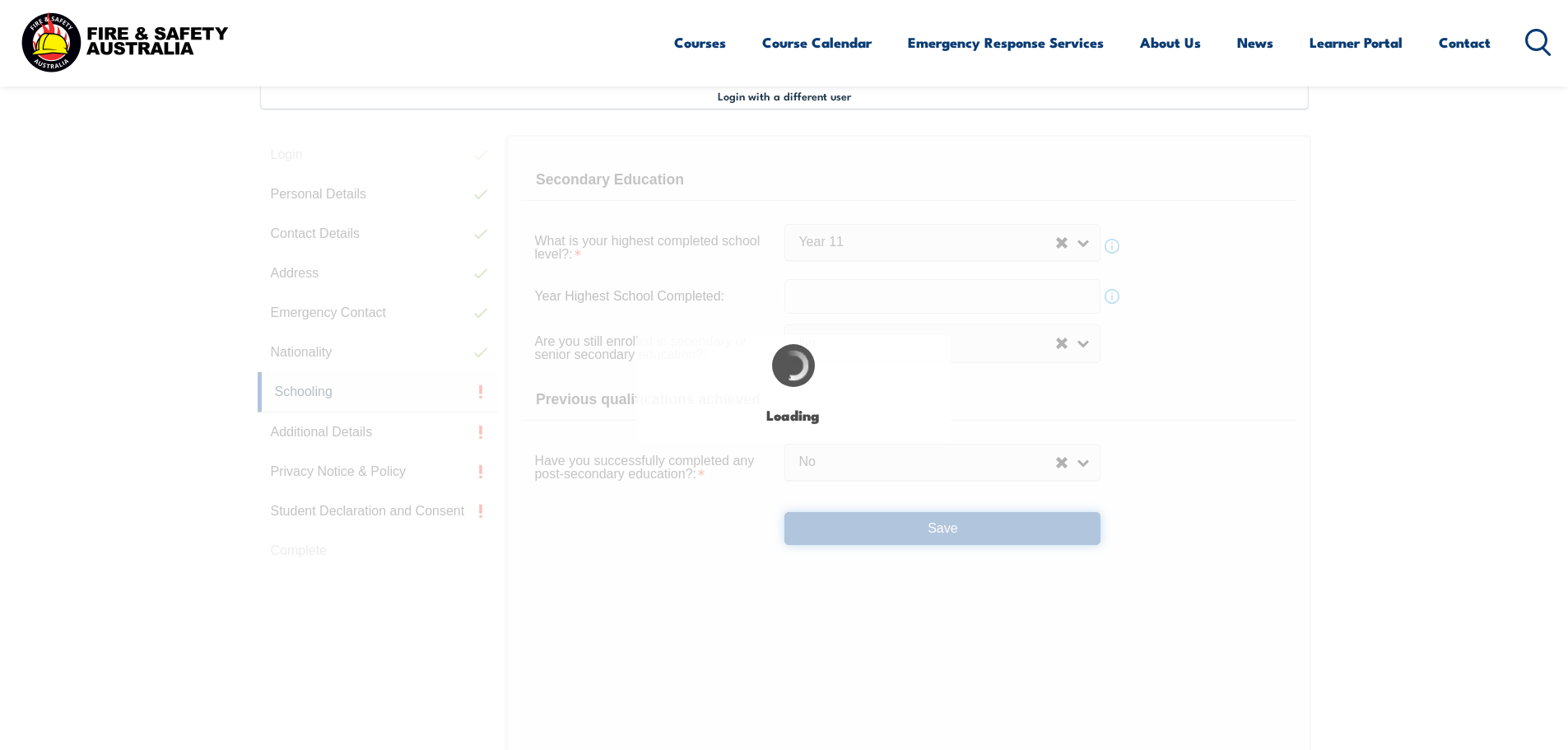
select select "false"
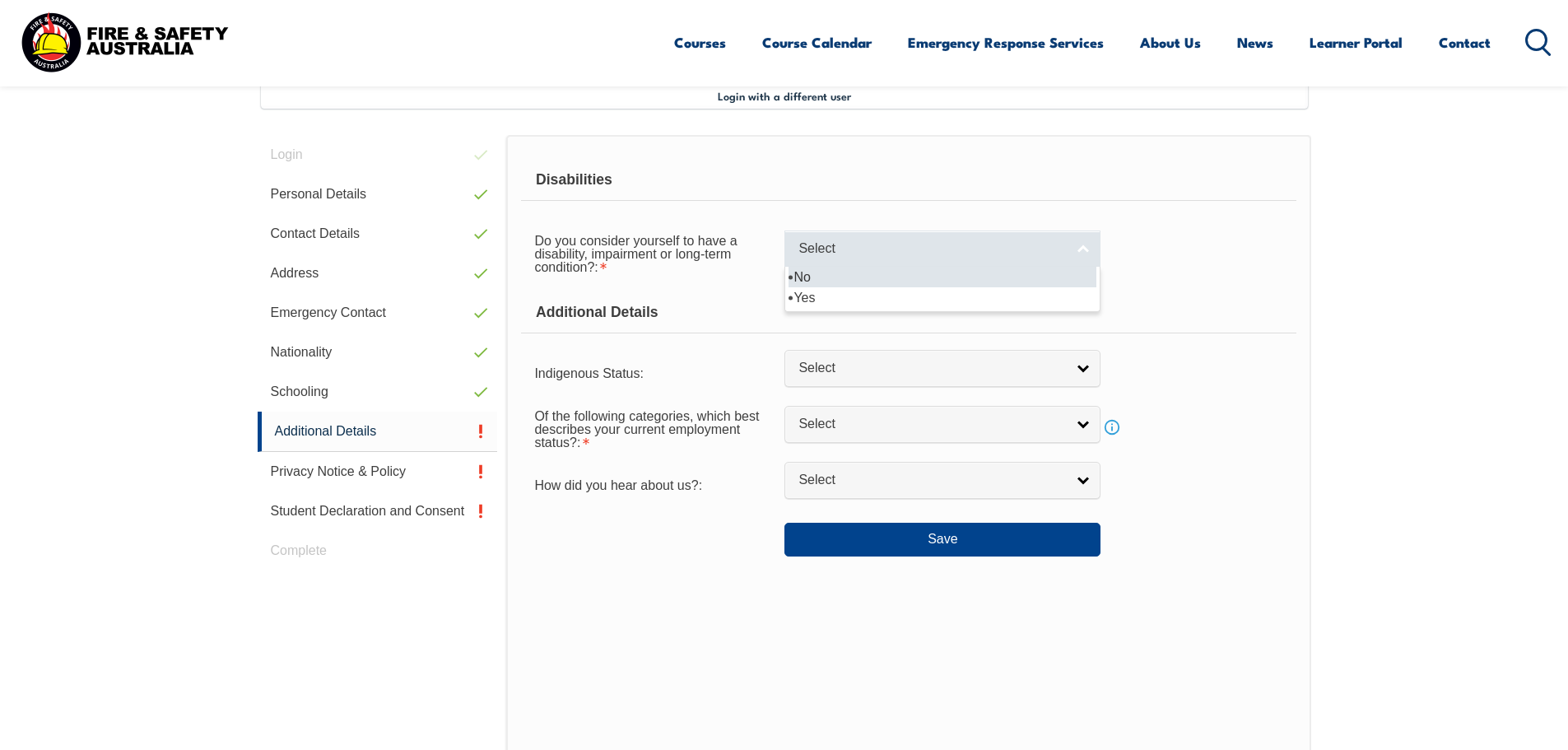
click at [1088, 254] on link "Select" at bounding box center [943, 249] width 316 height 37
click at [983, 284] on li "No" at bounding box center [942, 277] width 308 height 21
select select "false"
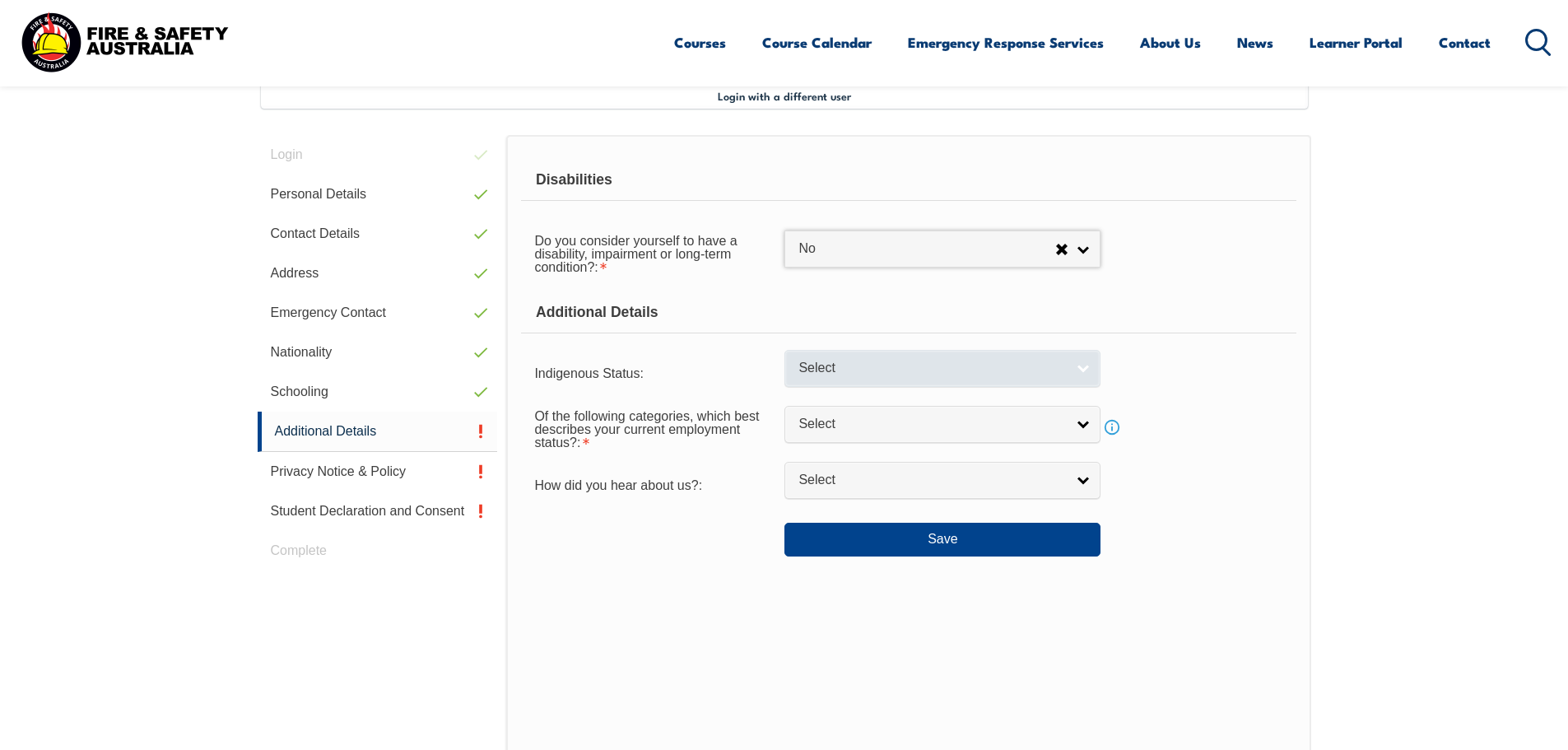
click at [1081, 372] on link "Select" at bounding box center [943, 368] width 316 height 37
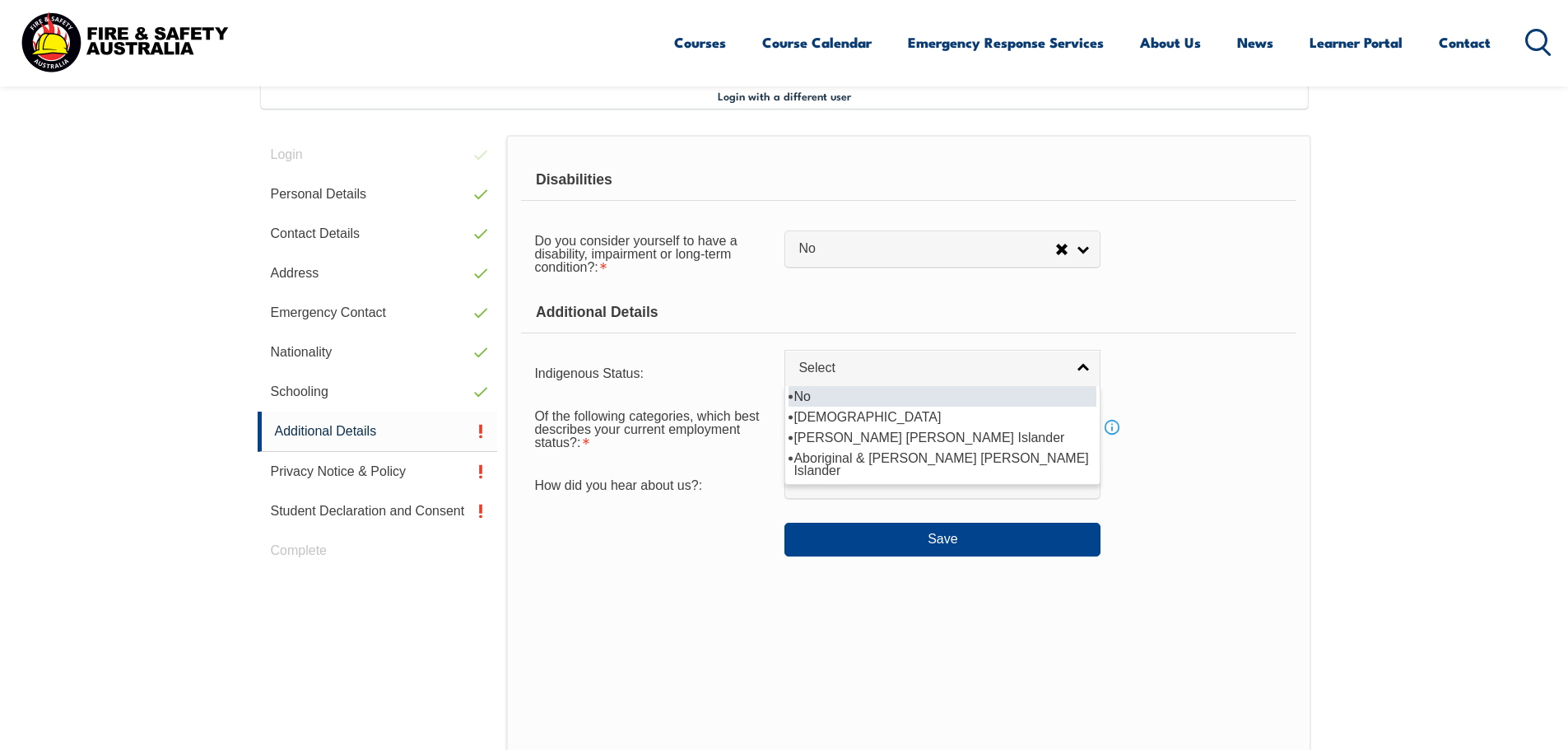
click at [824, 400] on li "No" at bounding box center [942, 397] width 308 height 21
select select "4"
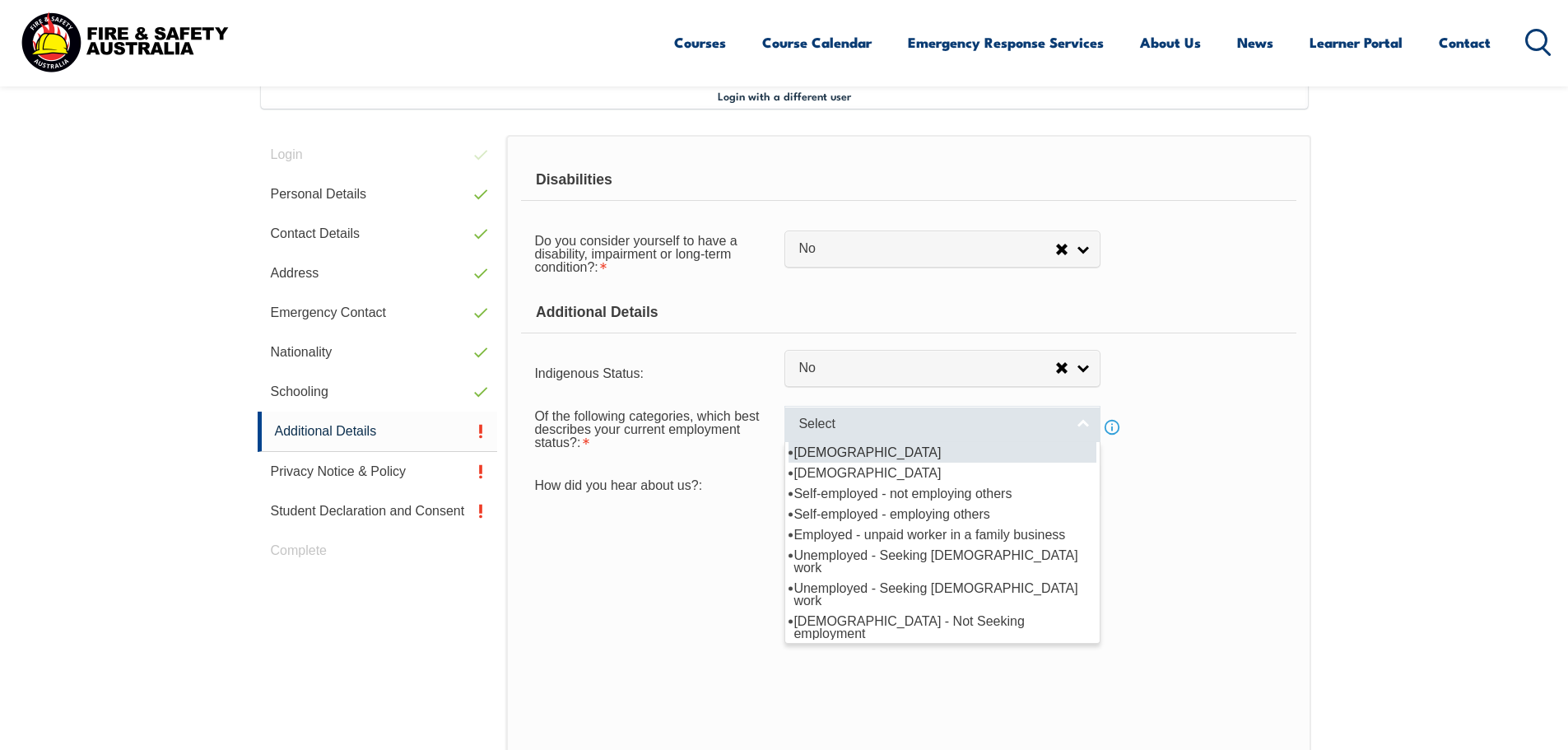
click at [1078, 423] on link "Select" at bounding box center [943, 424] width 316 height 37
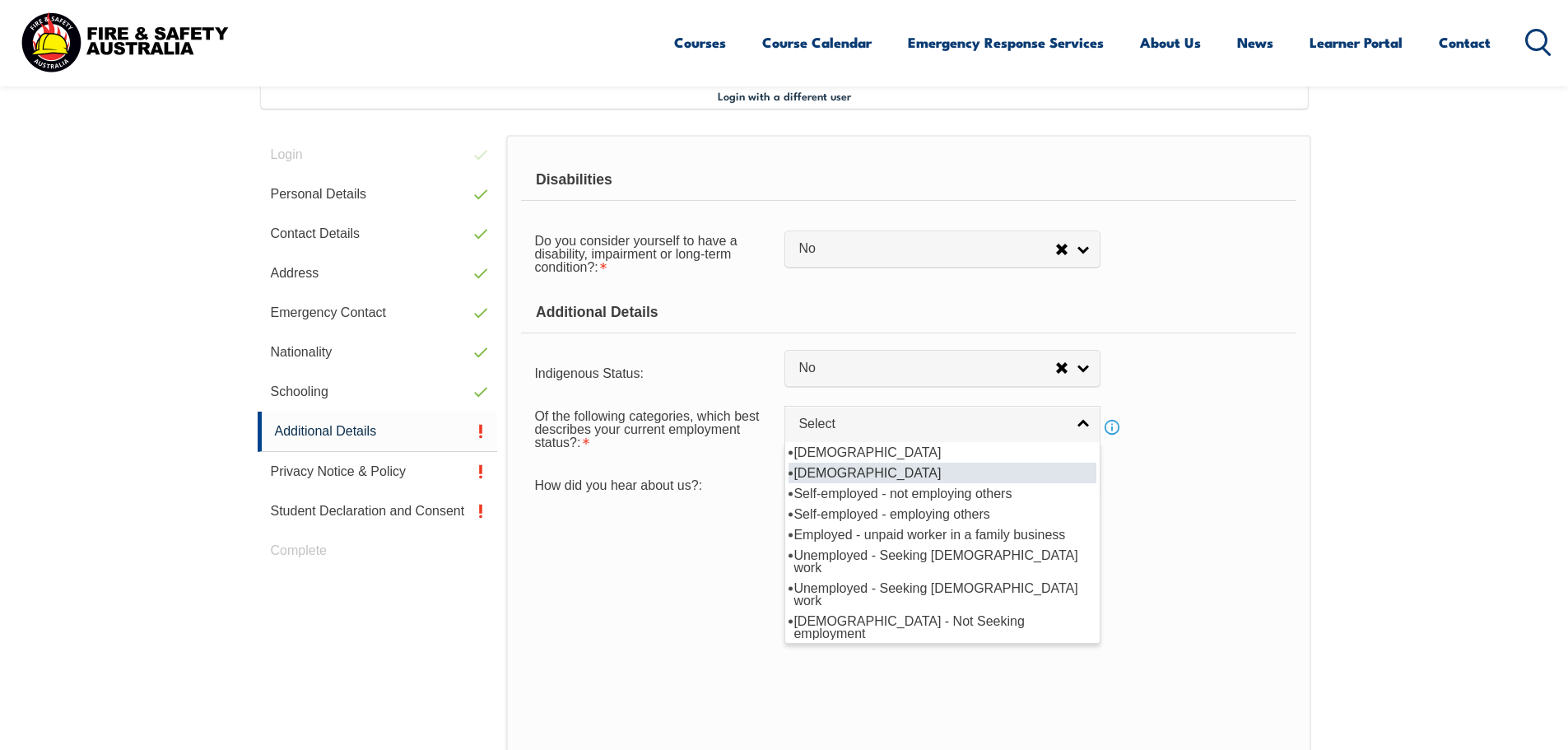
click at [875, 472] on li "[DEMOGRAPHIC_DATA]" at bounding box center [942, 473] width 308 height 21
select select "2"
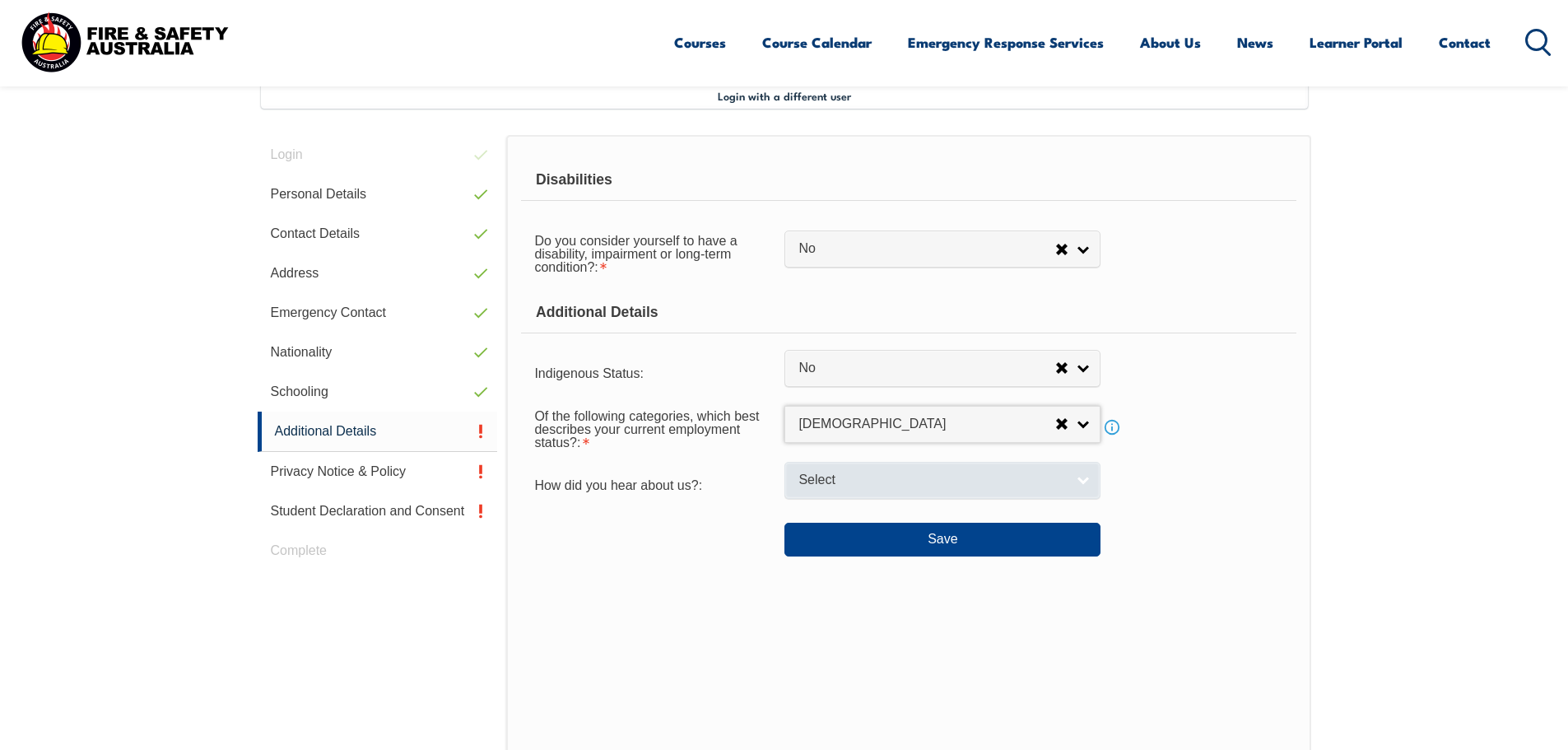
click at [1084, 484] on link "Select" at bounding box center [943, 480] width 316 height 37
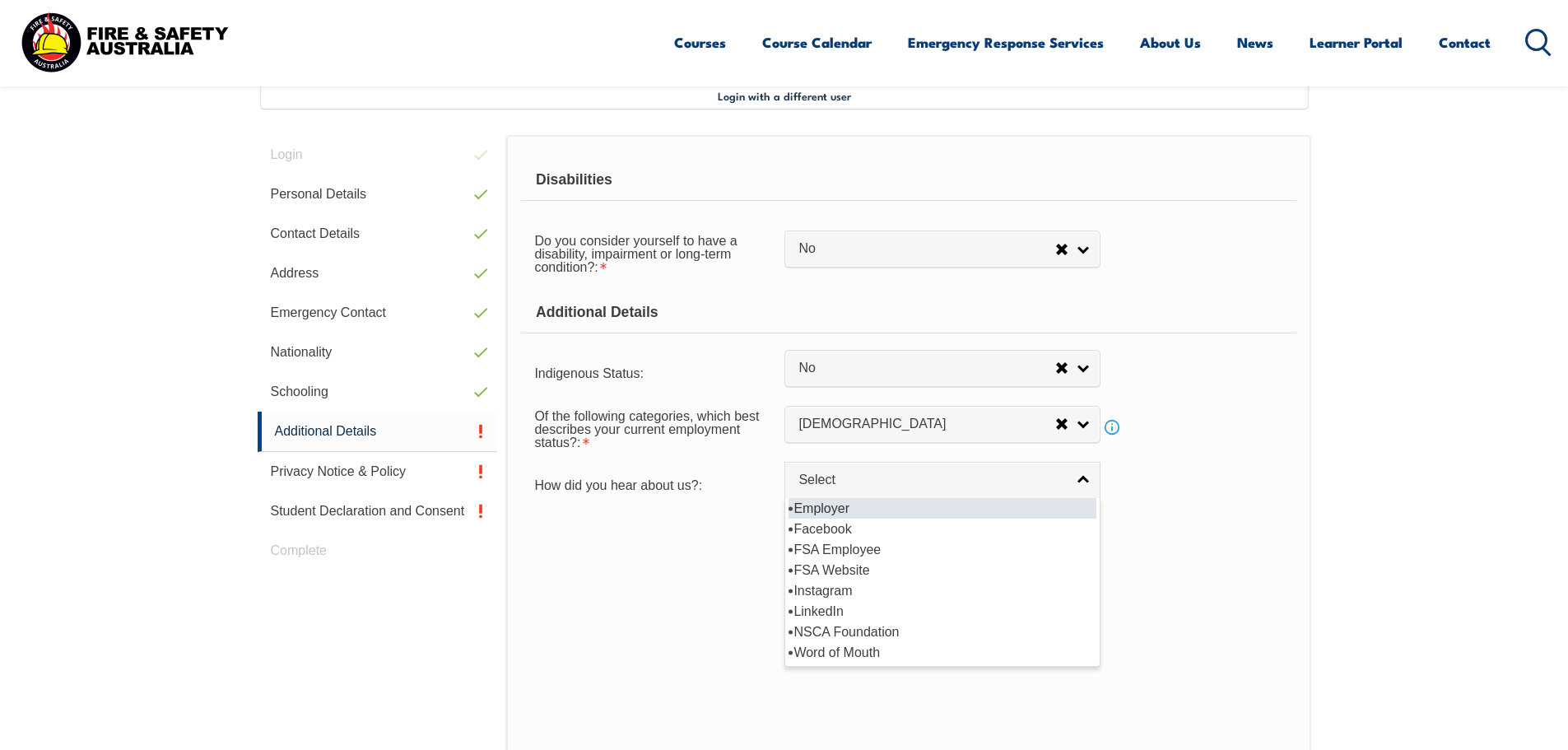
click at [849, 511] on li "Employer" at bounding box center [942, 508] width 308 height 21
select select "8019"
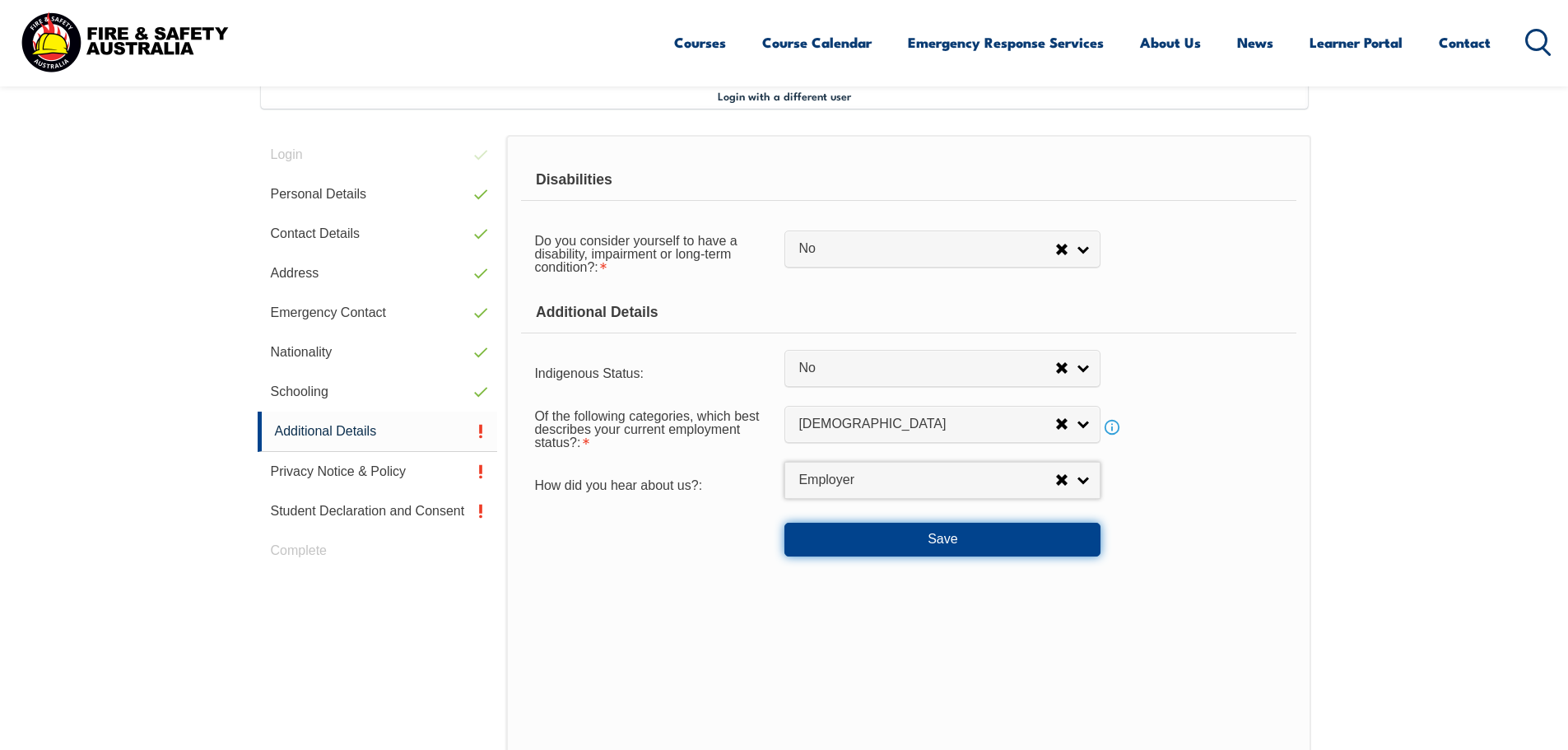
click at [941, 536] on button "Save" at bounding box center [943, 539] width 316 height 33
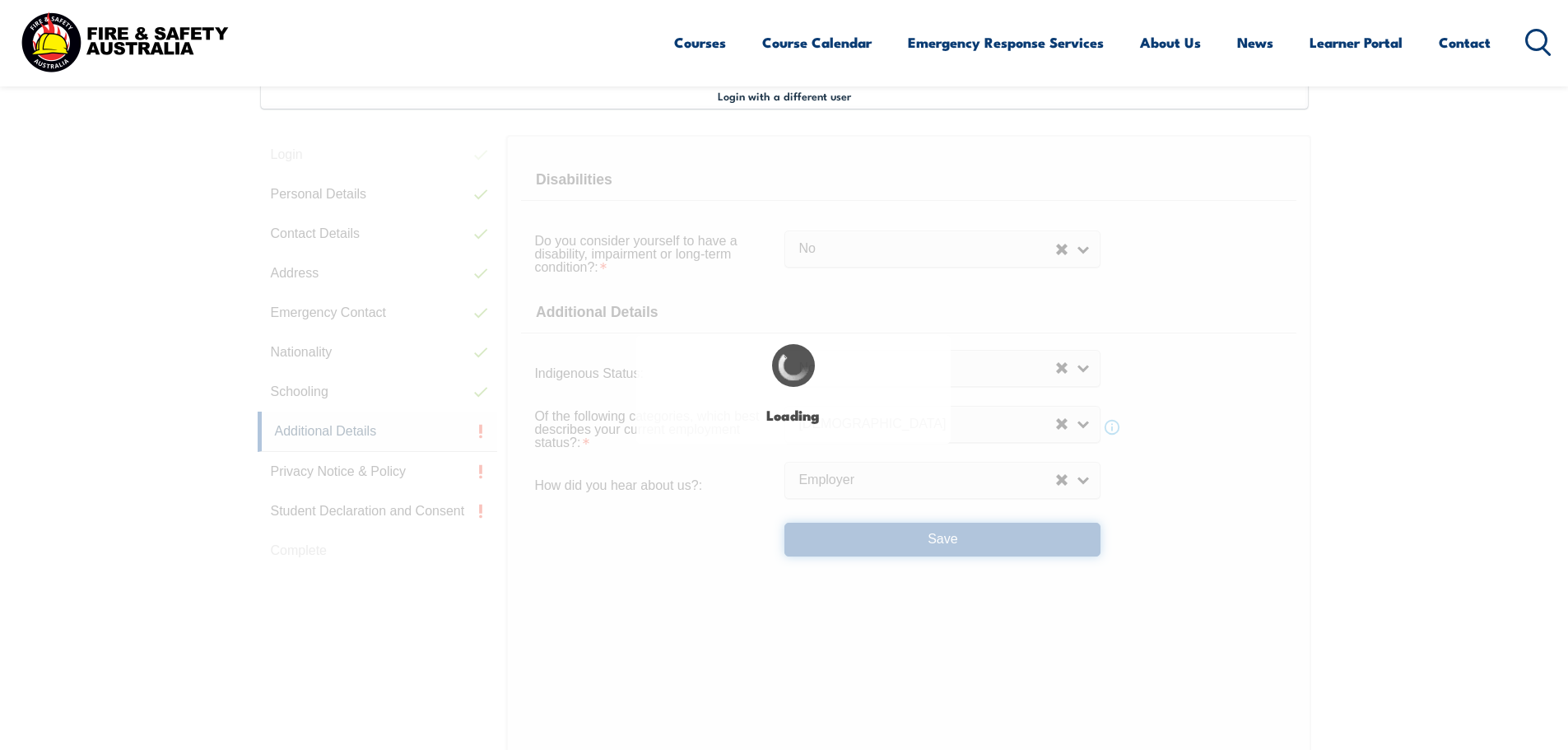
select select "false"
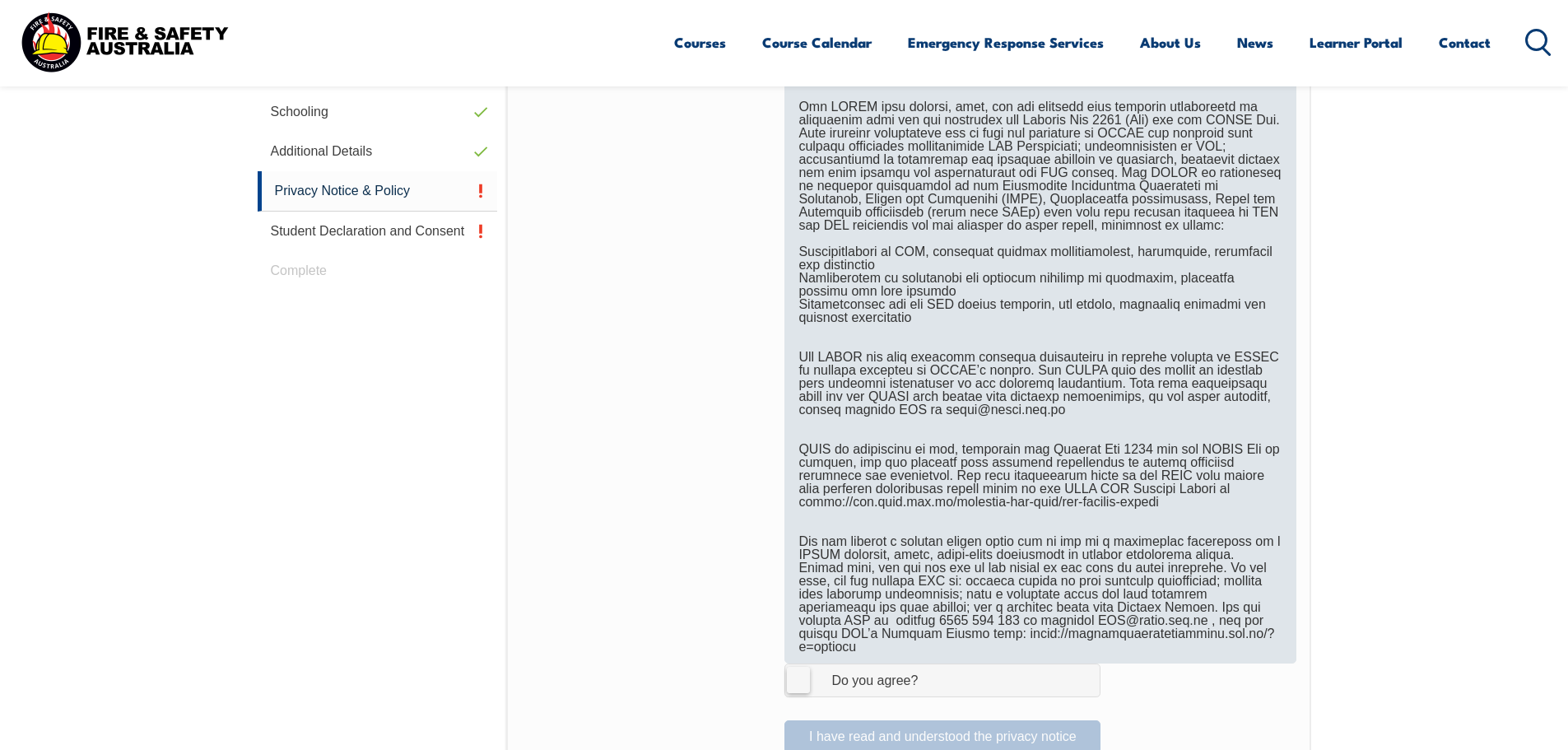
scroll to position [778, 0]
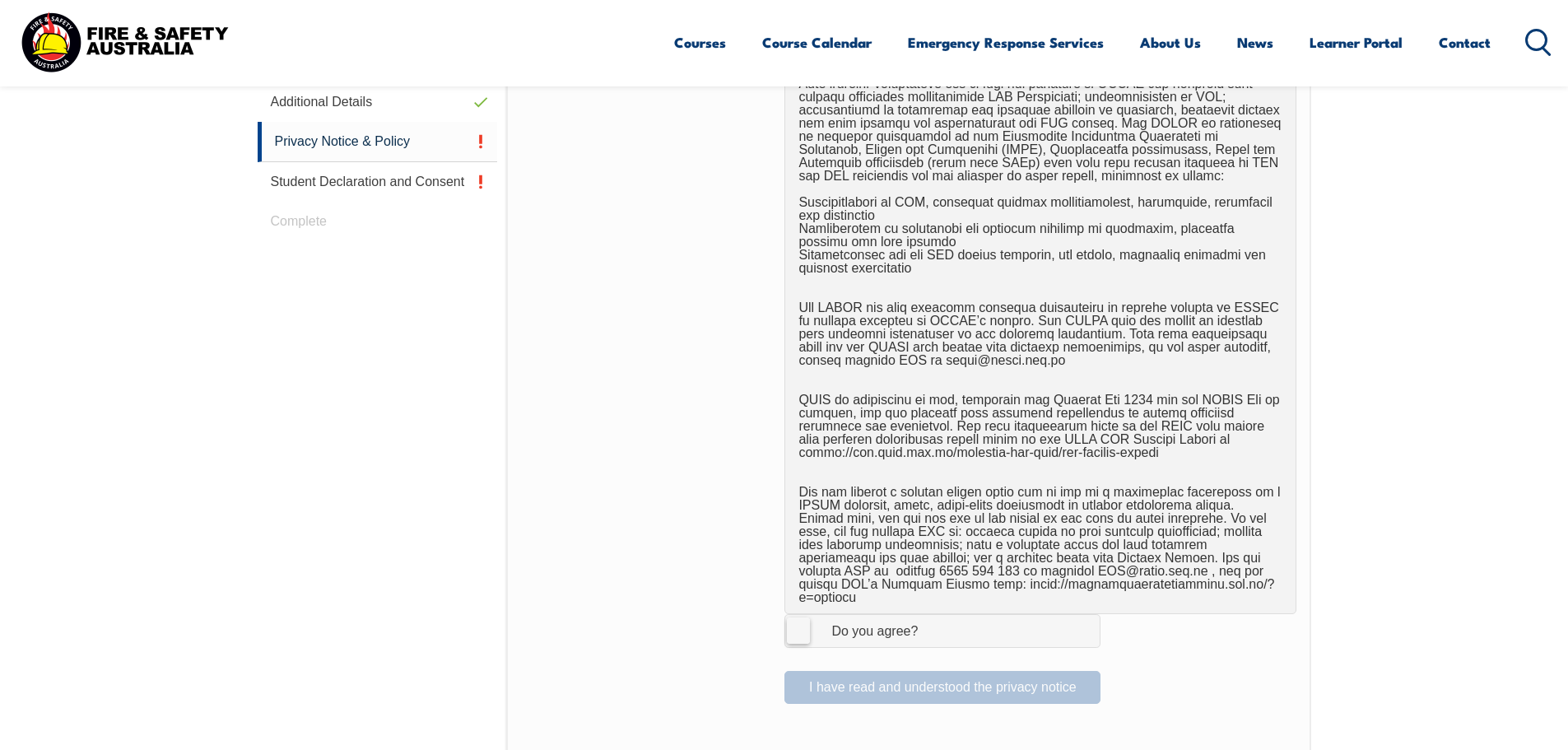
click at [803, 616] on label "I Agree Do you agree?" at bounding box center [943, 630] width 316 height 33
click at [931, 616] on input "I Agree Do you agree?" at bounding box center [945, 630] width 28 height 31
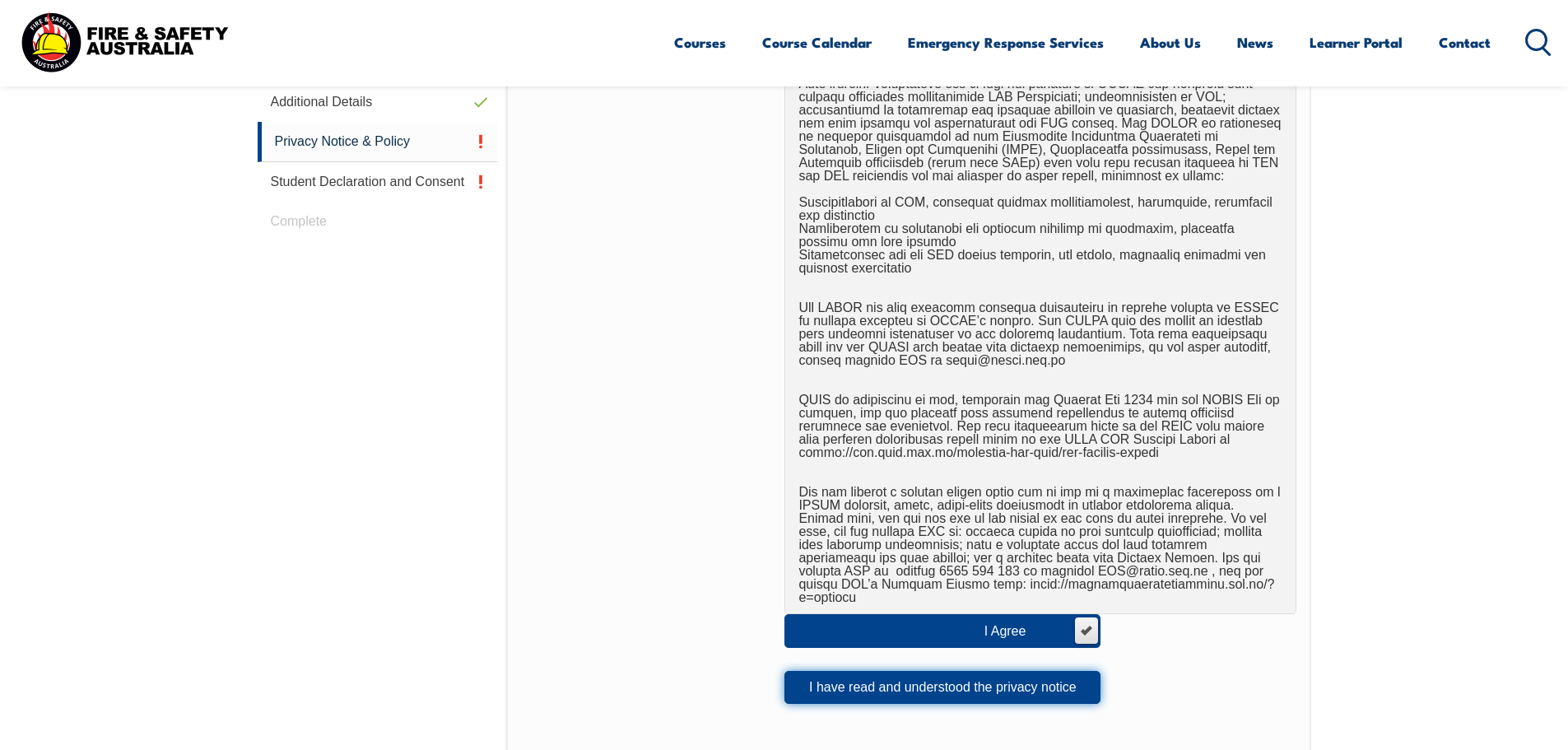
click at [964, 673] on button "I have read and understood the privacy notice" at bounding box center [943, 688] width 316 height 33
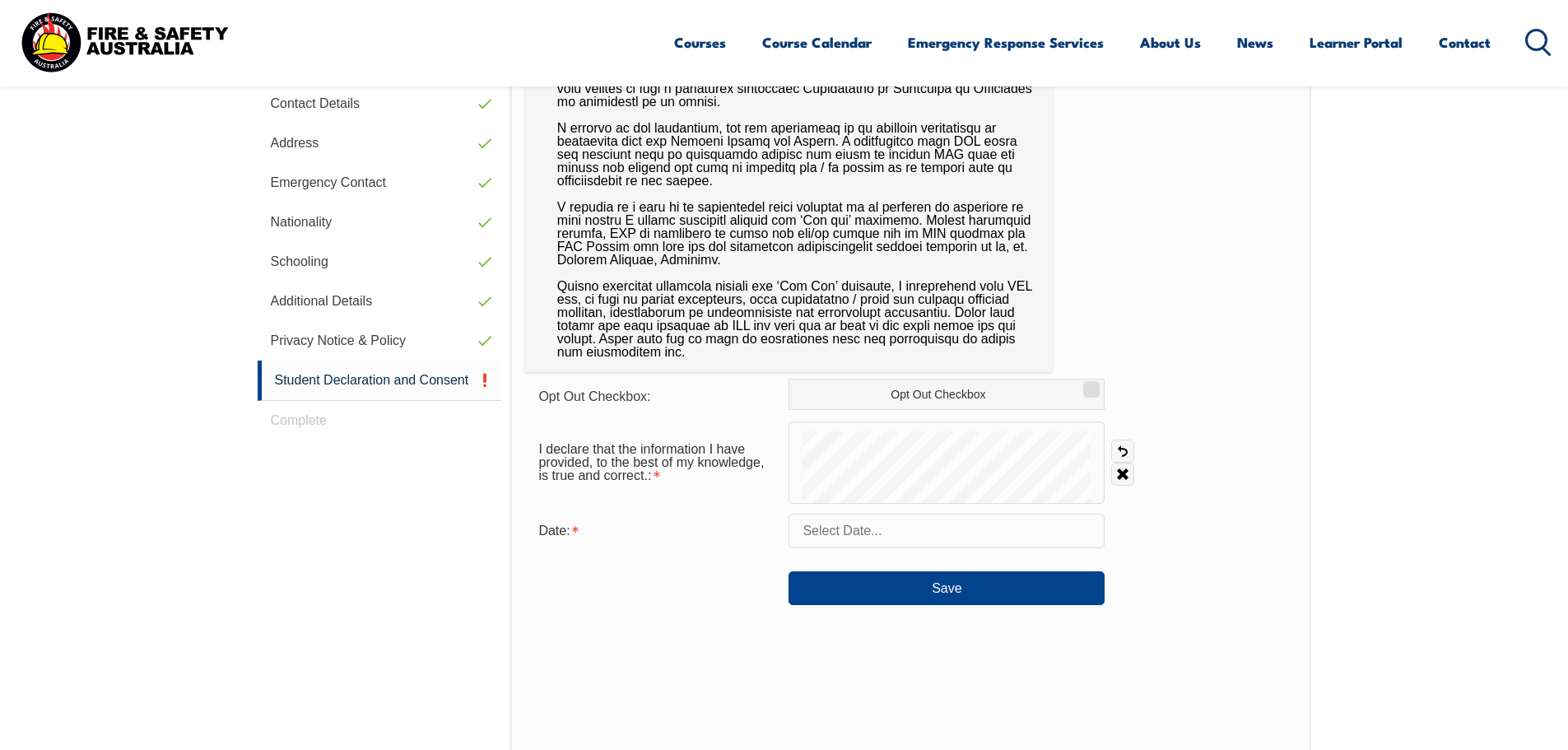
scroll to position [613, 0]
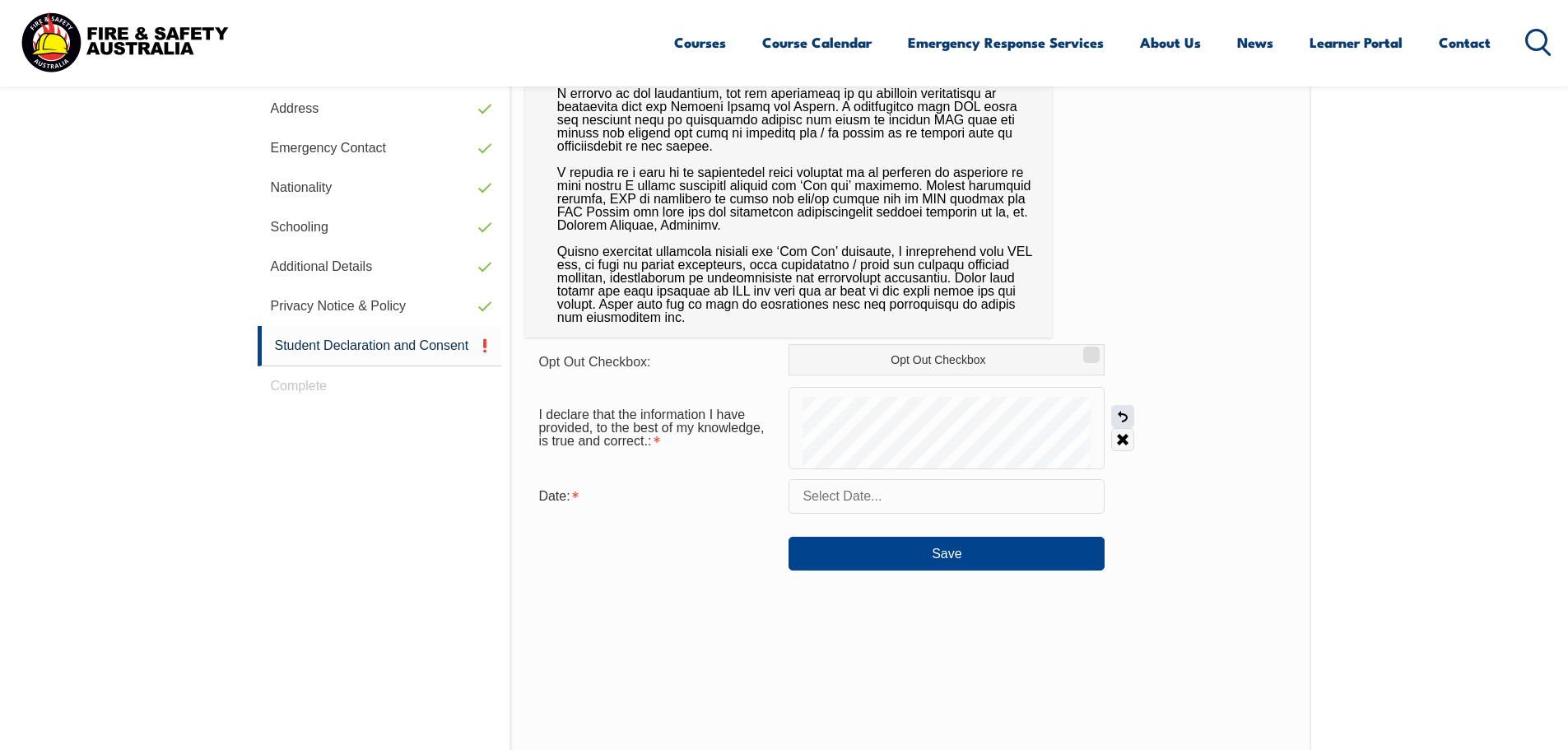
click at [1124, 418] on link "Undo" at bounding box center [1123, 416] width 23 height 23
click at [1122, 413] on link "Undo" at bounding box center [1123, 416] width 23 height 23
click at [1121, 421] on link "Undo" at bounding box center [1123, 416] width 23 height 23
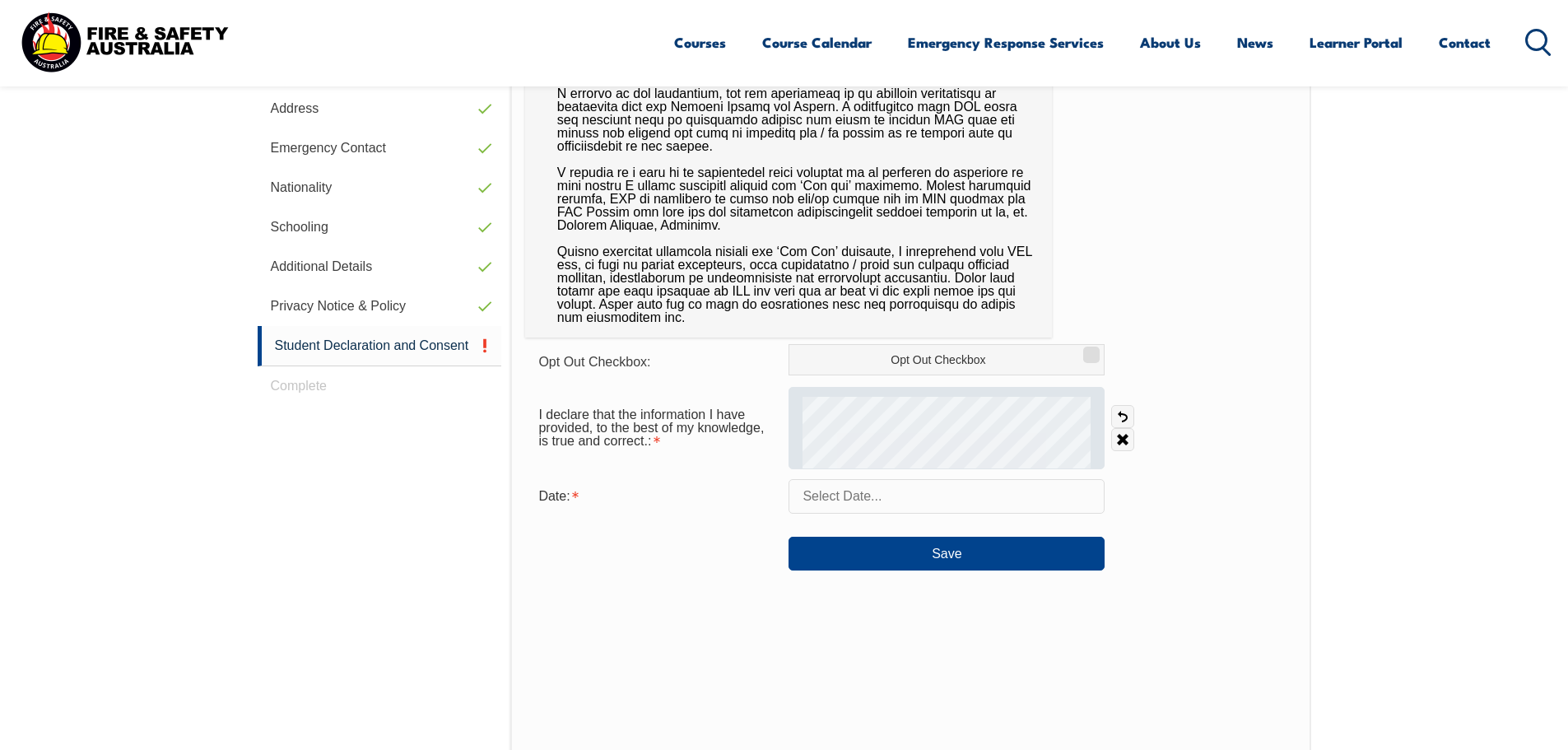
click at [1053, 390] on div at bounding box center [946, 428] width 316 height 83
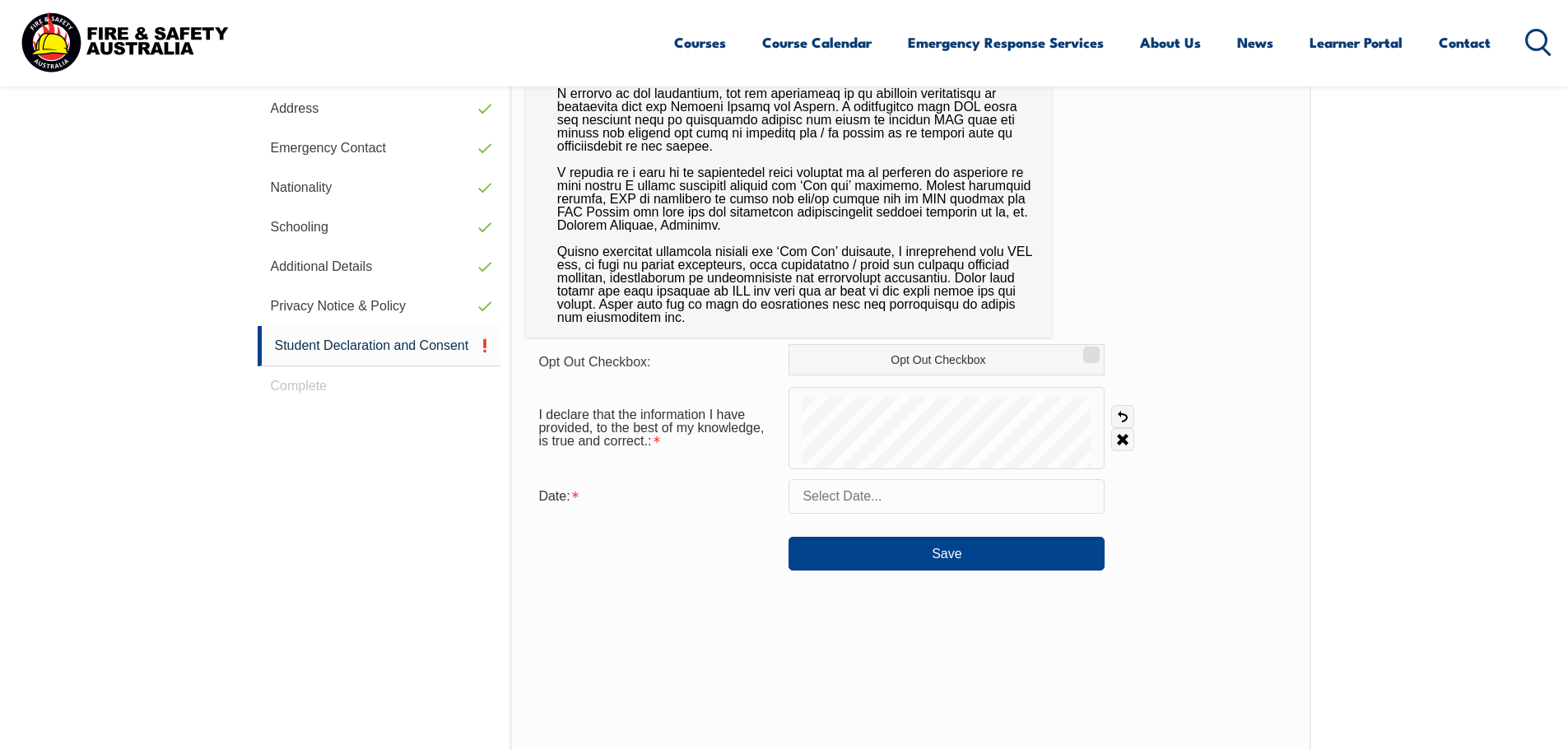
click at [1009, 507] on input "text" at bounding box center [946, 496] width 316 height 34
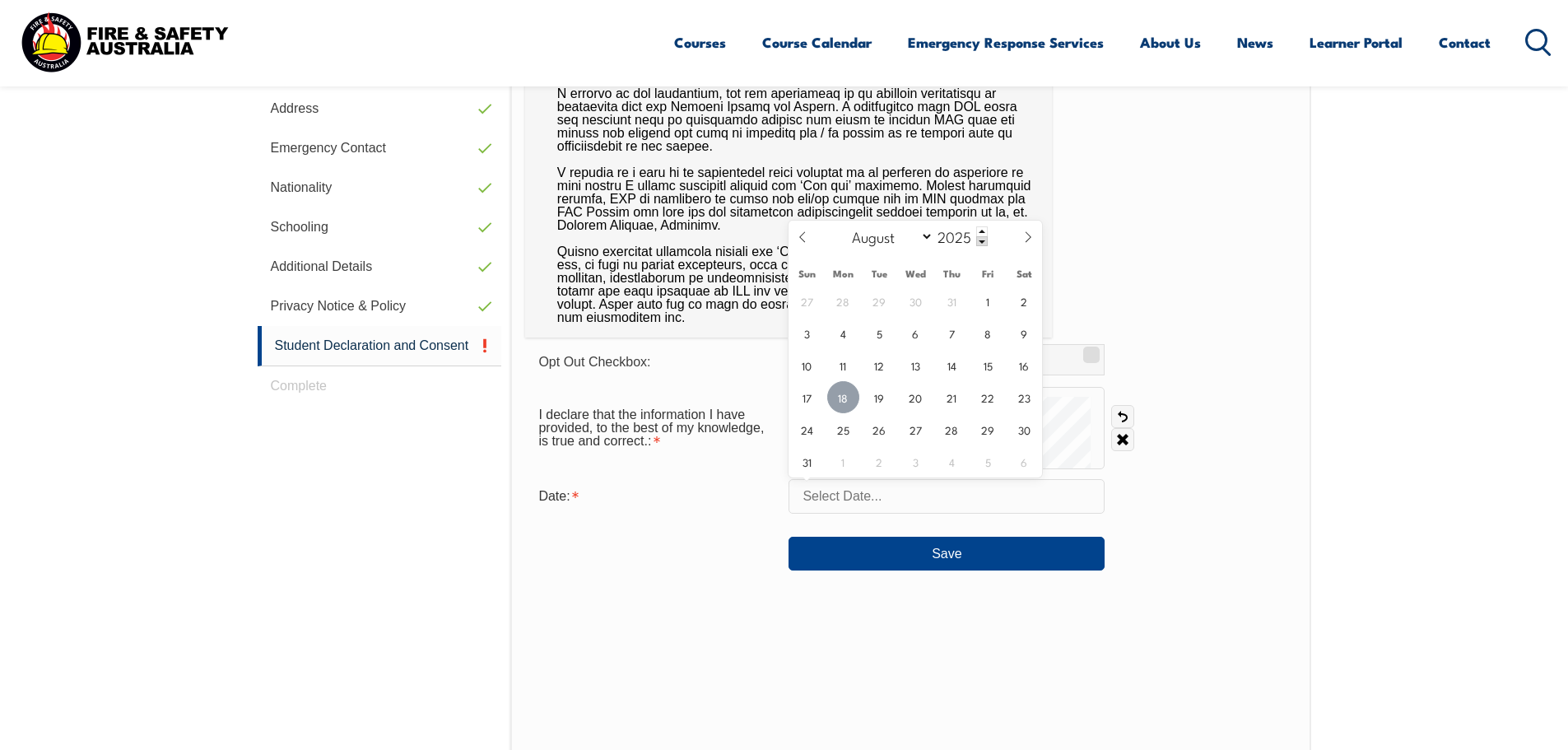
click at [843, 397] on span "18" at bounding box center [843, 397] width 32 height 32
type input "[DATE]"
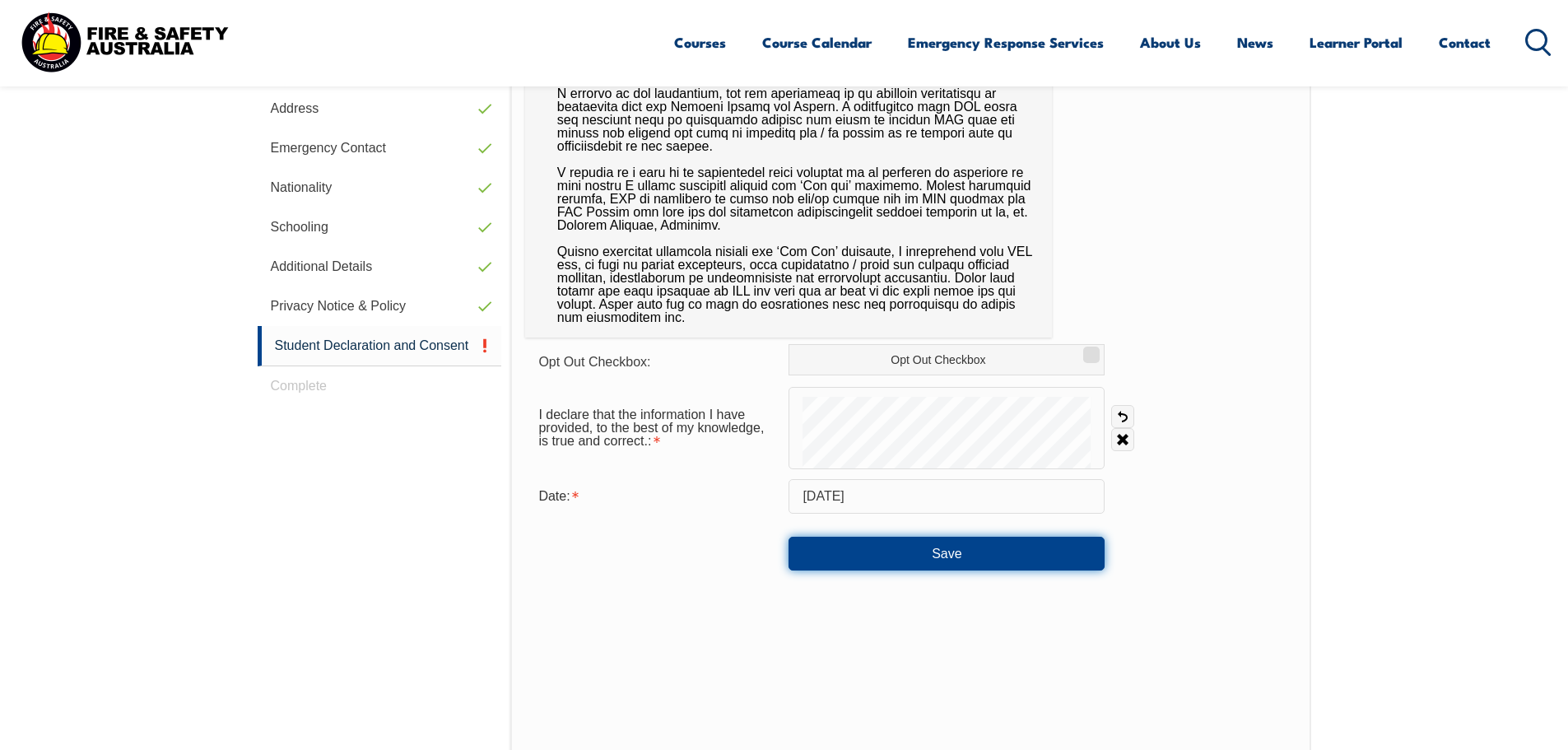
click at [1004, 554] on button "Save" at bounding box center [946, 553] width 316 height 33
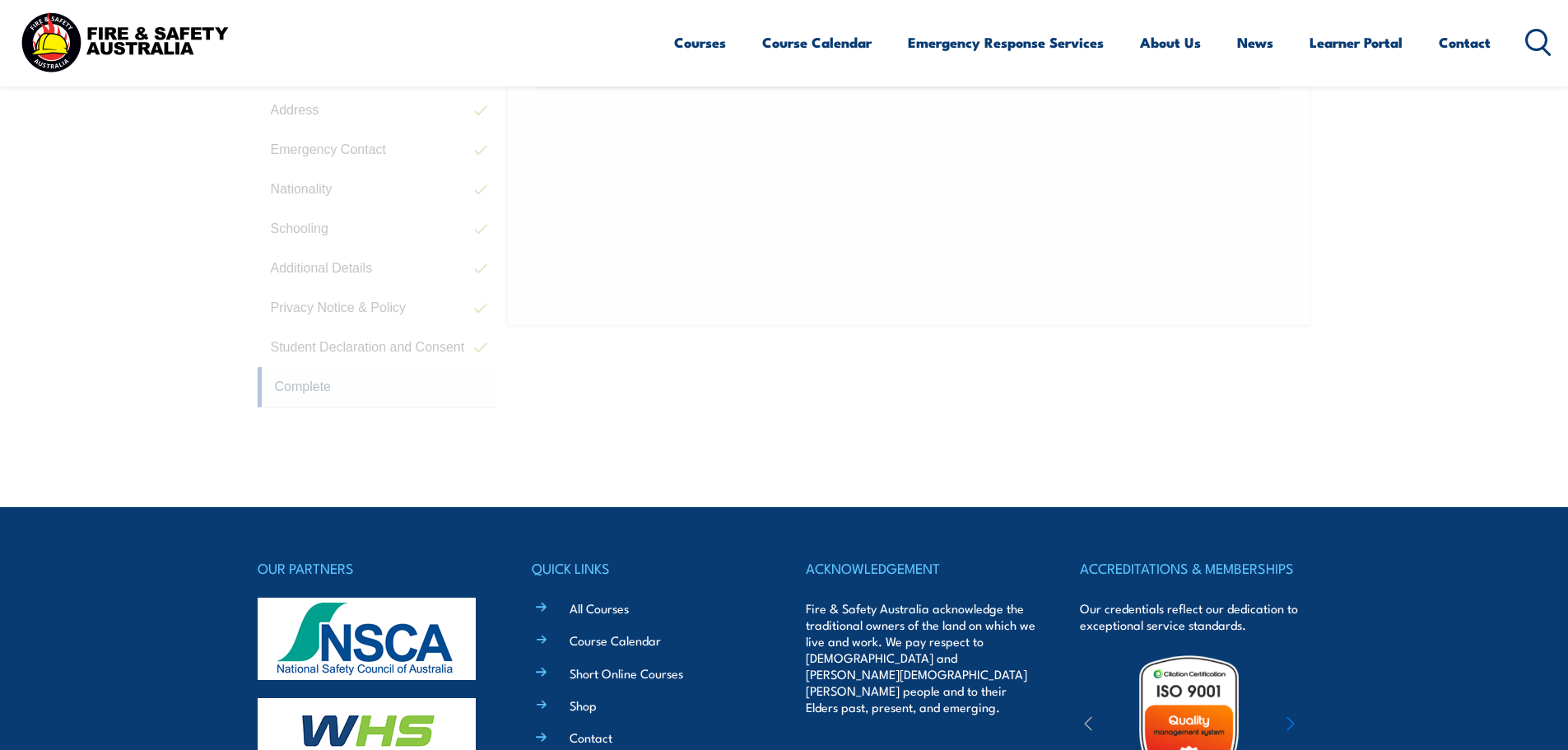
scroll to position [449, 0]
